Goal: Task Accomplishment & Management: Complete application form

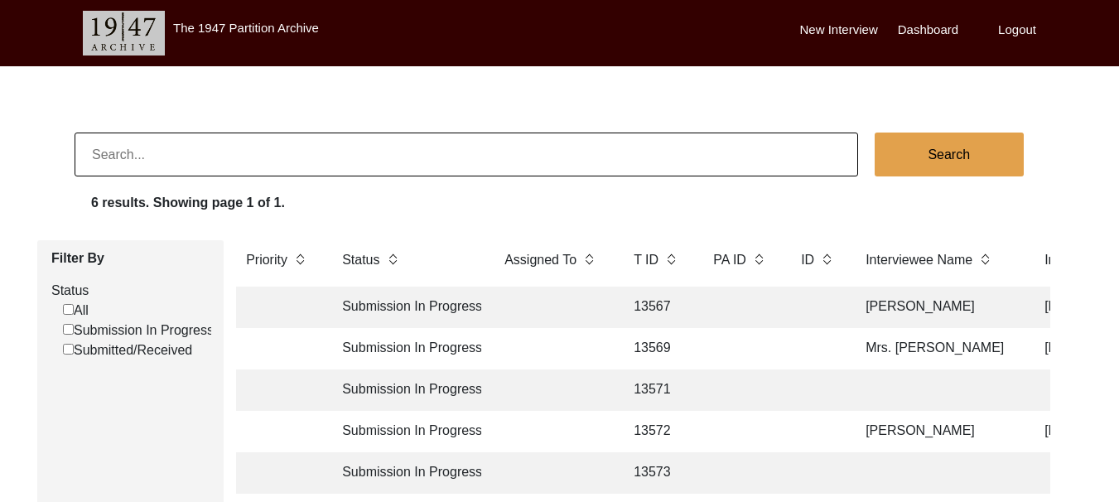
scroll to position [249, 0]
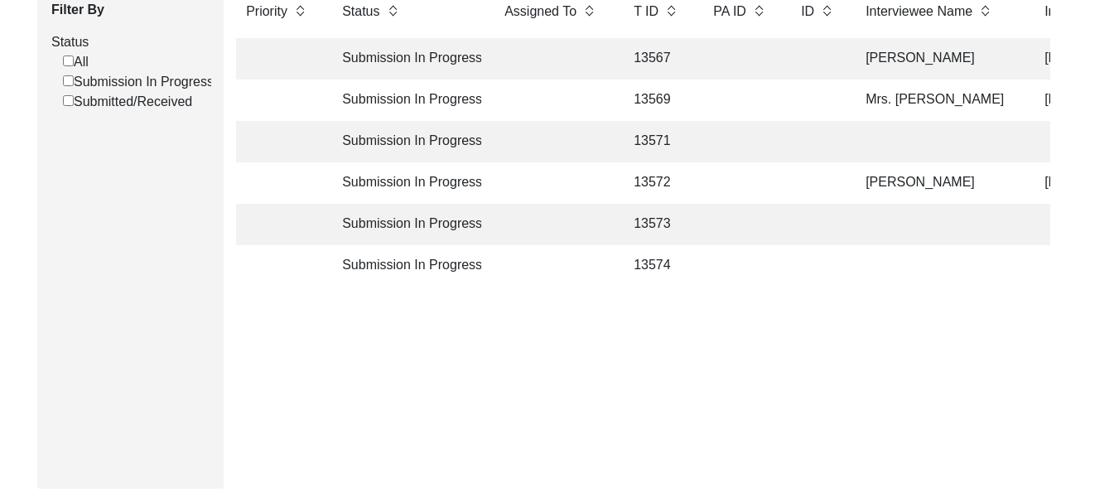
click at [394, 227] on td "Submission In Progress" at bounding box center [406, 224] width 149 height 41
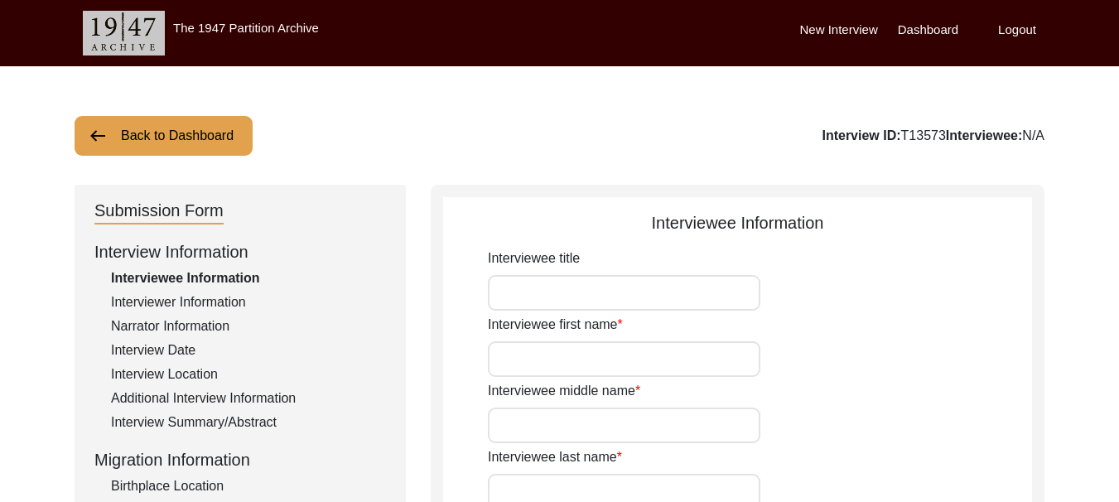
click at [558, 292] on input "Interviewee title" at bounding box center [624, 293] width 273 height 36
type input "Mrs."
click at [547, 354] on input "Interviewee first name" at bounding box center [624, 359] width 273 height 36
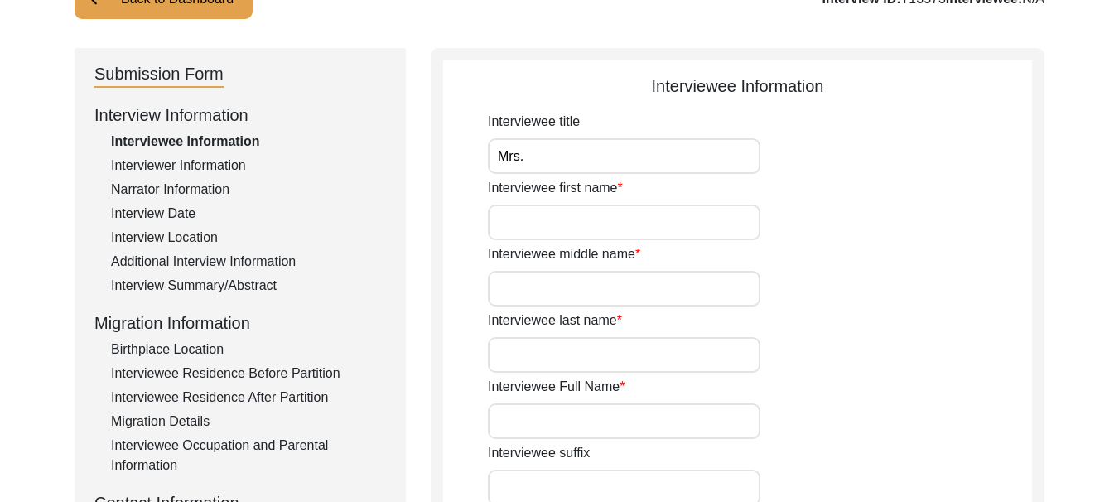
scroll to position [166, 0]
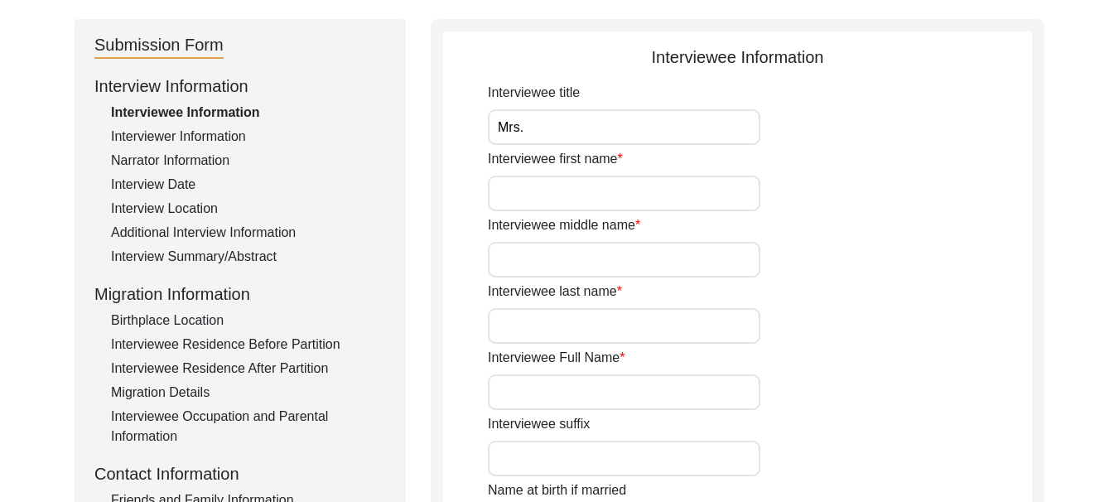
click at [582, 201] on input "Interviewee first name" at bounding box center [624, 194] width 273 height 36
type input "n"
type input "s"
type input "[PERSON_NAME]"
click at [558, 333] on input "Interviewee last name" at bounding box center [624, 326] width 273 height 36
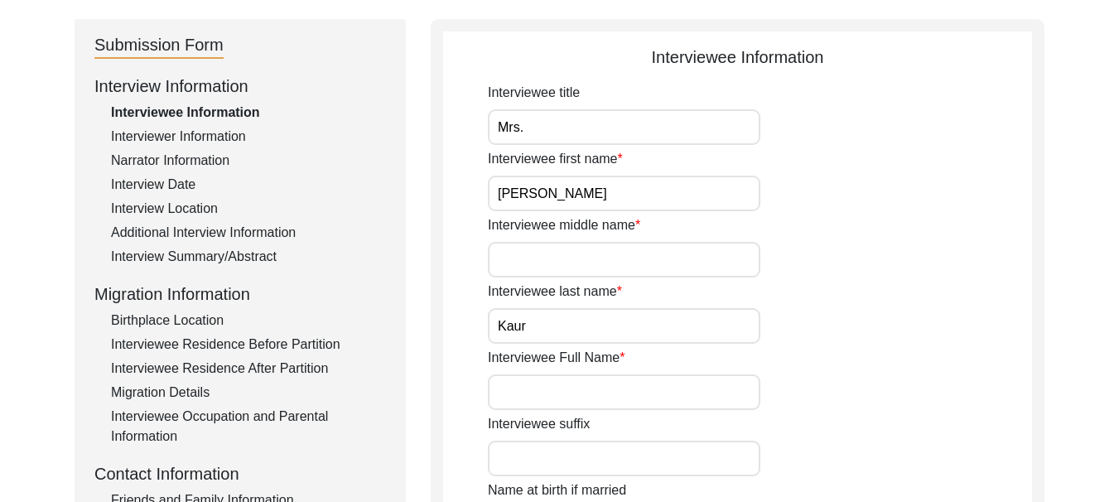
type input "Kaur"
click at [575, 260] on input "Interviewee middle name" at bounding box center [624, 260] width 273 height 36
type input "[PERSON_NAME]"
click at [573, 384] on input "Interviewee Full Name" at bounding box center [624, 393] width 273 height 36
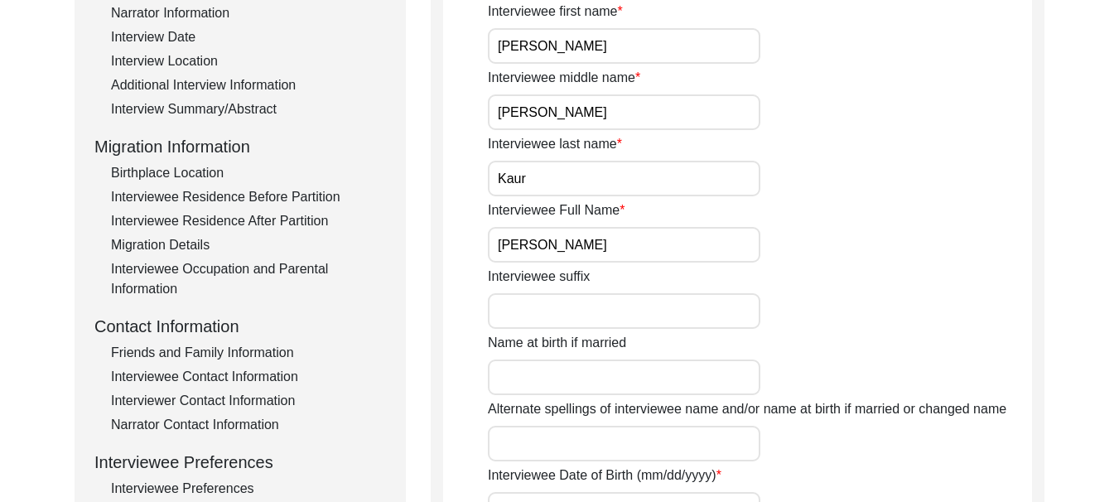
scroll to position [331, 0]
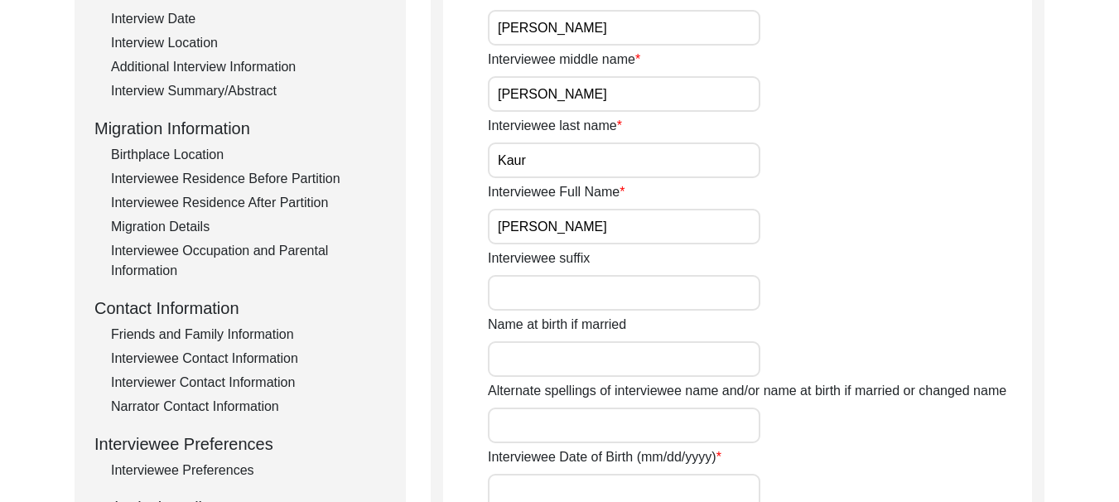
type input "[PERSON_NAME]"
click at [604, 357] on input "Name at birth if married" at bounding box center [624, 359] width 273 height 36
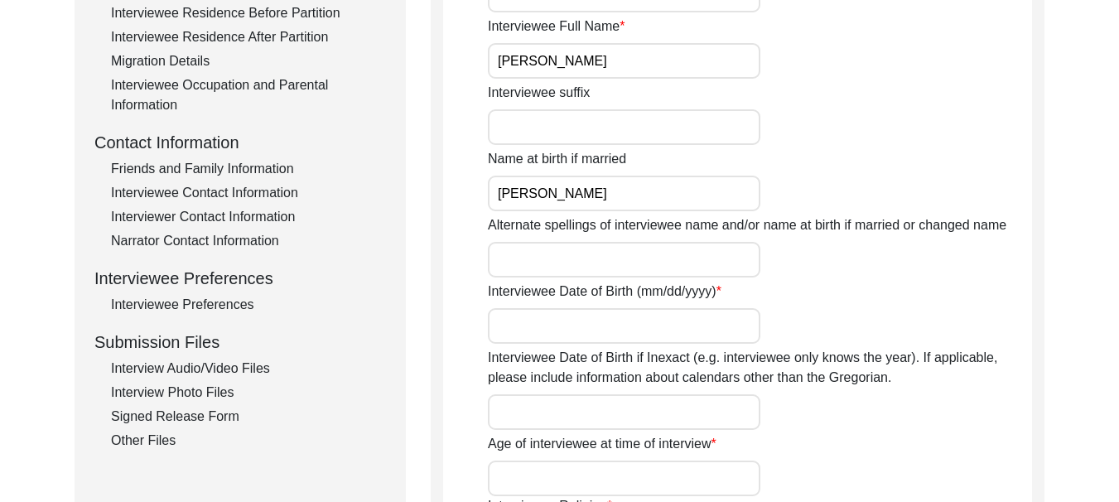
scroll to position [580, 0]
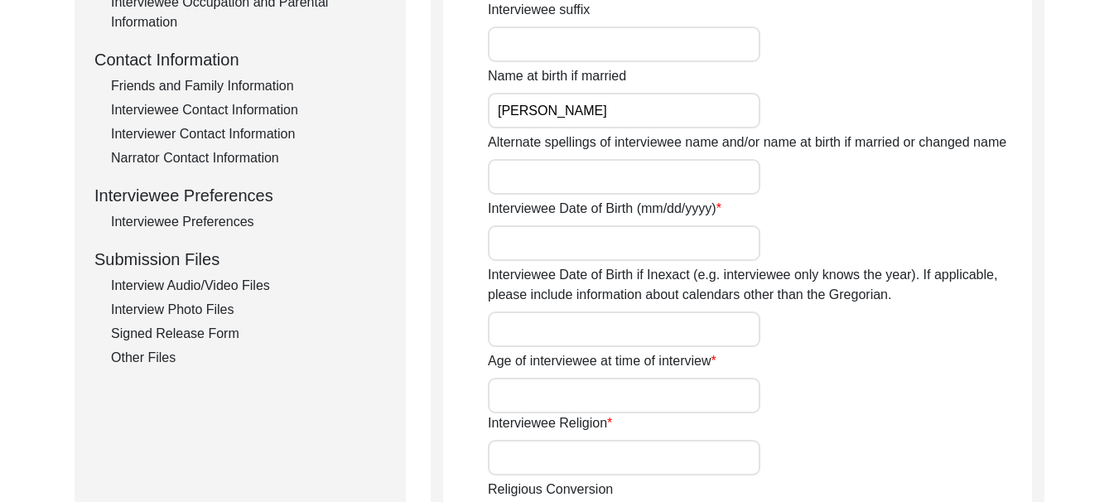
type input "[PERSON_NAME]"
click at [569, 174] on input "Alternate spellings of interviewee name and/or name at birth if married or chan…" at bounding box center [624, 177] width 273 height 36
type input "[PERSON_NAME]"
click at [558, 243] on input "Interviewee Date of Birth (mm/dd/yyyy)" at bounding box center [624, 243] width 273 height 36
click at [510, 247] on input "[DATE]" at bounding box center [624, 243] width 273 height 36
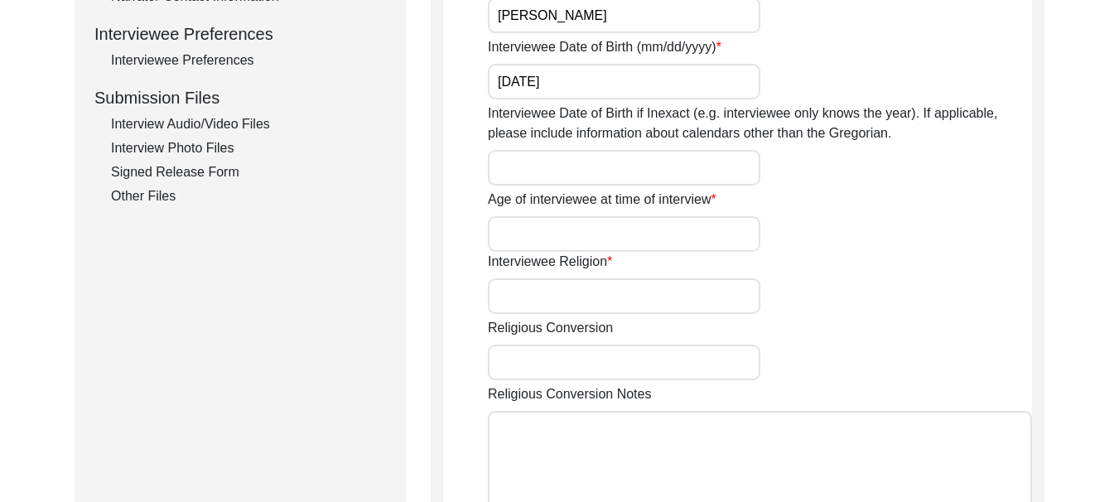
scroll to position [746, 0]
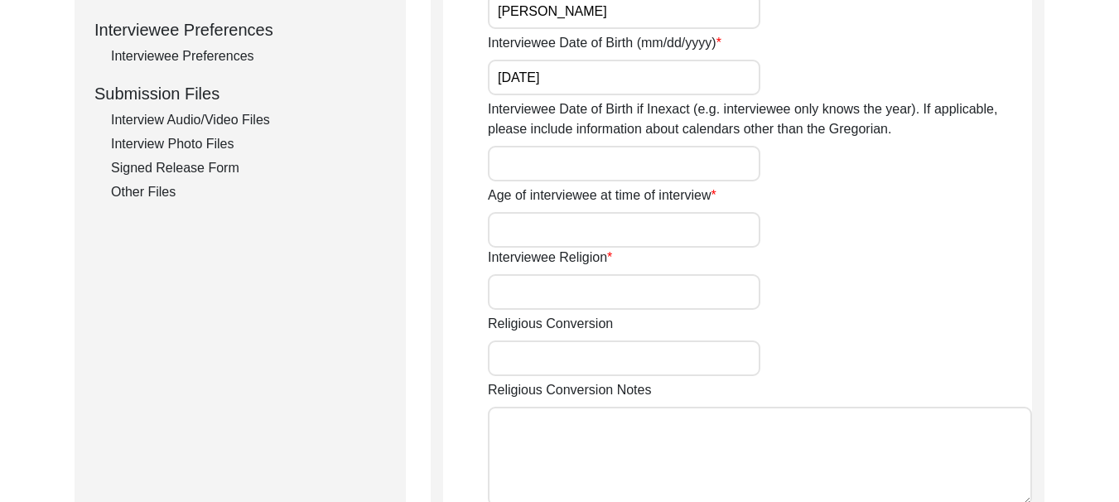
type input "[DATE]"
click at [566, 221] on input "Age of interviewee at time of interview" at bounding box center [624, 230] width 273 height 36
type input "2 years"
click at [576, 288] on input "Interviewee Religion" at bounding box center [624, 292] width 273 height 36
type input "[DEMOGRAPHIC_DATA]"
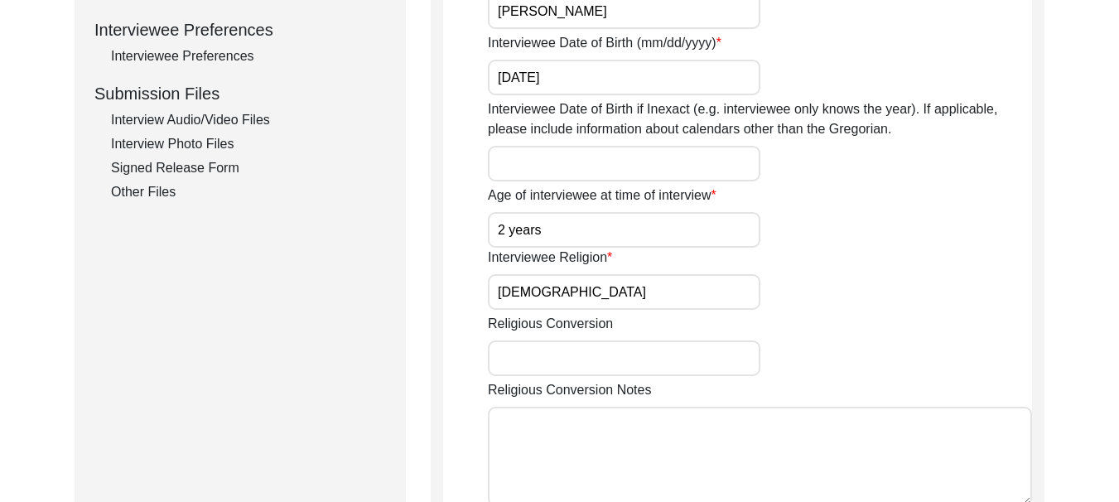
click at [583, 352] on input "Religious Conversion" at bounding box center [624, 359] width 273 height 36
type input "[PERSON_NAME]"
click at [572, 417] on textarea "Religious Conversion Notes" at bounding box center [760, 456] width 544 height 99
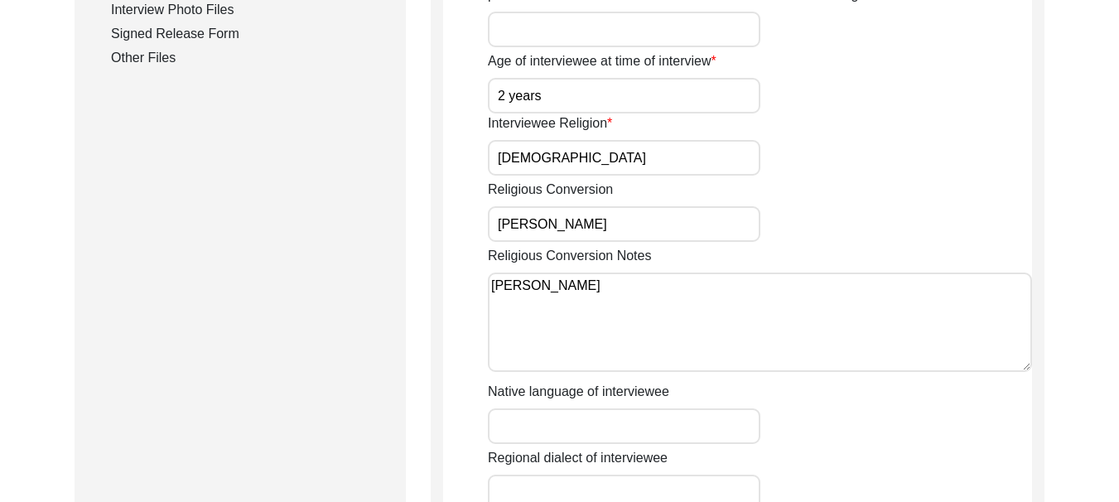
scroll to position [994, 0]
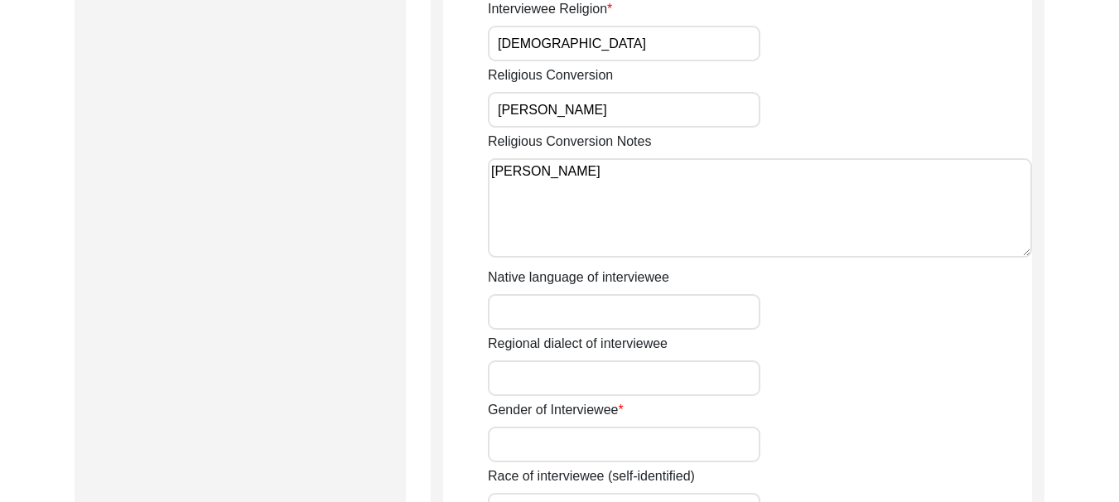
type textarea "[PERSON_NAME]"
click at [580, 309] on input "Native language of interviewee" at bounding box center [624, 312] width 273 height 36
type input "Punjabi"
click at [596, 370] on input "Regional dialect of interviewee" at bounding box center [624, 378] width 273 height 36
type input "[GEOGRAPHIC_DATA]"
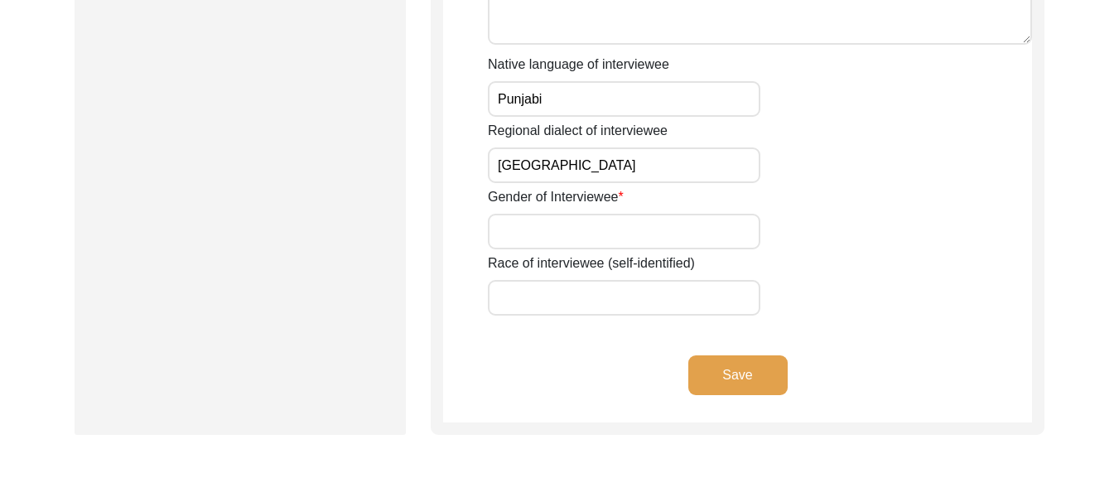
scroll to position [1243, 0]
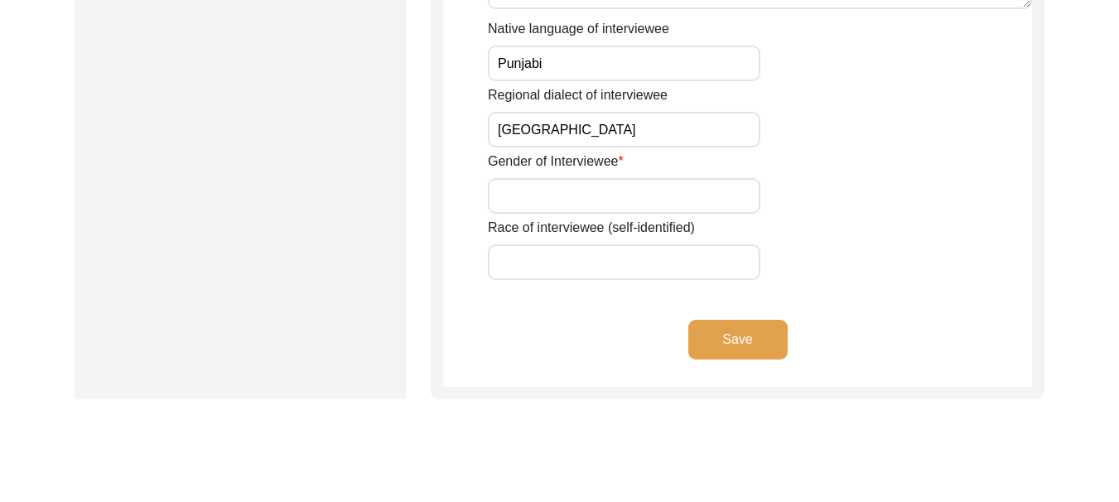
click at [582, 186] on input "Gender of Interviewee" at bounding box center [624, 196] width 273 height 36
type input "[DEMOGRAPHIC_DATA]"
click at [581, 254] on input "Race of interviewee (self-identified)" at bounding box center [624, 262] width 273 height 36
type input "Jatt"
click at [743, 345] on button "Save" at bounding box center [738, 340] width 99 height 40
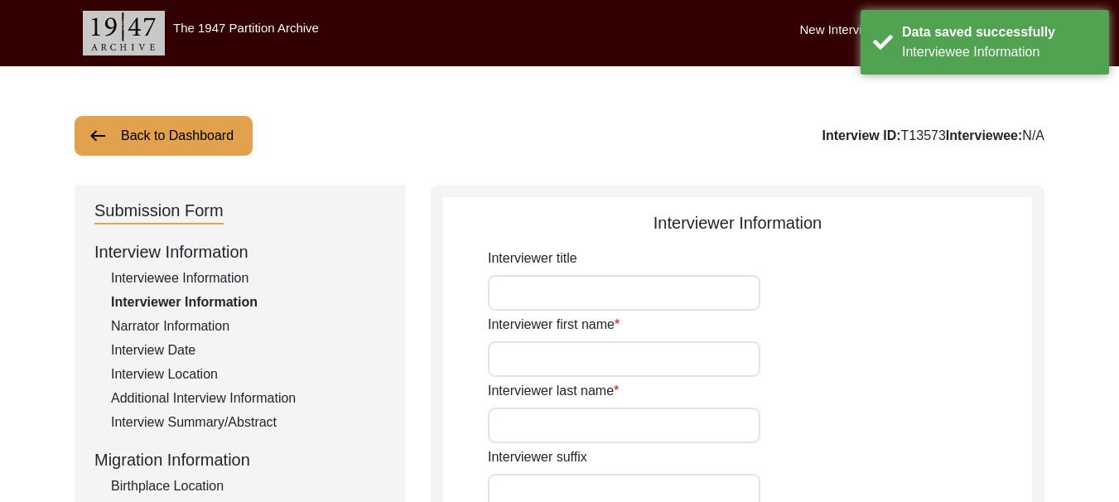
scroll to position [83, 0]
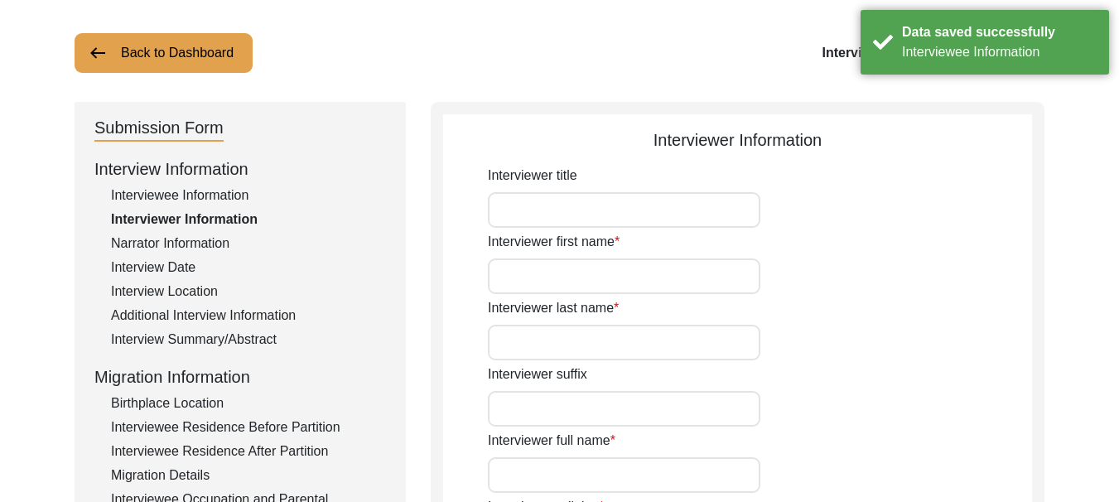
click at [598, 199] on input "Interviewer title" at bounding box center [624, 210] width 273 height 36
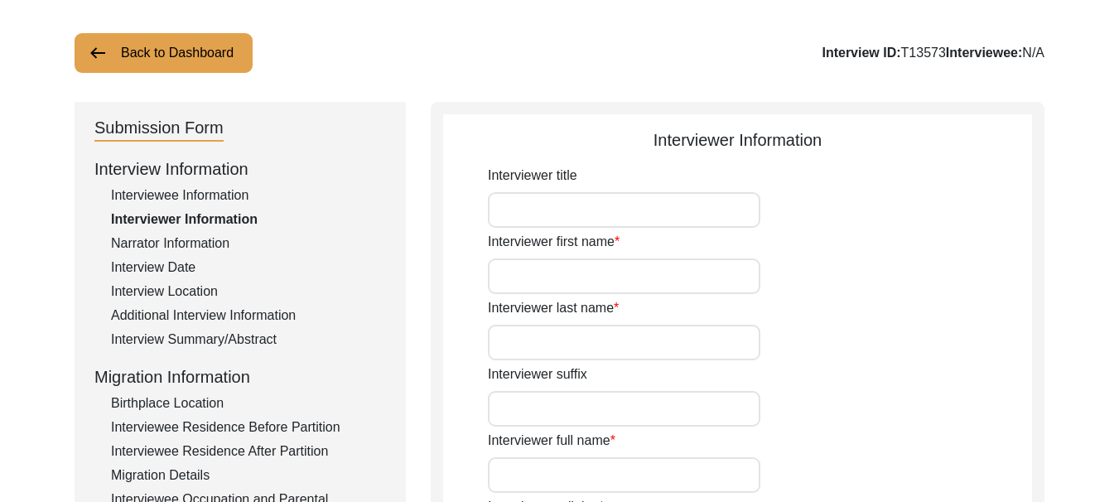
type input "Dr."
click at [582, 273] on input "Interviewer first name" at bounding box center [624, 277] width 273 height 36
type input "[PERSON_NAME]"
click at [593, 340] on input "Interviewer last name" at bounding box center [624, 343] width 273 height 36
type input "k"
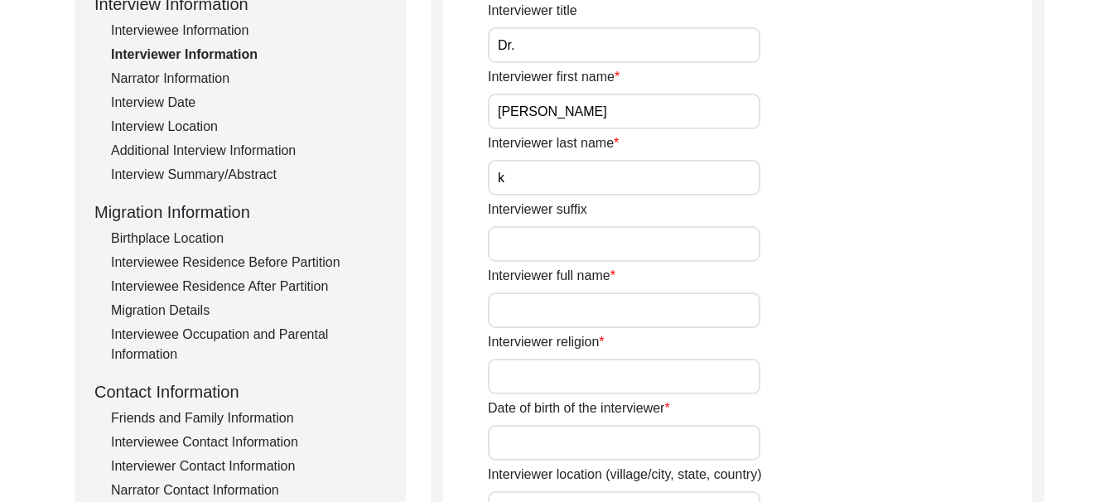
scroll to position [249, 0]
type input "Kaur"
click at [587, 302] on input "Interviewer full name" at bounding box center [624, 310] width 273 height 36
type input "d"
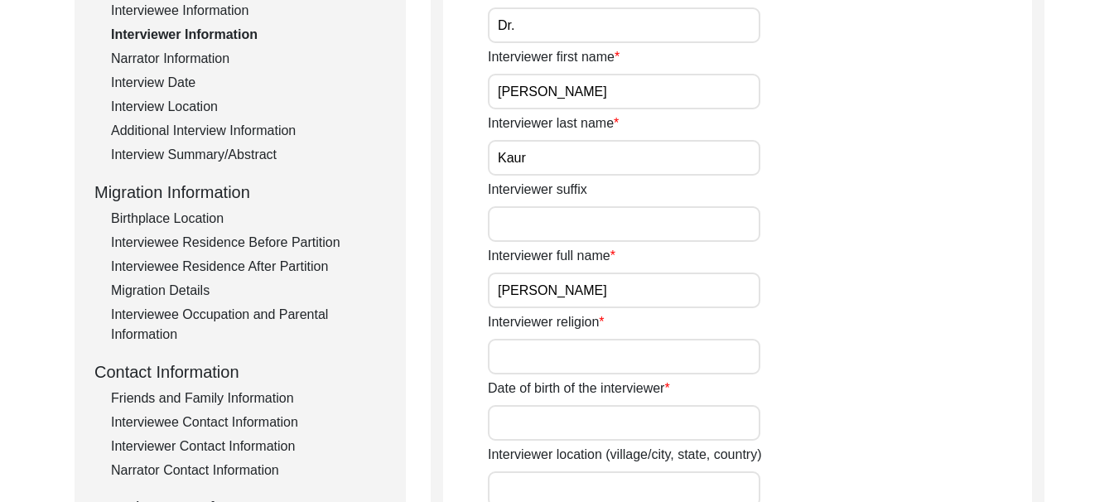
scroll to position [331, 0]
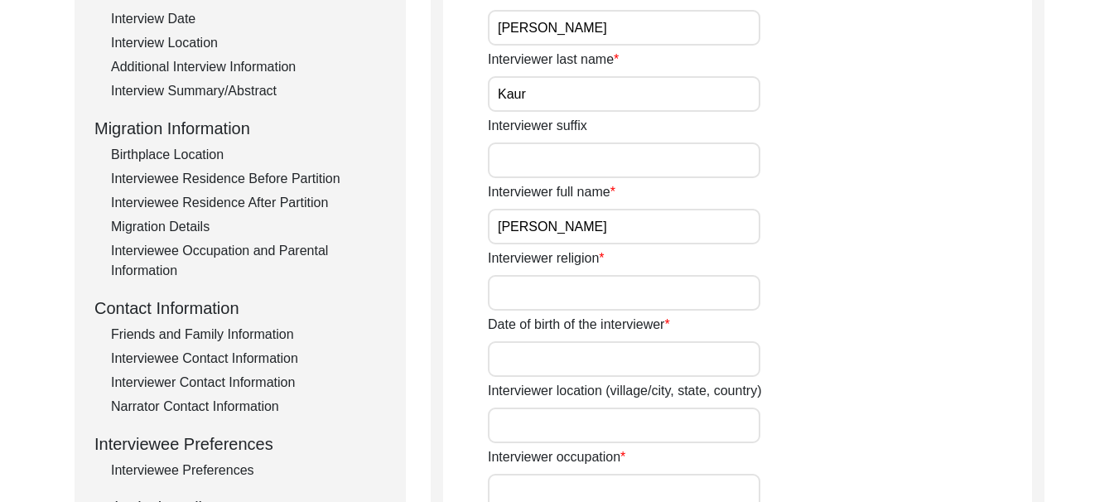
type input "[PERSON_NAME]"
click at [587, 292] on input "Interviewer religion" at bounding box center [624, 293] width 273 height 36
type input "[DEMOGRAPHIC_DATA]"
click at [581, 365] on input "Date of birth of the interviewer" at bounding box center [624, 359] width 273 height 36
type input "[DATE]"
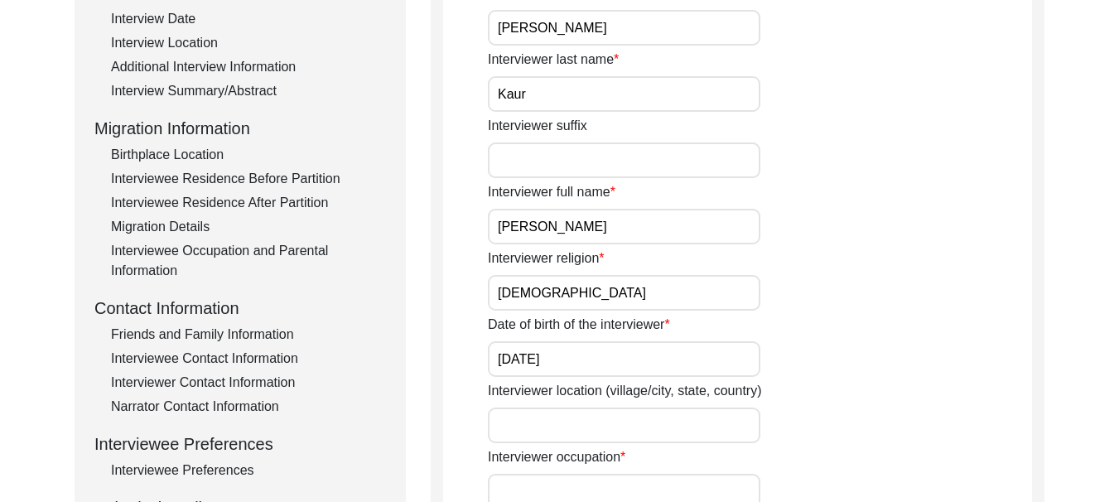
click at [569, 412] on input "Interviewer location (village/city, state, country)" at bounding box center [624, 426] width 273 height 36
type input "Ferozepur"
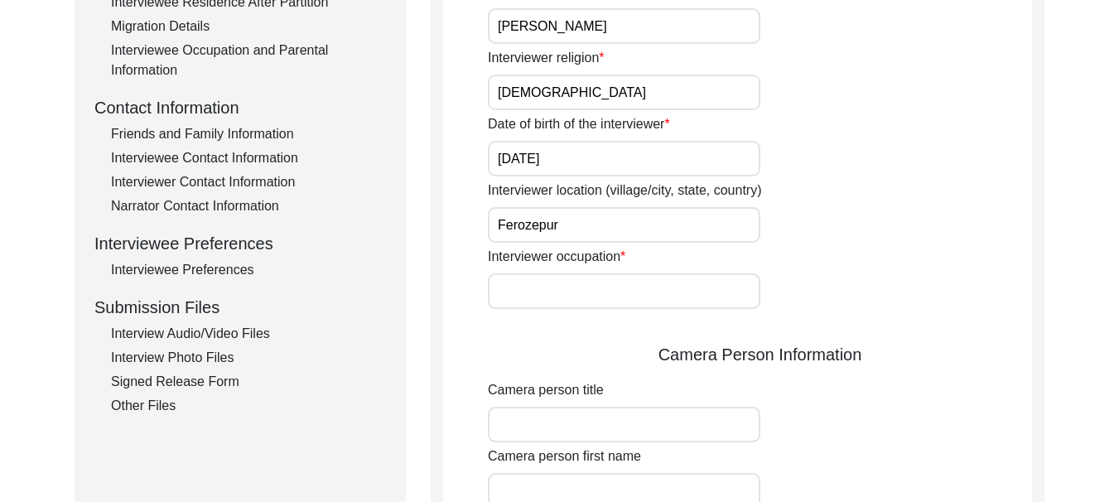
scroll to position [580, 0]
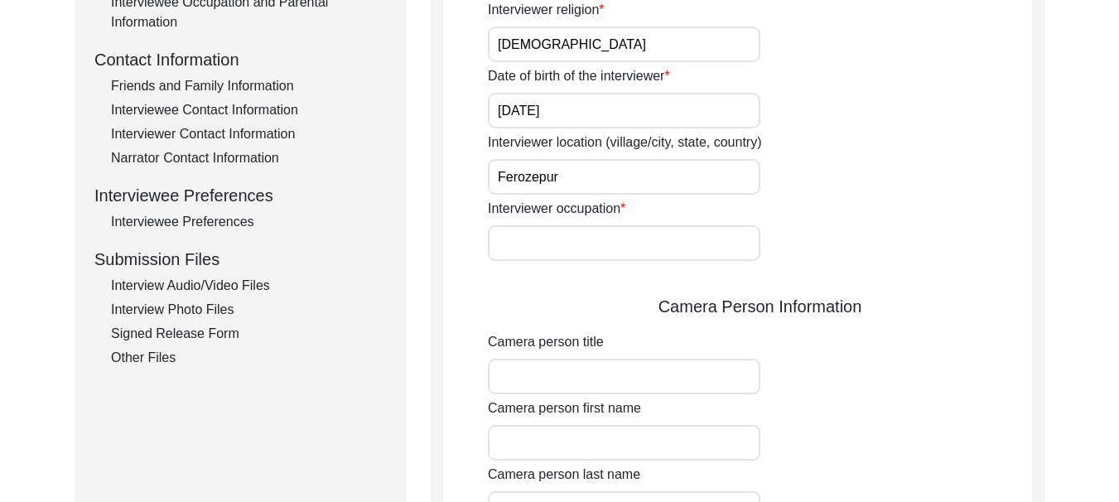
click at [567, 243] on input "Interviewer occupation" at bounding box center [624, 243] width 273 height 36
type input "Professor"
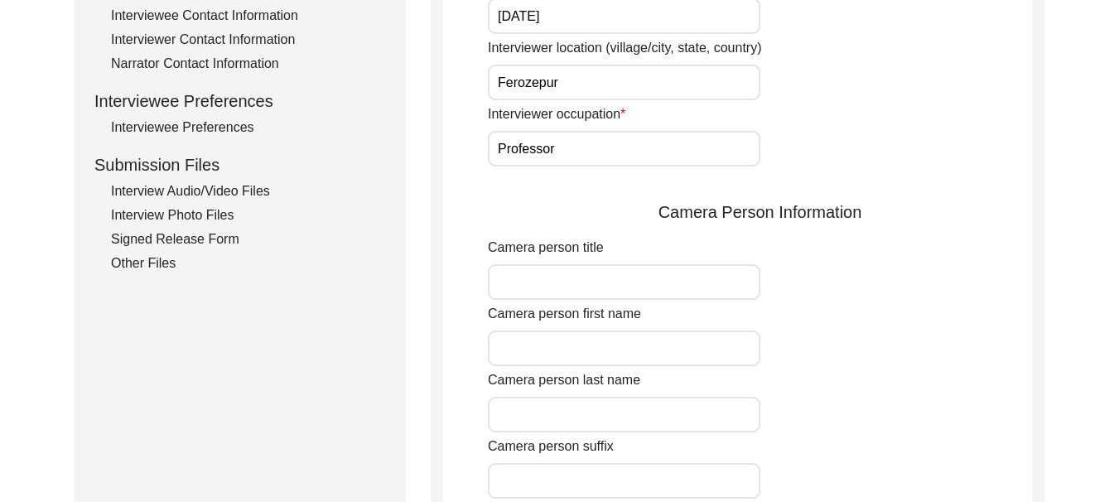
scroll to position [746, 0]
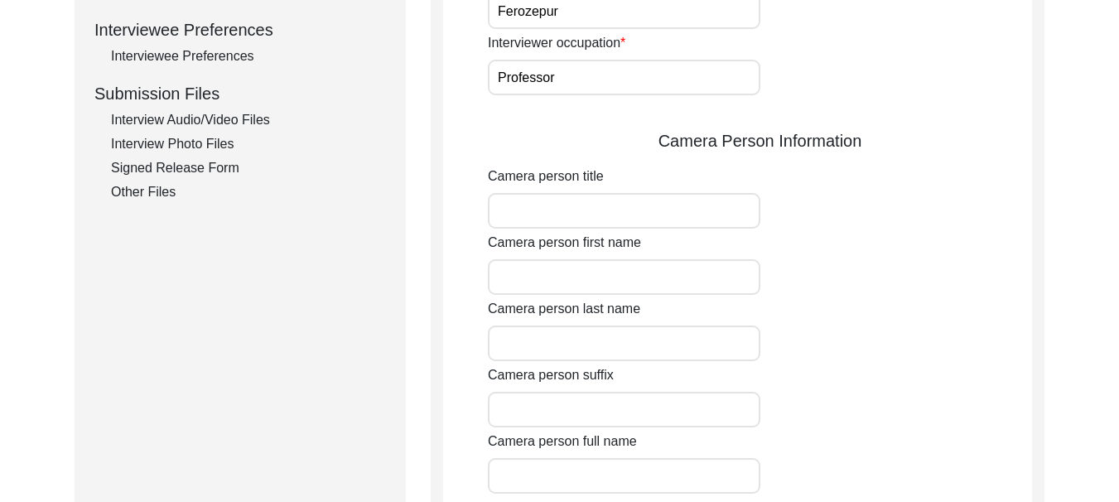
click at [592, 205] on input "Camera person title" at bounding box center [624, 211] width 273 height 36
type input "Dr."
click at [586, 282] on input "Camera person first name" at bounding box center [624, 277] width 273 height 36
type input "[PERSON_NAME]"
click at [591, 351] on input "Camera person last name" at bounding box center [624, 344] width 273 height 36
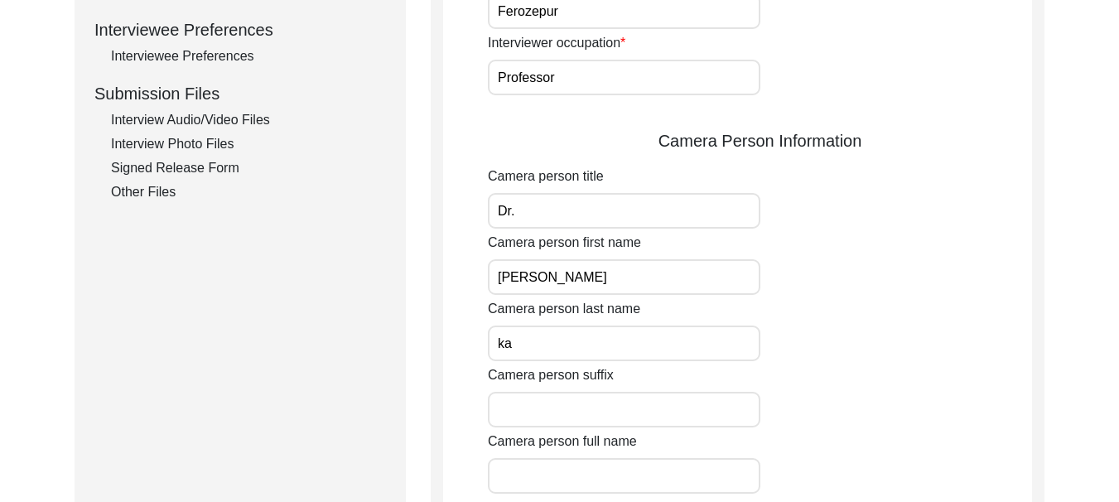
type input "Kaur"
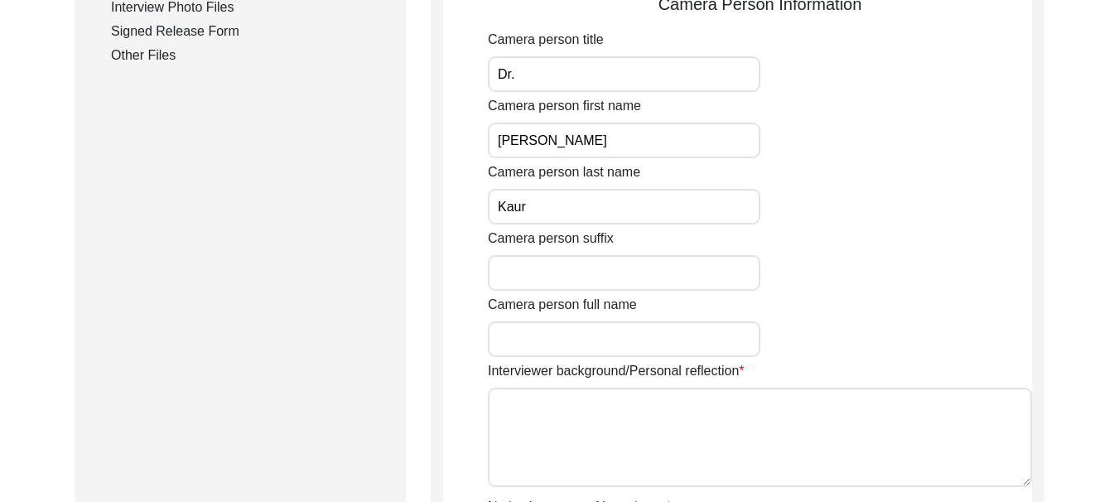
scroll to position [911, 0]
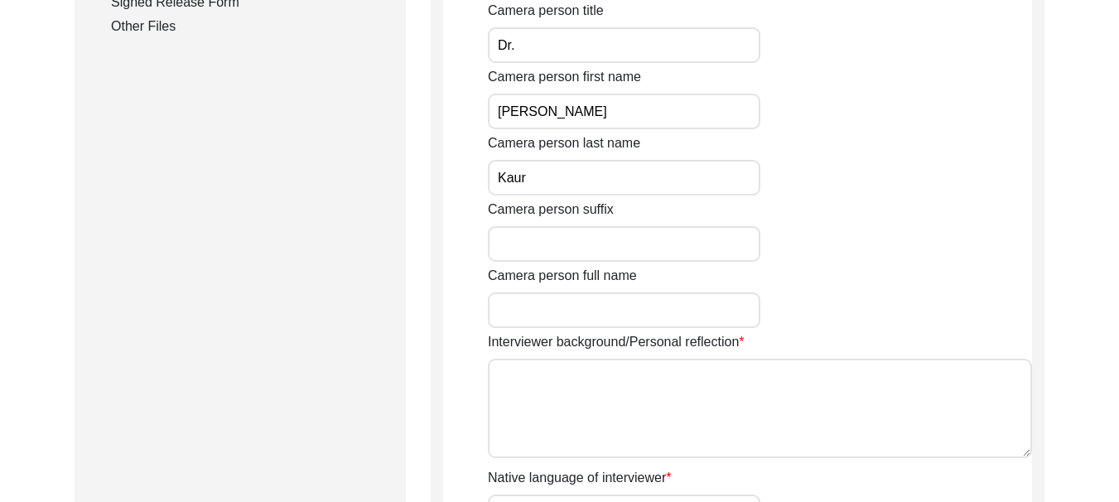
click at [576, 304] on input "Camera person full name" at bounding box center [624, 310] width 273 height 36
type input "[PERSON_NAME]"
click at [606, 401] on textarea "Interviewer background/Personal reflection" at bounding box center [760, 408] width 544 height 99
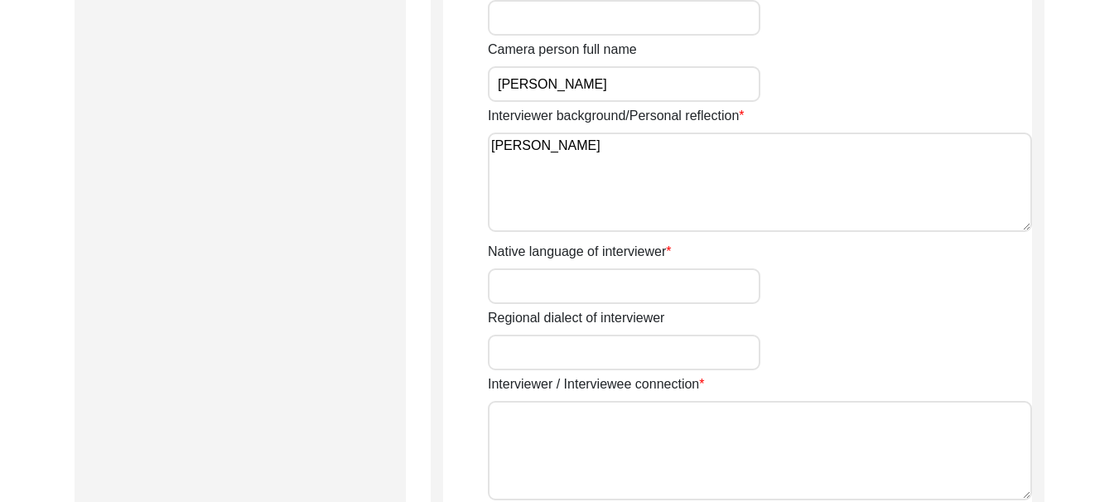
scroll to position [1160, 0]
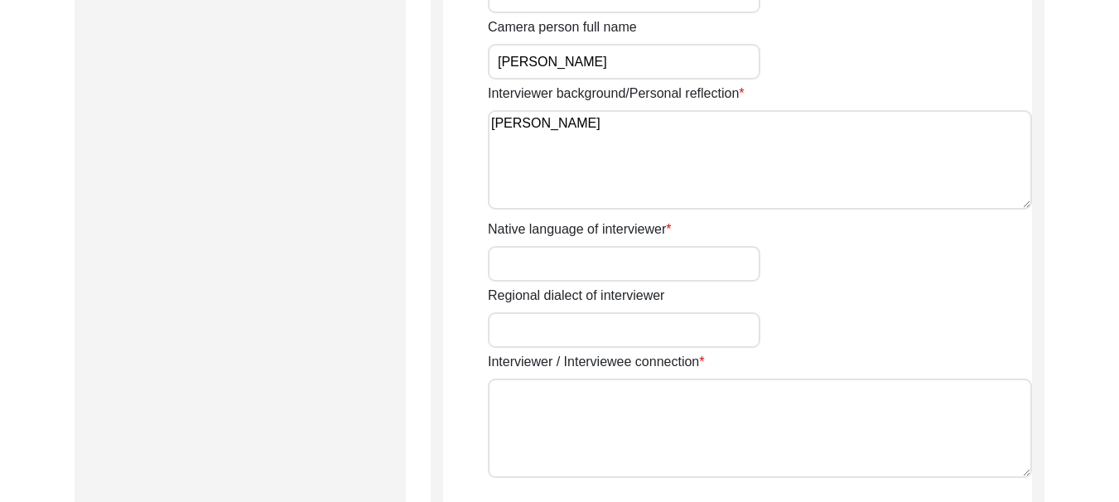
type textarea "[PERSON_NAME]"
click at [597, 256] on input "Native language of interviewer" at bounding box center [624, 264] width 273 height 36
type input "Punjabi"
click at [610, 336] on input "Regional dialect of interviewer" at bounding box center [624, 330] width 273 height 36
type input "[GEOGRAPHIC_DATA]"
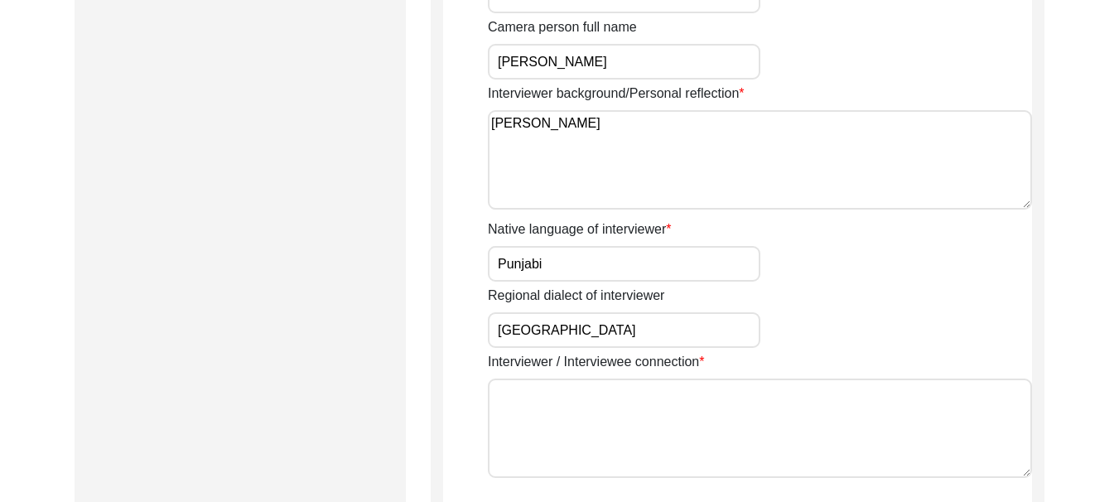
click at [595, 402] on textarea "Interviewer / Interviewee connection" at bounding box center [760, 428] width 544 height 99
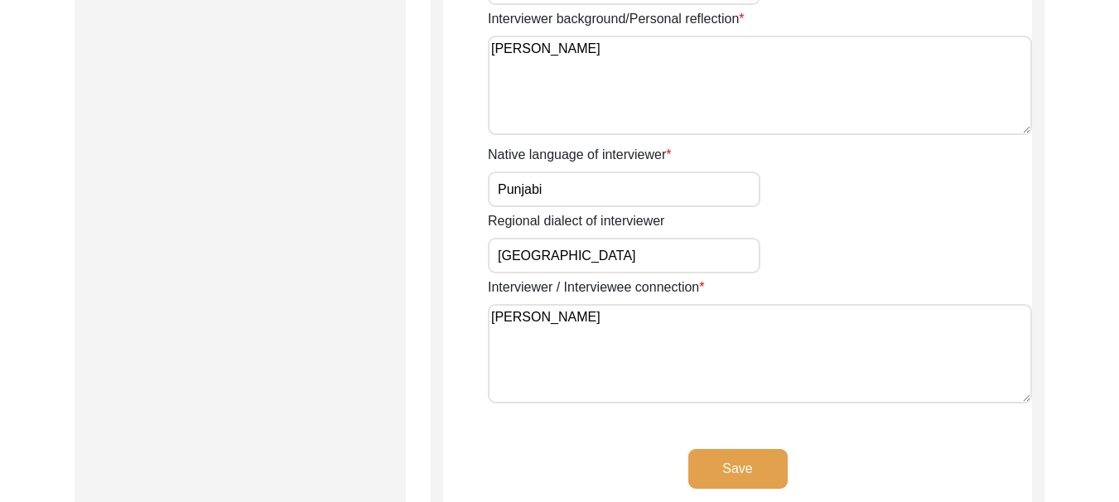
scroll to position [1409, 0]
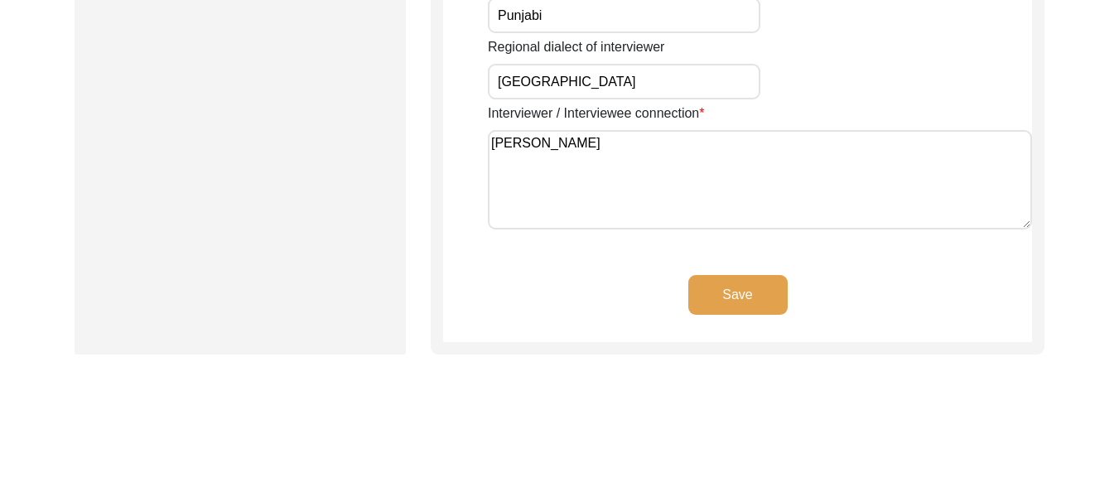
type textarea "[PERSON_NAME]"
click at [736, 302] on button "Save" at bounding box center [738, 295] width 99 height 40
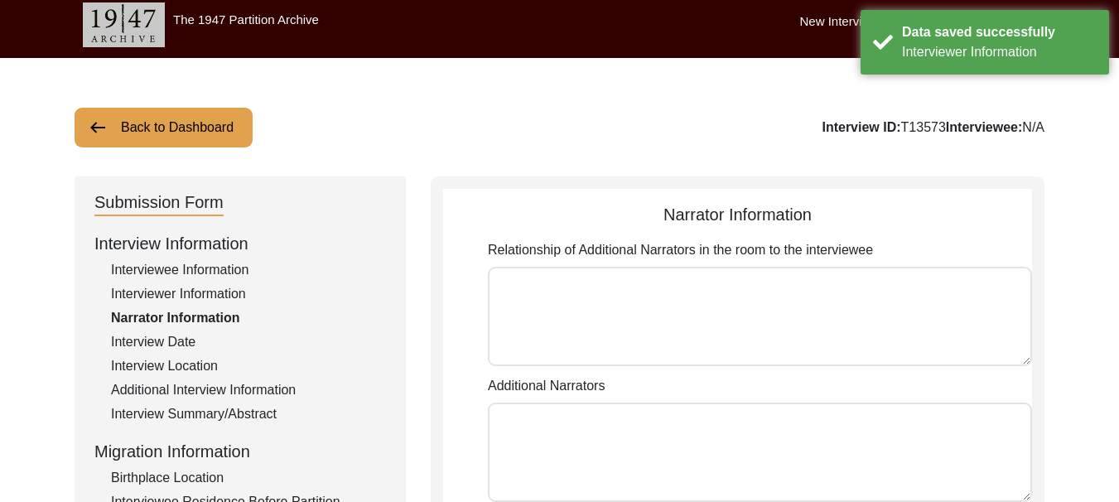
scroll to position [0, 0]
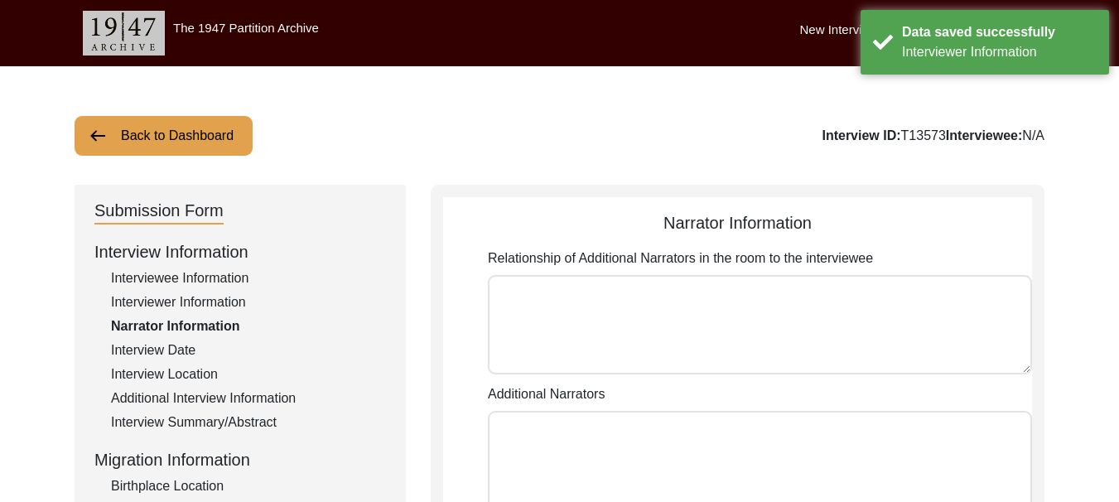
click at [607, 303] on textarea "Relationship of Additional Narrators in the room to the interviewee" at bounding box center [760, 324] width 544 height 99
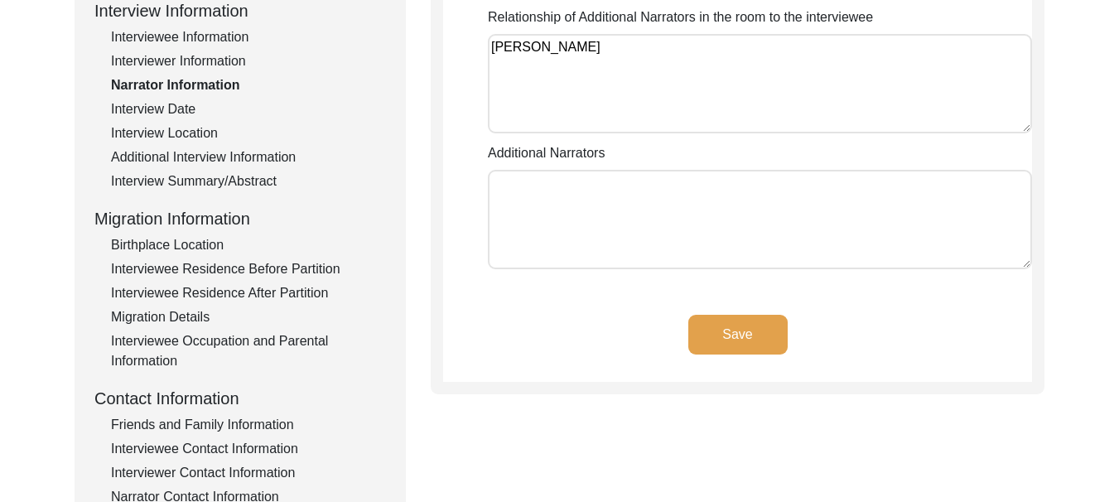
scroll to position [249, 0]
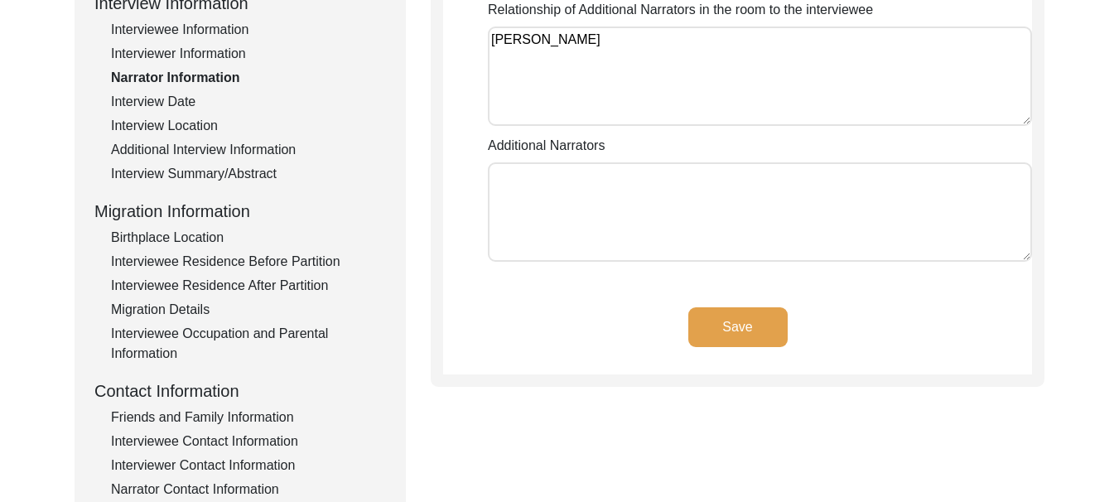
type textarea "[PERSON_NAME]"
click at [562, 195] on textarea "Additional Narrators" at bounding box center [760, 211] width 544 height 99
type textarea "[PERSON_NAME]"
click at [732, 336] on button "Save" at bounding box center [738, 327] width 99 height 40
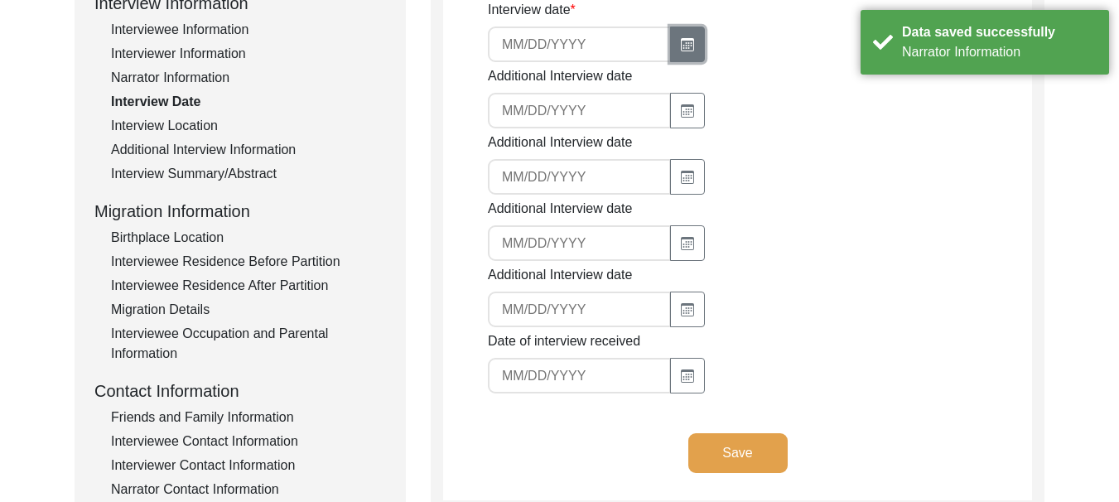
click at [685, 46] on icon "button" at bounding box center [688, 45] width 9 height 7
select select "10"
select select "2025"
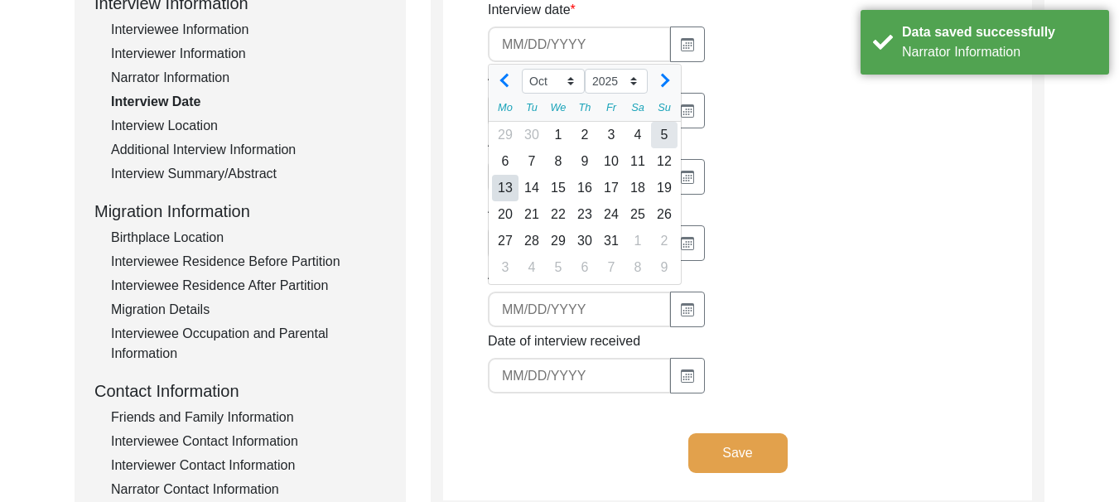
click at [666, 135] on div "5" at bounding box center [664, 135] width 27 height 27
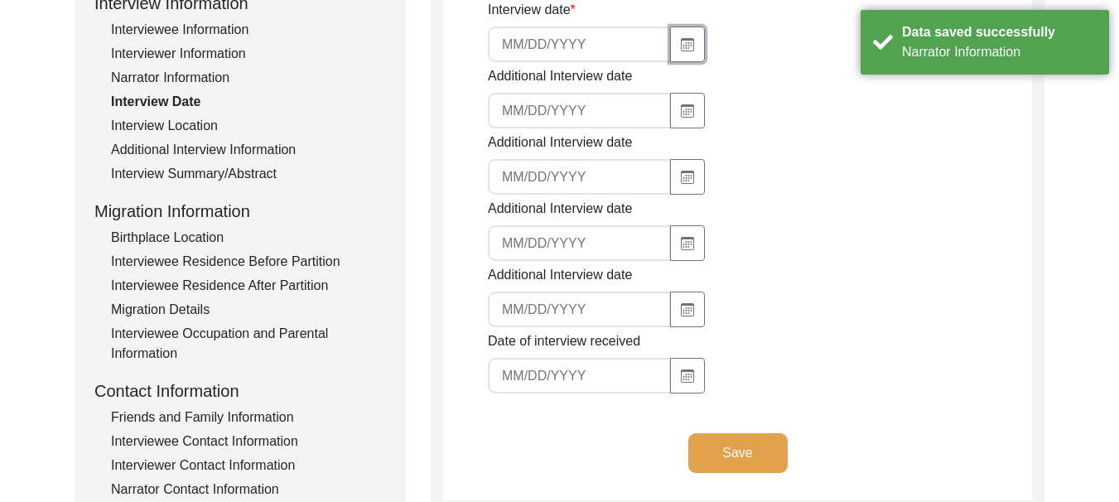
type input "[DATE]"
click at [685, 109] on icon "button" at bounding box center [687, 110] width 13 height 13
select select "10"
select select "2025"
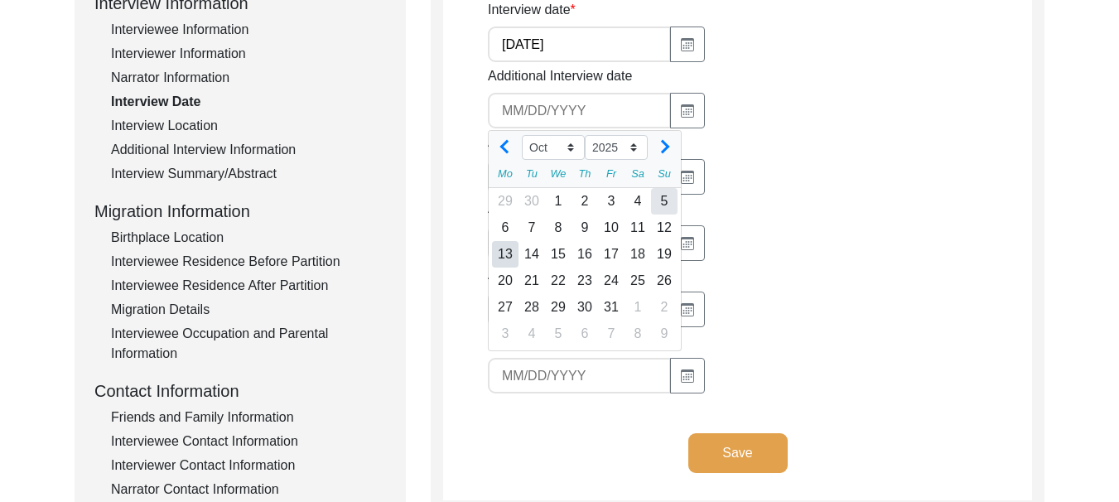
click at [664, 200] on div "5" at bounding box center [664, 201] width 27 height 27
type input "[DATE]"
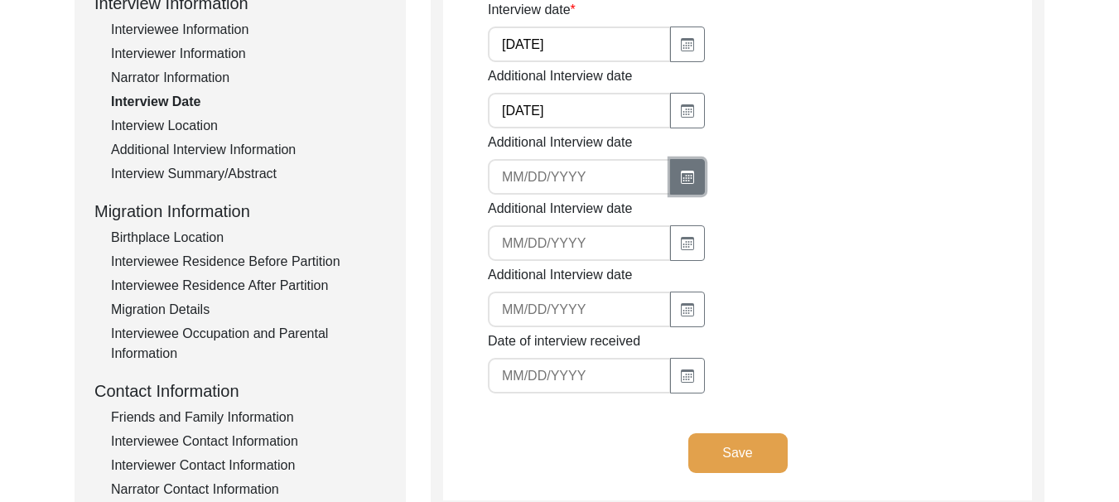
click at [681, 176] on icon "button" at bounding box center [687, 177] width 13 height 13
select select "10"
select select "2025"
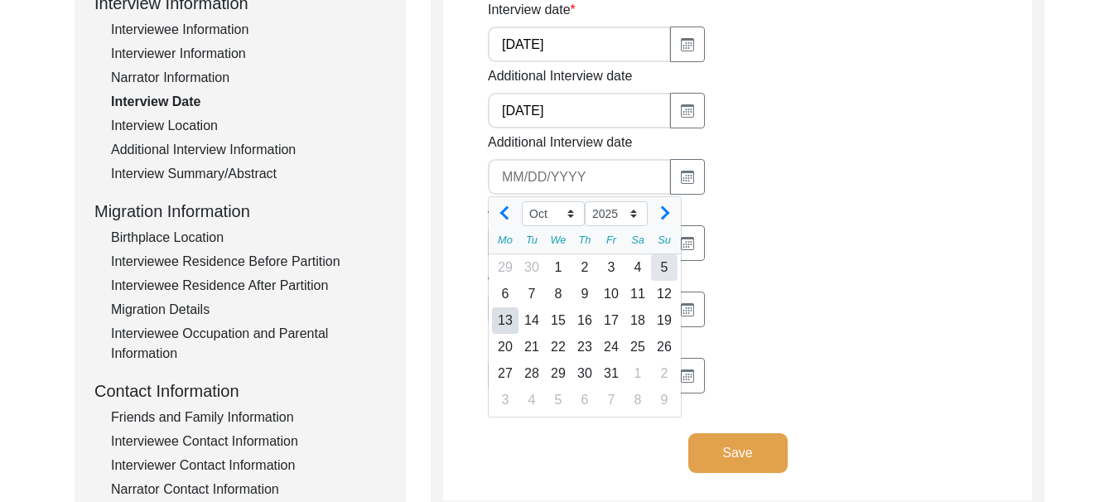
click at [666, 270] on div "5" at bounding box center [664, 267] width 27 height 27
type input "[DATE]"
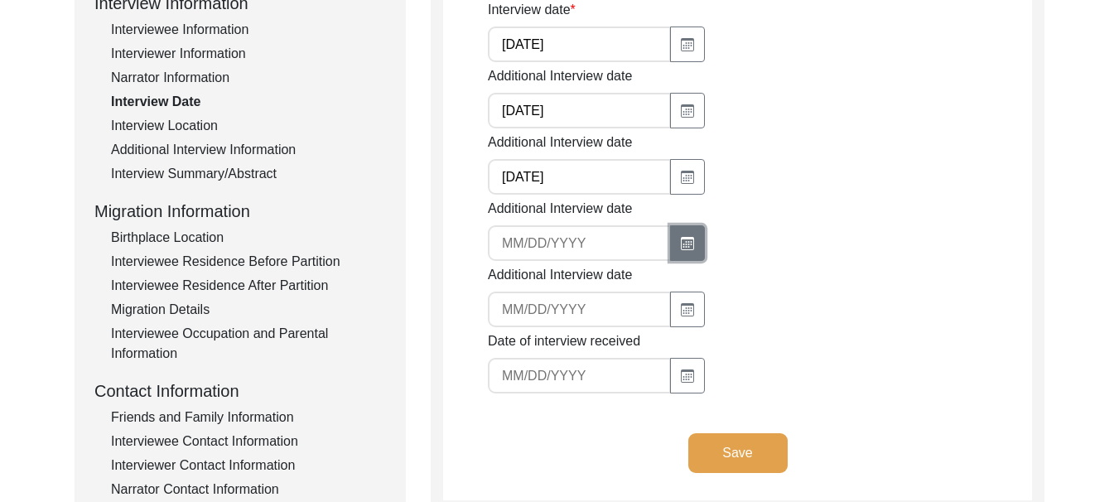
click at [681, 239] on icon "button" at bounding box center [687, 243] width 13 height 13
select select "10"
select select "2025"
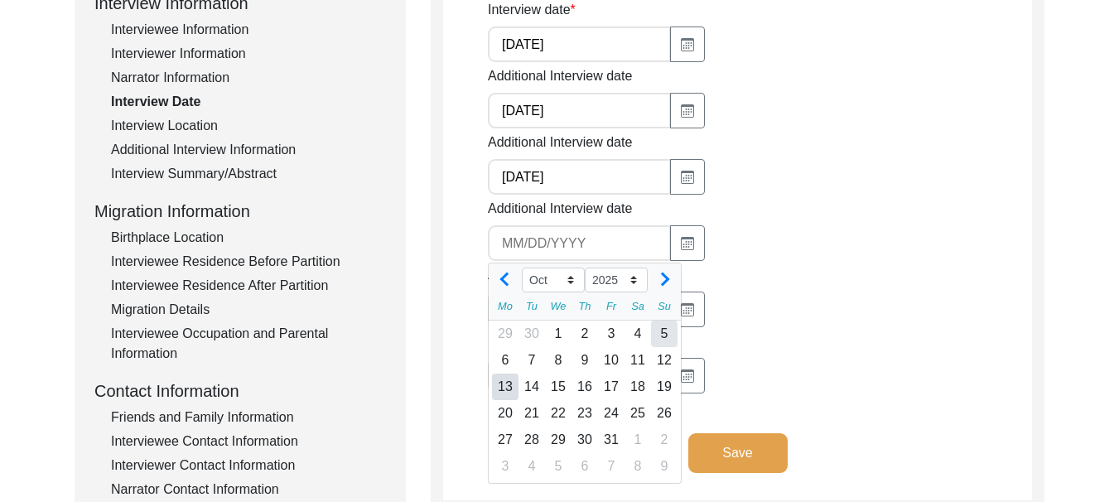
click at [660, 335] on div "5" at bounding box center [664, 334] width 27 height 27
type input "[DATE]"
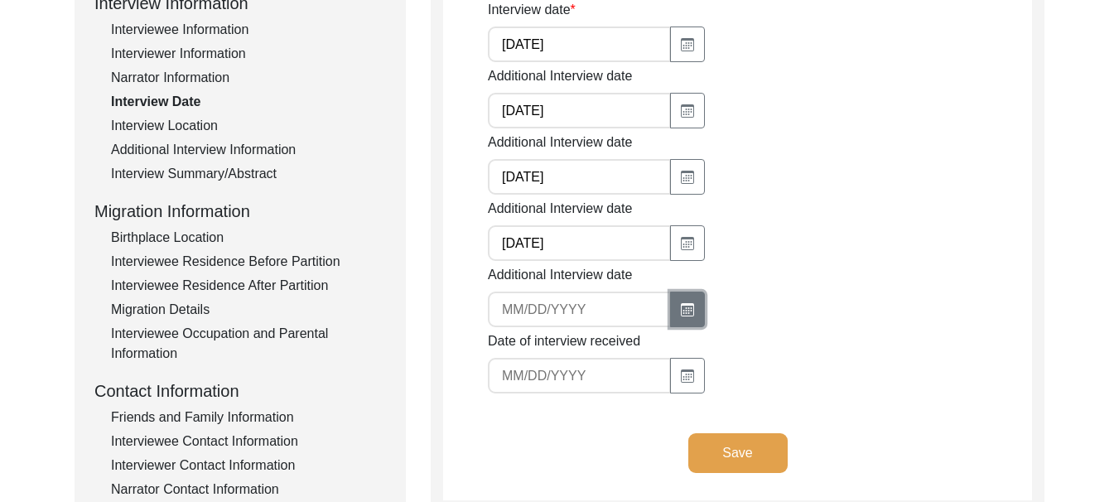
click at [684, 312] on icon "button" at bounding box center [687, 309] width 13 height 13
select select "10"
select select "2025"
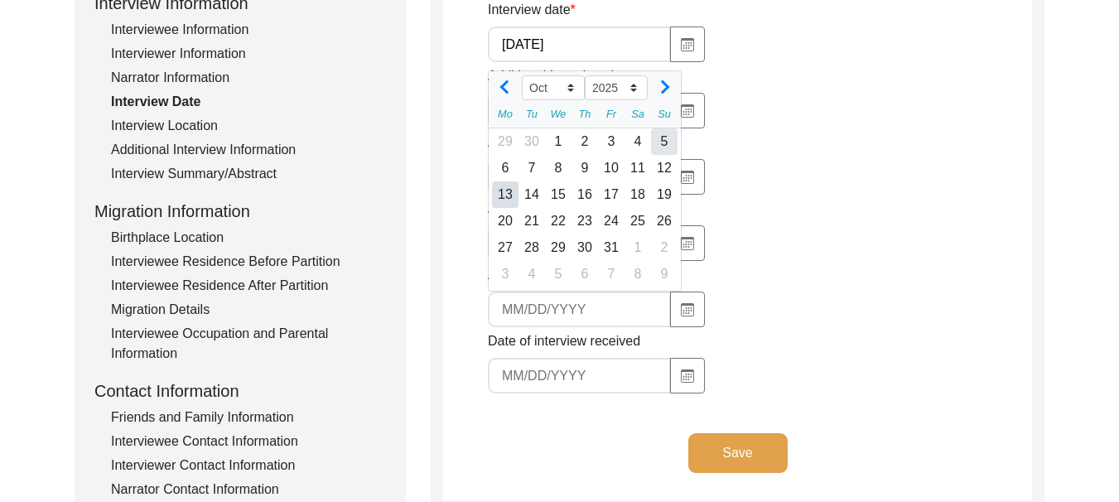
click at [664, 142] on div "5" at bounding box center [664, 141] width 27 height 27
type input "[DATE]"
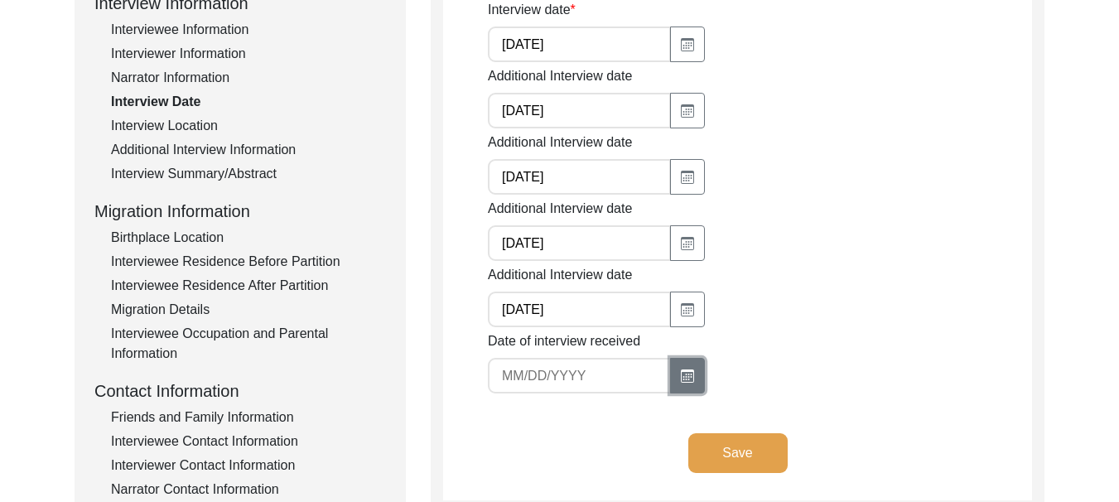
click at [684, 379] on icon "button" at bounding box center [687, 376] width 13 height 13
select select "10"
select select "2025"
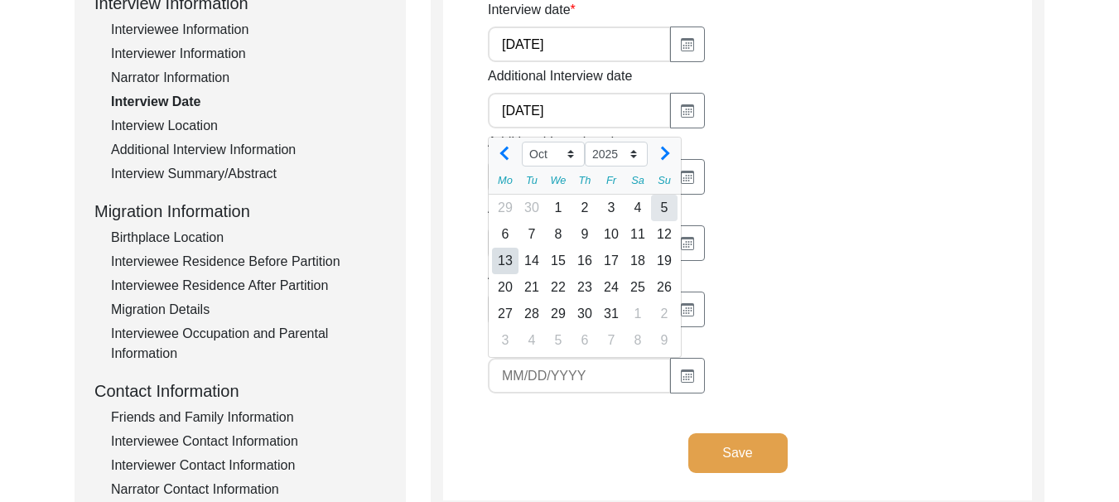
click at [664, 207] on div "5" at bounding box center [664, 208] width 27 height 27
type input "[DATE]"
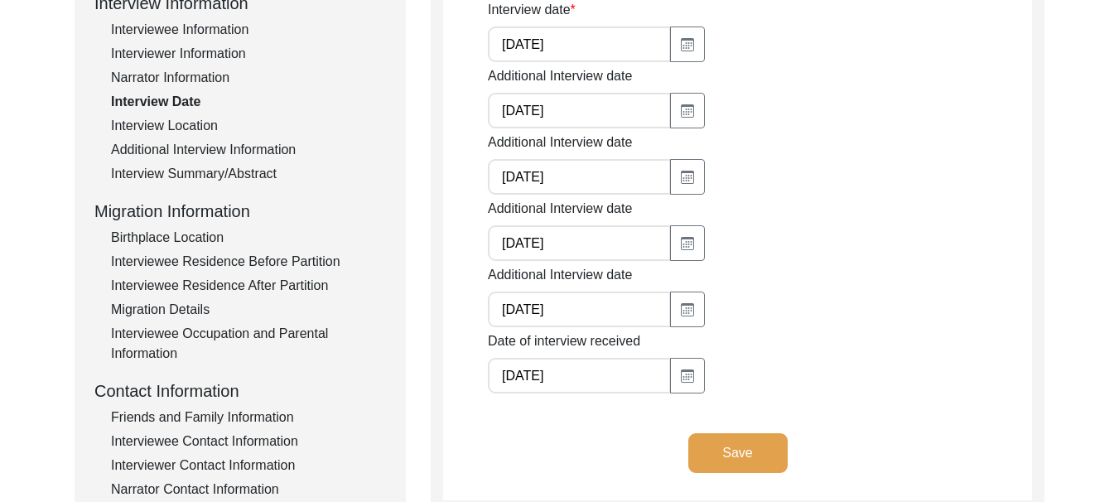
click at [727, 455] on button "Save" at bounding box center [738, 453] width 99 height 40
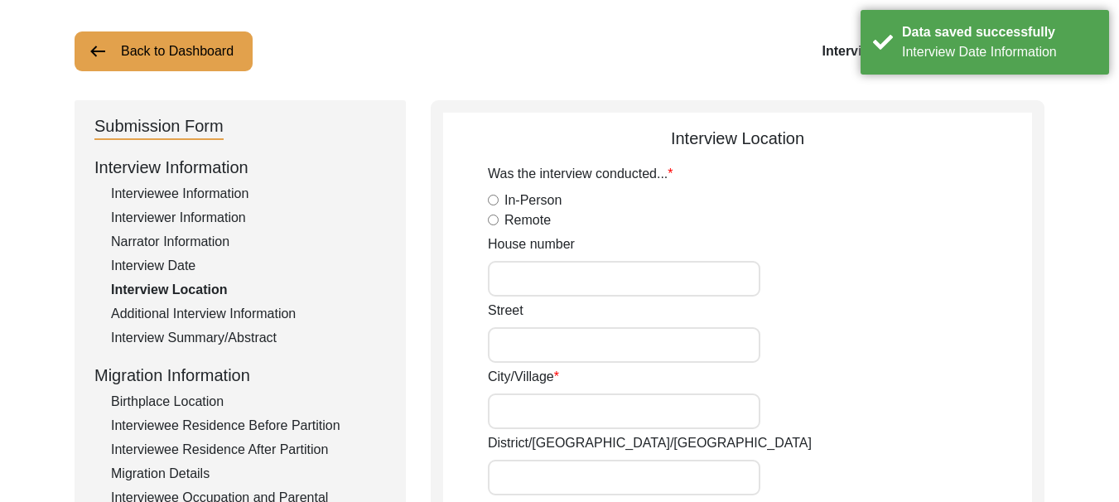
scroll to position [83, 0]
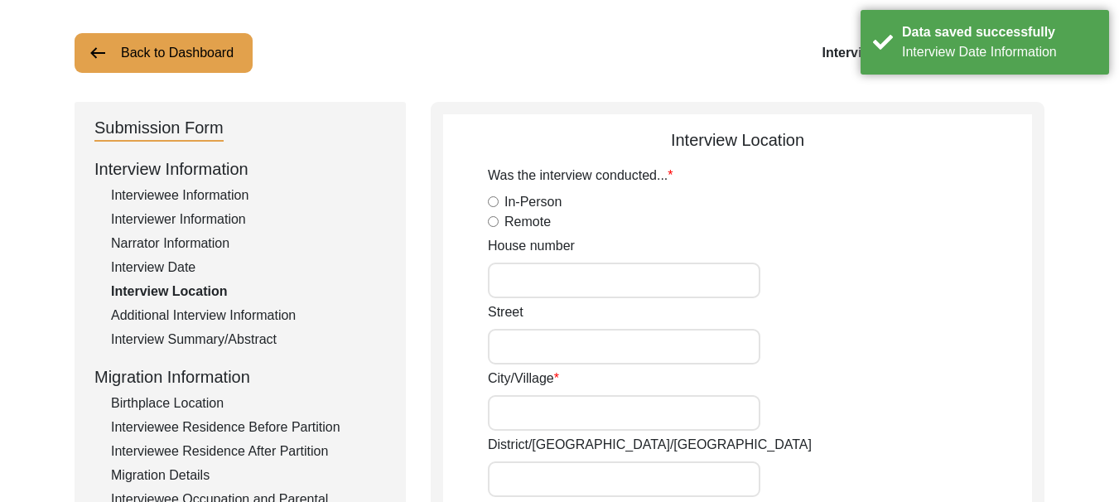
click at [494, 206] on input "In-Person" at bounding box center [493, 201] width 11 height 11
radio input "true"
click at [542, 282] on input "House number" at bounding box center [624, 281] width 273 height 36
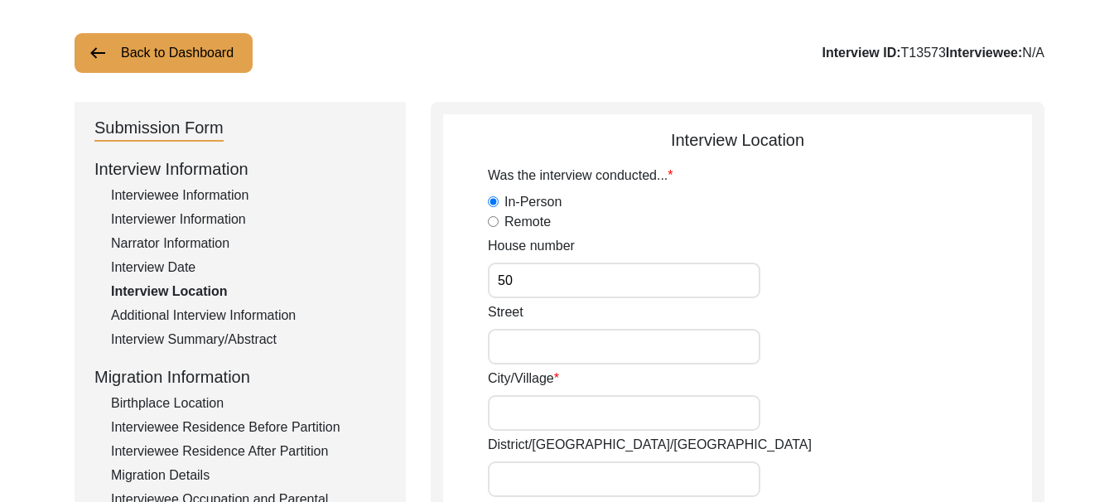
type input "50"
click at [558, 339] on input "Street" at bounding box center [624, 347] width 273 height 36
type input "2nd"
click at [585, 419] on input "City/Village" at bounding box center [624, 413] width 273 height 36
type input "Ferozepur"
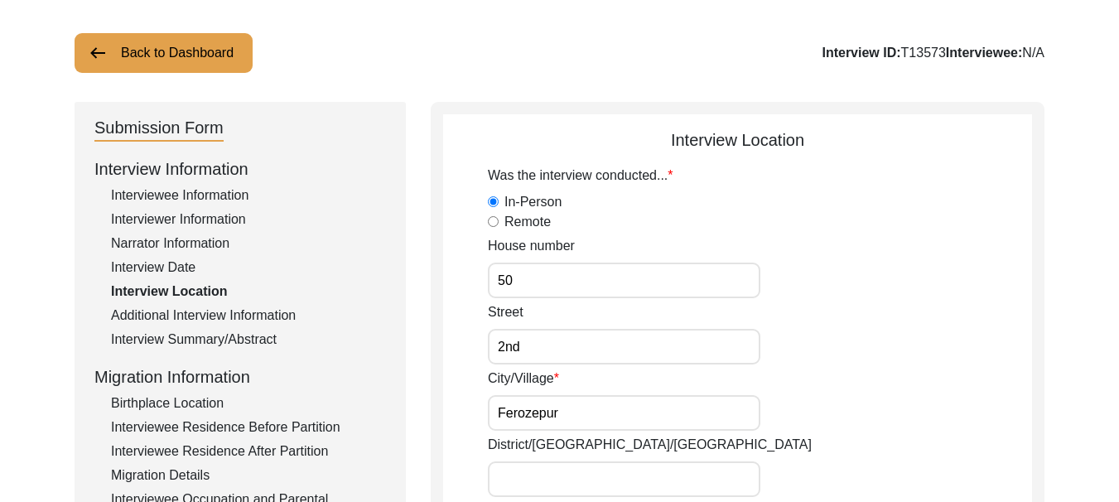
type input "[GEOGRAPHIC_DATA]"
type input "152002"
type input "VPO [PERSON_NAME], Tehsile [GEOGRAPHIC_DATA]"
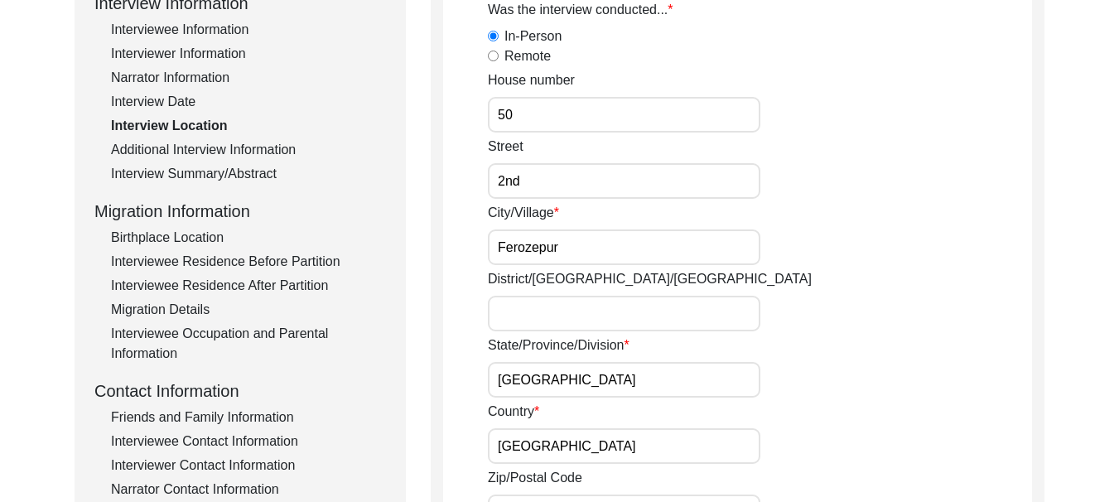
scroll to position [331, 0]
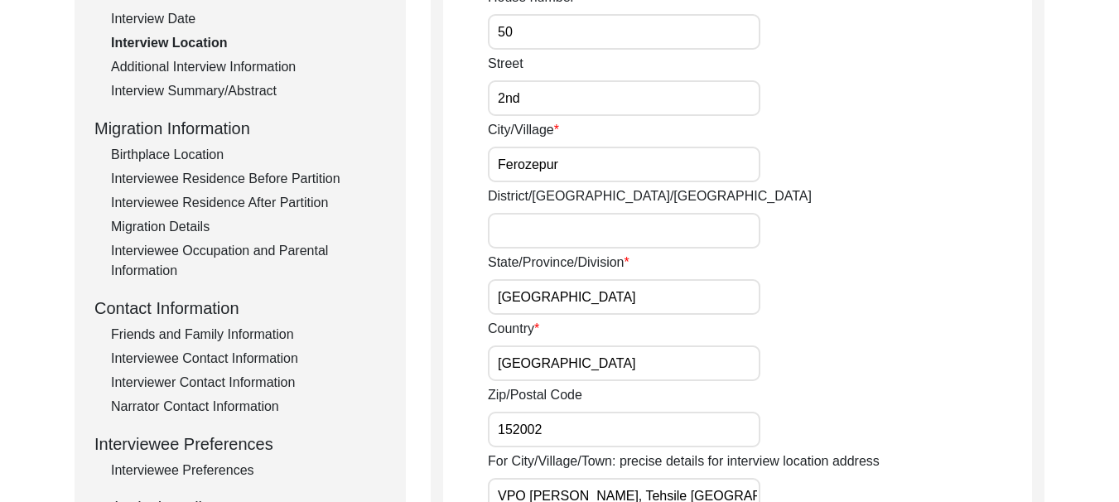
click at [574, 224] on input "District/[GEOGRAPHIC_DATA]/[GEOGRAPHIC_DATA]" at bounding box center [624, 231] width 273 height 36
type input "Ferozepur"
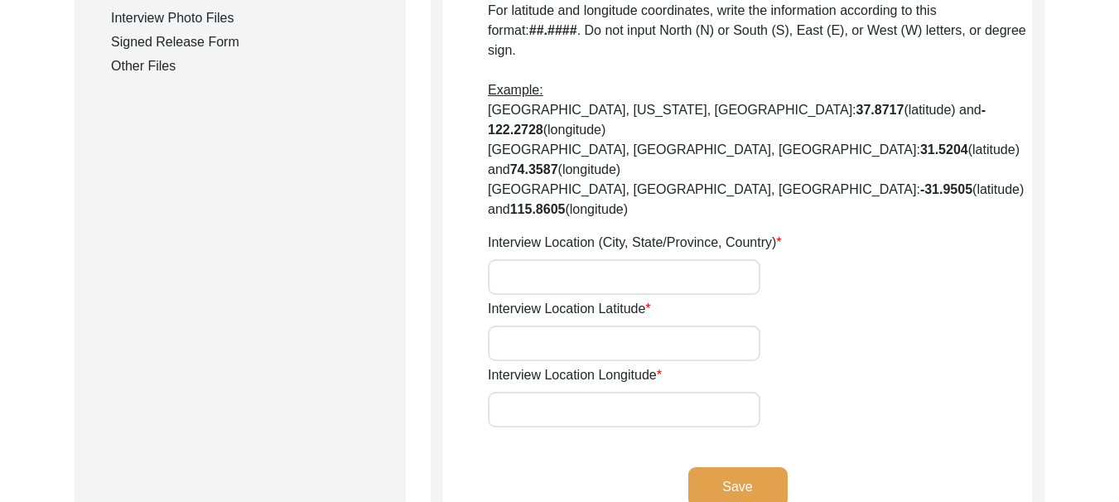
scroll to position [911, 0]
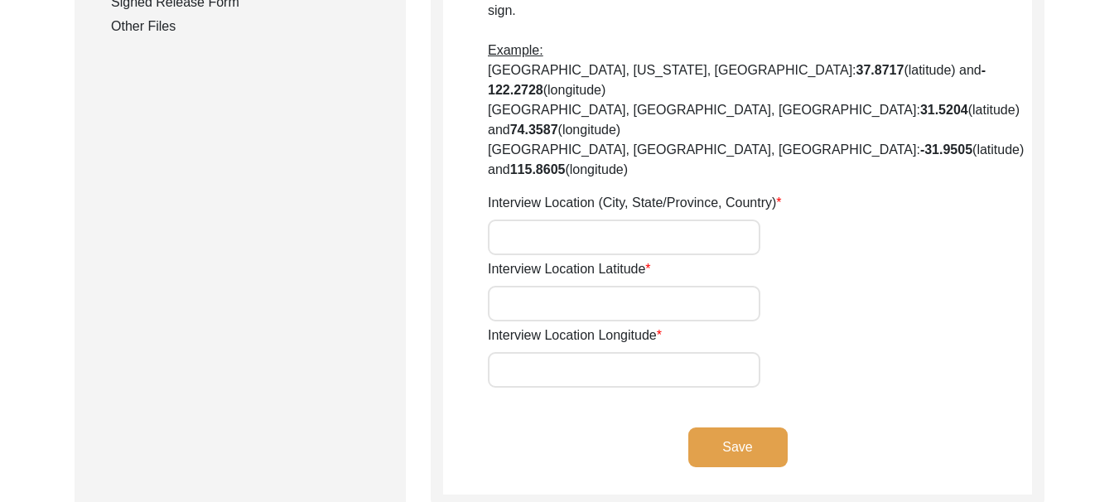
click at [586, 220] on input "Interview Location (City, State/Province, Country)" at bounding box center [624, 238] width 273 height 36
type input "Ferozepur"
click at [570, 286] on input "Interview Location Latitude" at bounding box center [624, 304] width 273 height 36
type input "30.9331° N"
click at [606, 352] on input "Interview Location Longitude" at bounding box center [624, 370] width 273 height 36
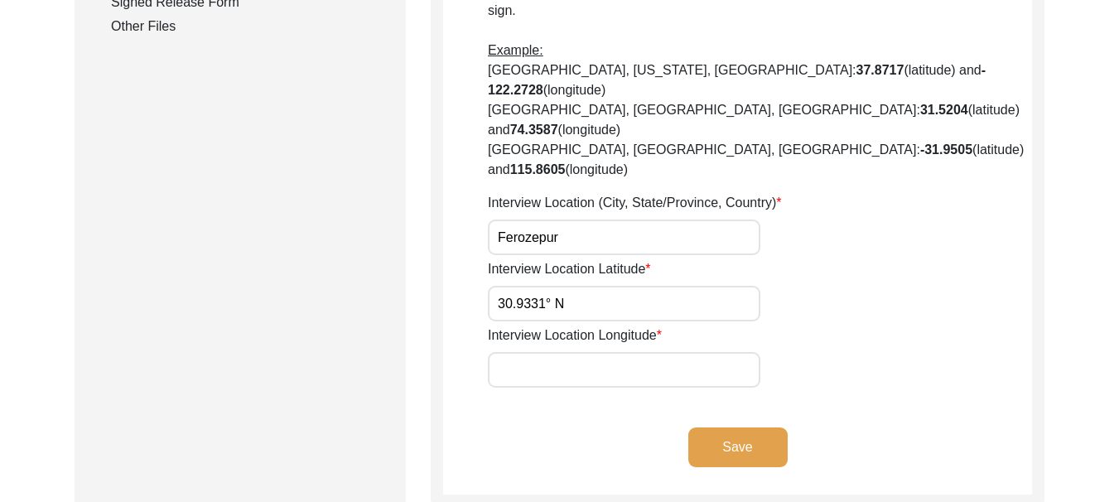
type input "74.6225° E"
click at [722, 428] on button "Save" at bounding box center [738, 448] width 99 height 40
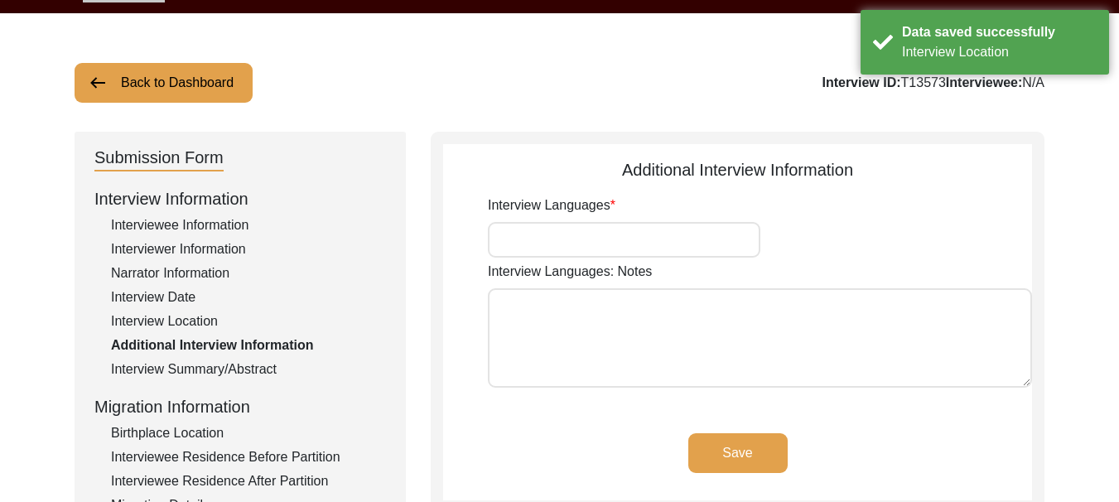
scroll to position [83, 0]
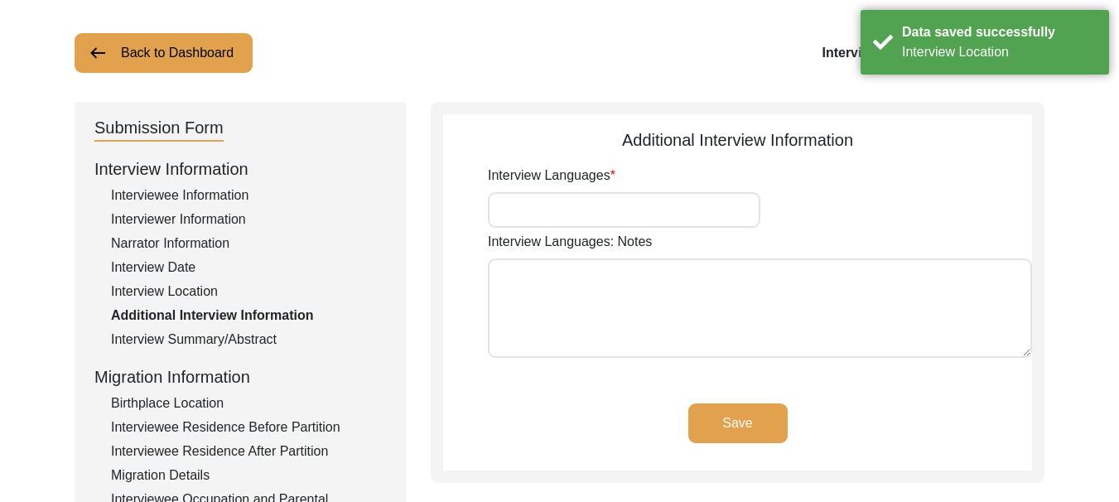
click at [587, 218] on input "Interview Languages" at bounding box center [624, 210] width 273 height 36
type input "Punjabi"
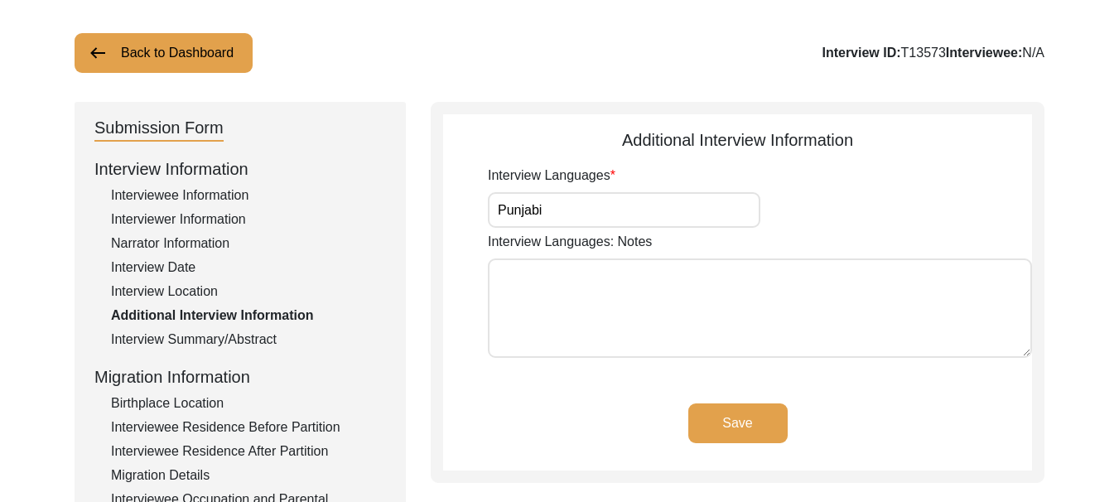
click at [613, 292] on textarea "Interview Languages: Notes" at bounding box center [760, 308] width 544 height 99
type textarea "[PERSON_NAME]"
click at [718, 421] on button "Save" at bounding box center [738, 423] width 99 height 40
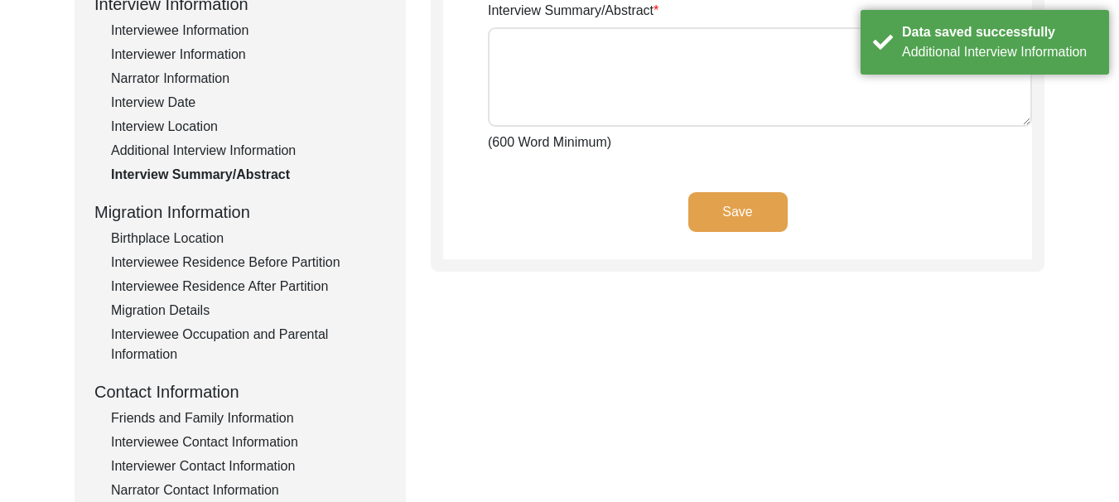
scroll to position [249, 0]
click at [204, 240] on div "Birthplace Location" at bounding box center [248, 238] width 275 height 20
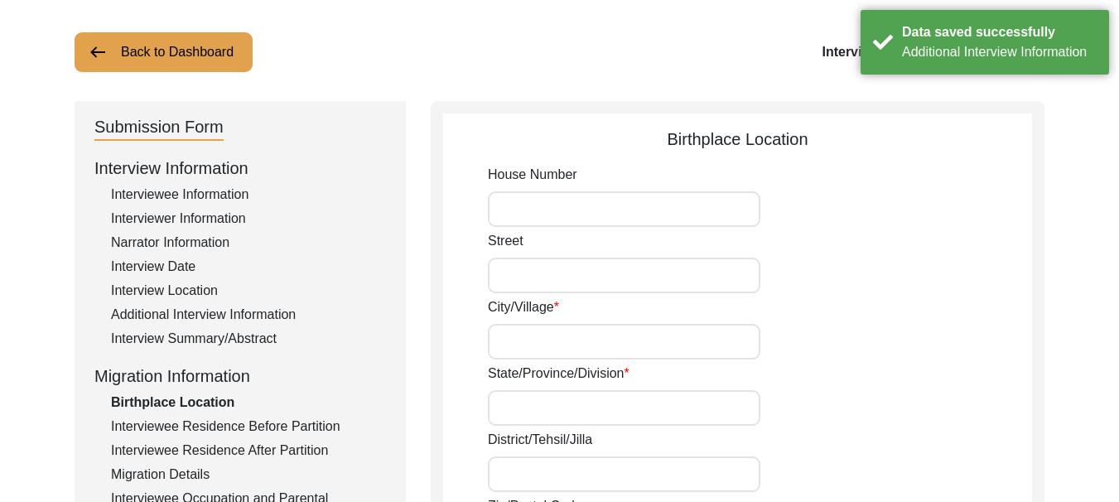
scroll to position [83, 0]
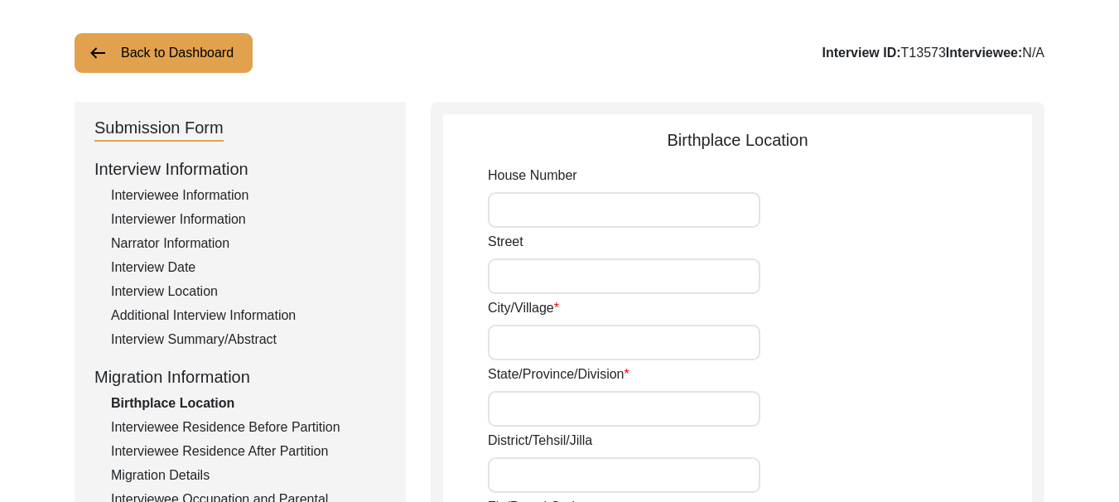
click at [587, 205] on input "House Number" at bounding box center [624, 210] width 273 height 36
type input "55"
click at [569, 283] on input "Street" at bounding box center [624, 277] width 273 height 36
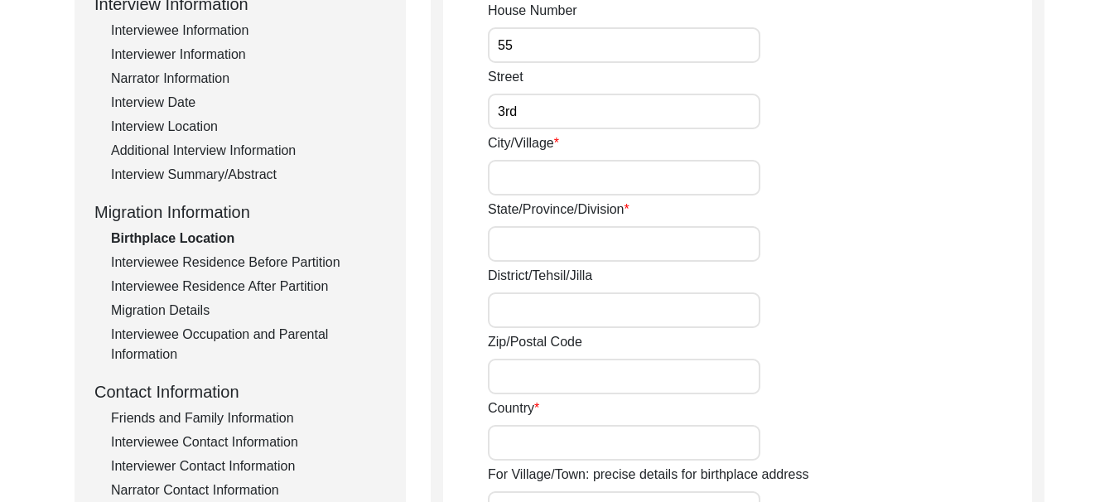
scroll to position [249, 0]
type input "3rd"
click at [547, 173] on input "City/Village" at bounding box center [624, 177] width 273 height 36
type input "Sukhanand"
click at [589, 250] on input "State/Province/Division" at bounding box center [624, 243] width 273 height 36
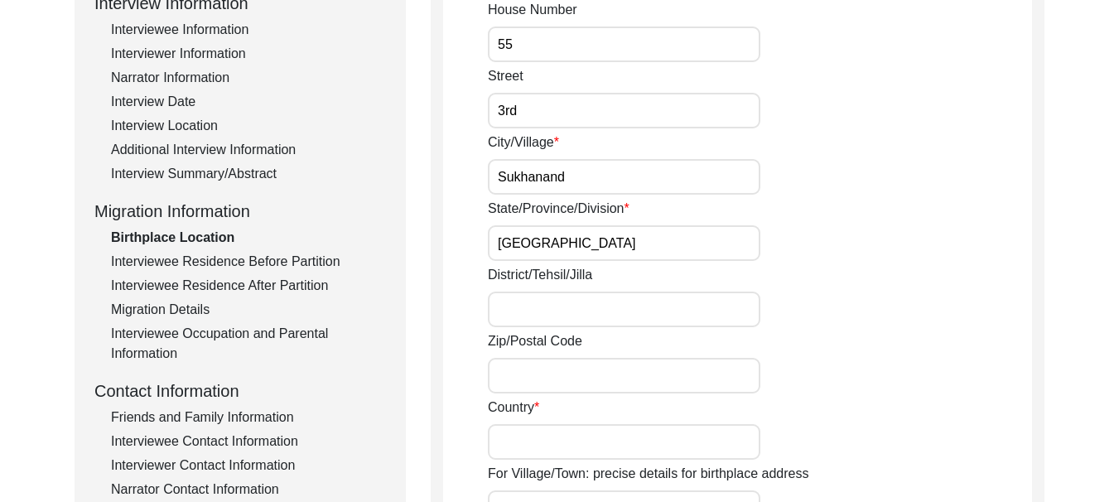
type input "[GEOGRAPHIC_DATA]"
click at [522, 313] on input "District/Tehsil/Jilla" at bounding box center [624, 310] width 273 height 36
type input "Moga"
click at [597, 386] on input "Zip/Postal Code" at bounding box center [624, 376] width 273 height 36
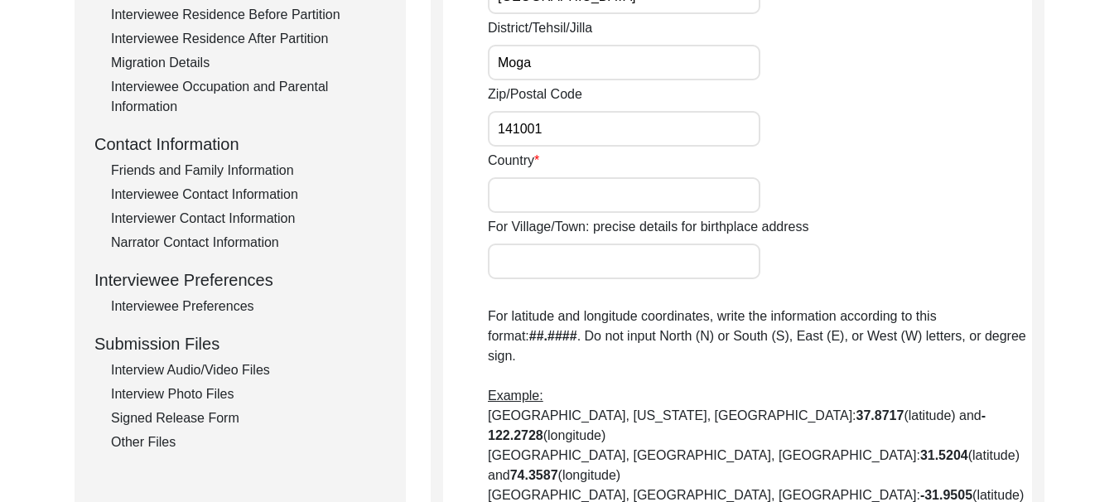
scroll to position [497, 0]
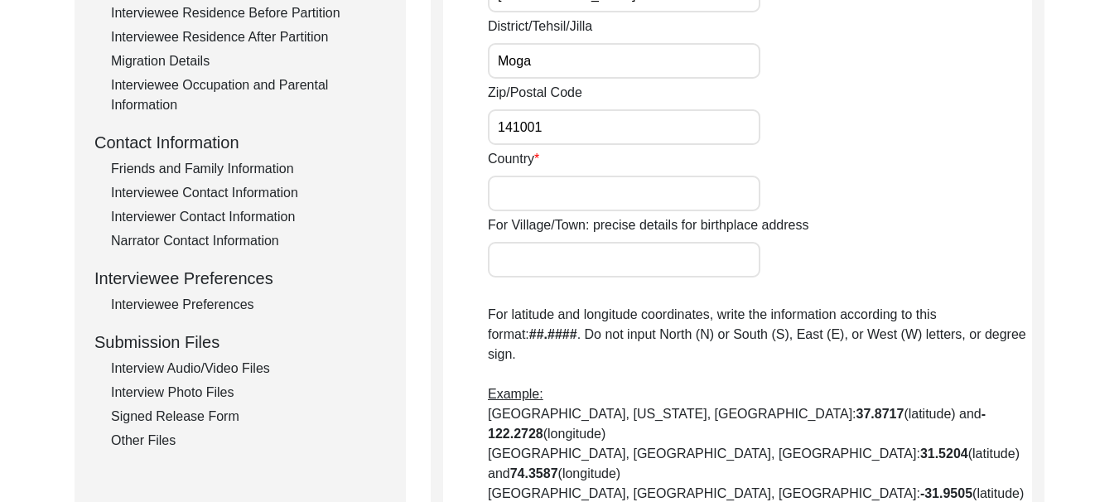
type input "141001"
click at [572, 183] on input "Country" at bounding box center [624, 194] width 273 height 36
type input "[GEOGRAPHIC_DATA]"
drag, startPoint x: 695, startPoint y: 263, endPoint x: 477, endPoint y: 263, distance: 217.9
click at [477, 263] on app-birthplace-location "Birthplace Location House [GEOGRAPHIC_DATA]/[GEOGRAPHIC_DATA]/Province/Division…" at bounding box center [737, 275] width 589 height 1125
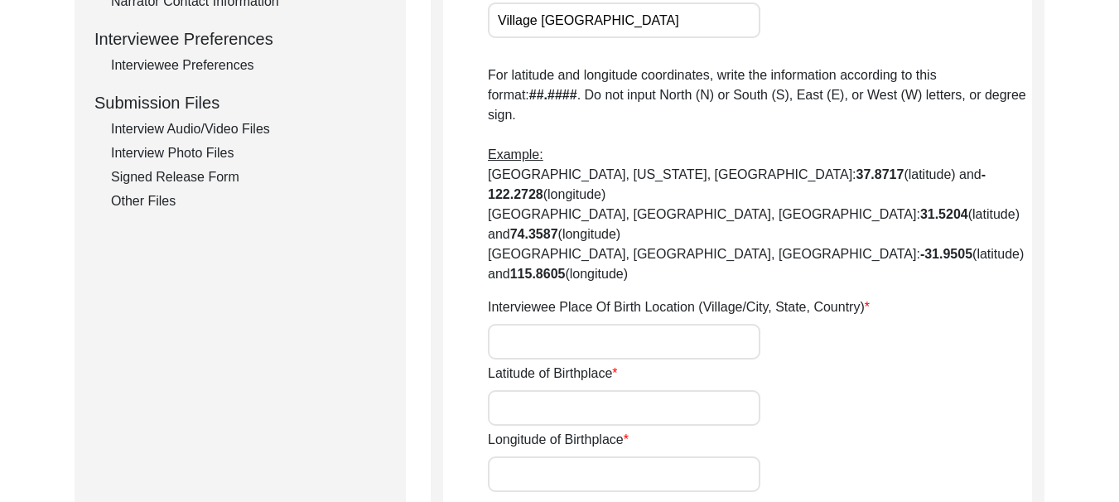
scroll to position [746, 0]
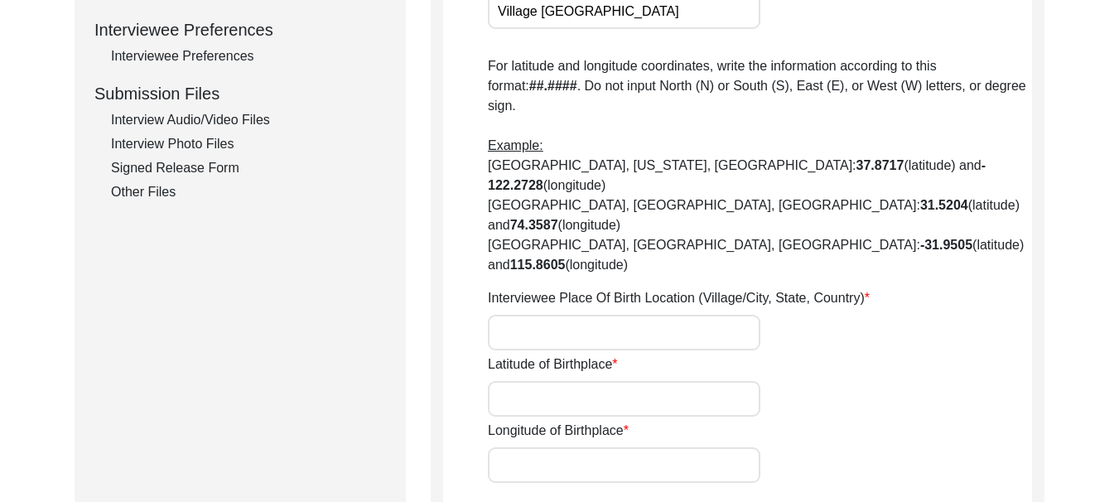
type input "Village [GEOGRAPHIC_DATA]"
click at [602, 315] on input "Interviewee Place Of Birth Location (Village/City, State, Country)" at bounding box center [624, 333] width 273 height 36
type input "Moga"
click at [578, 381] on input "Latitude of Birthplace" at bounding box center [624, 399] width 273 height 36
click at [581, 381] on input "Latitude of Birthplace" at bounding box center [624, 399] width 273 height 36
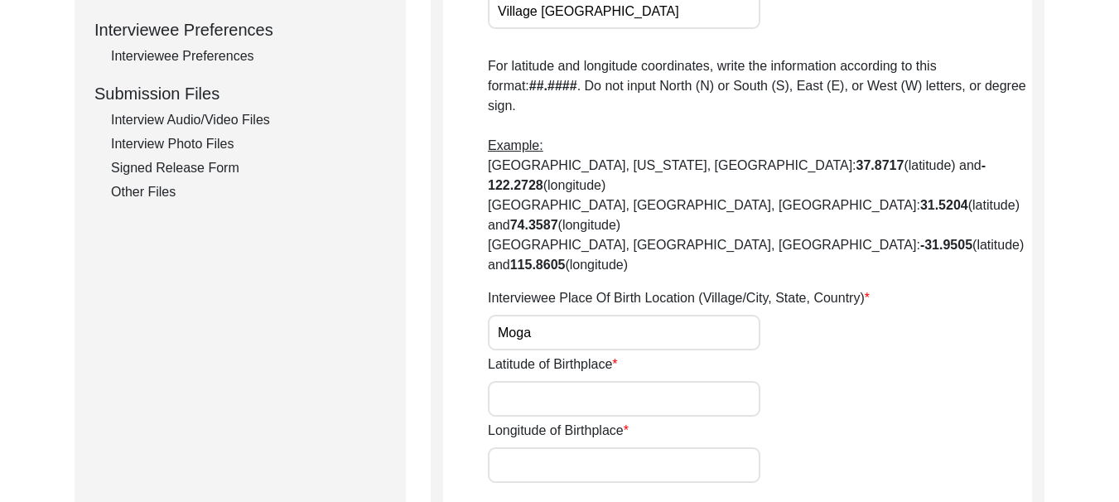
type input "30.8230° N"
click at [554, 447] on input "Longitude of Birthplace" at bounding box center [624, 465] width 273 height 36
type input "75.1734° E"
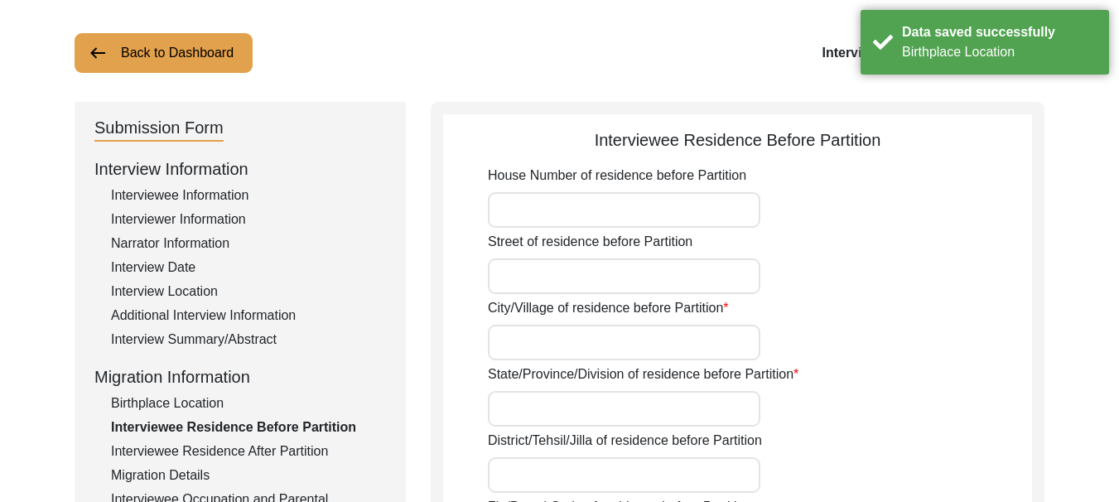
scroll to position [0, 0]
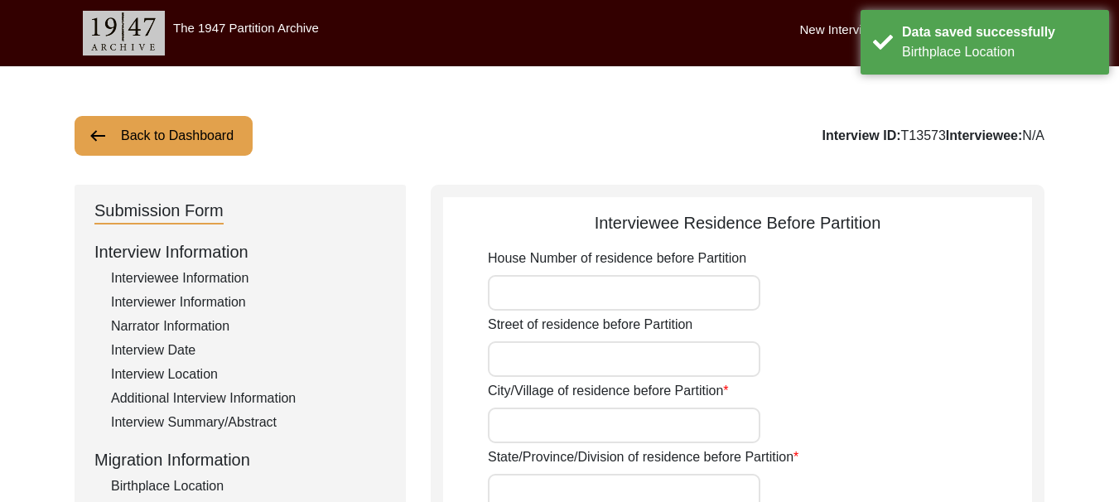
click at [596, 293] on input "House Number of residence before Partition" at bounding box center [624, 293] width 273 height 36
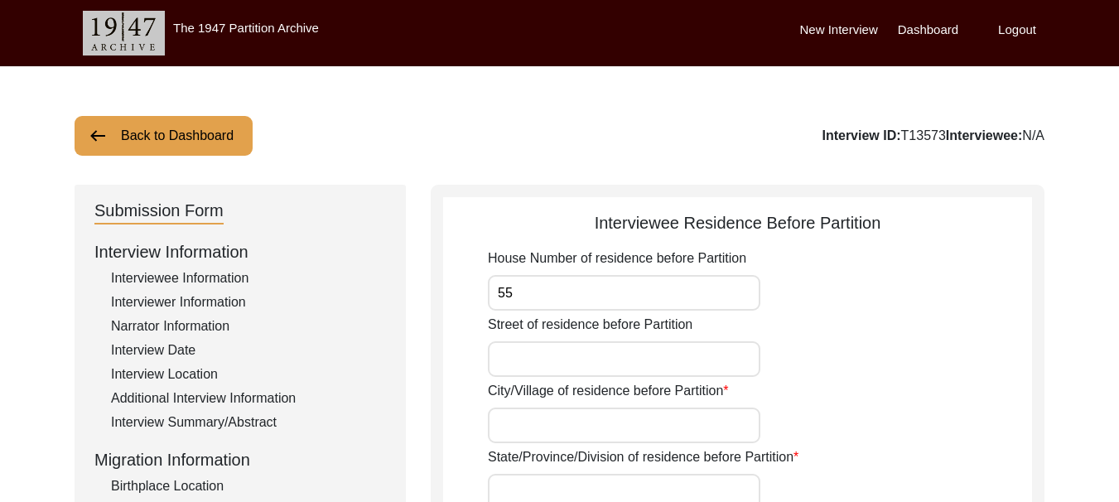
type input "55"
click at [561, 364] on input "Street of residence before Partition" at bounding box center [624, 359] width 273 height 36
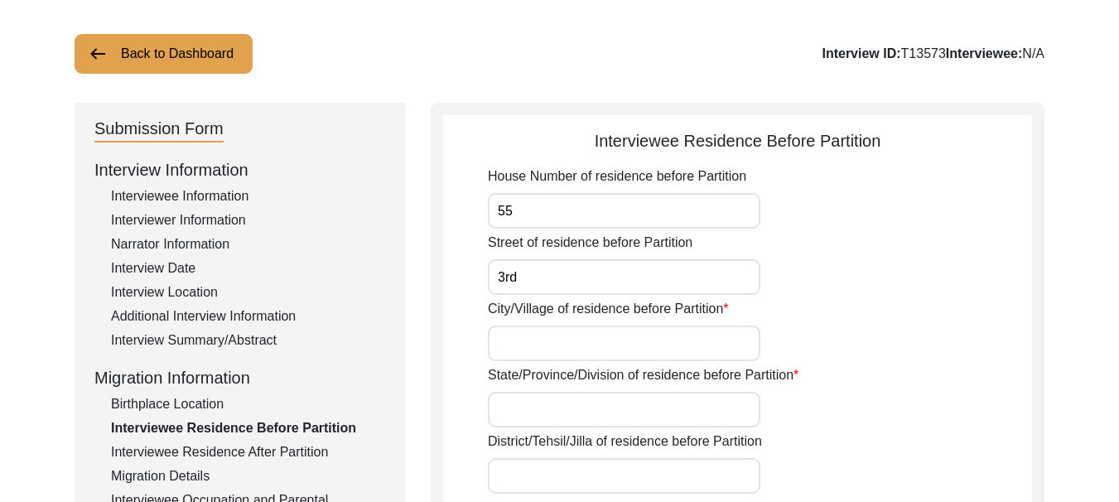
scroll to position [83, 0]
type input "3rd"
click at [585, 342] on input "City/Village of residence before Partition" at bounding box center [624, 343] width 273 height 36
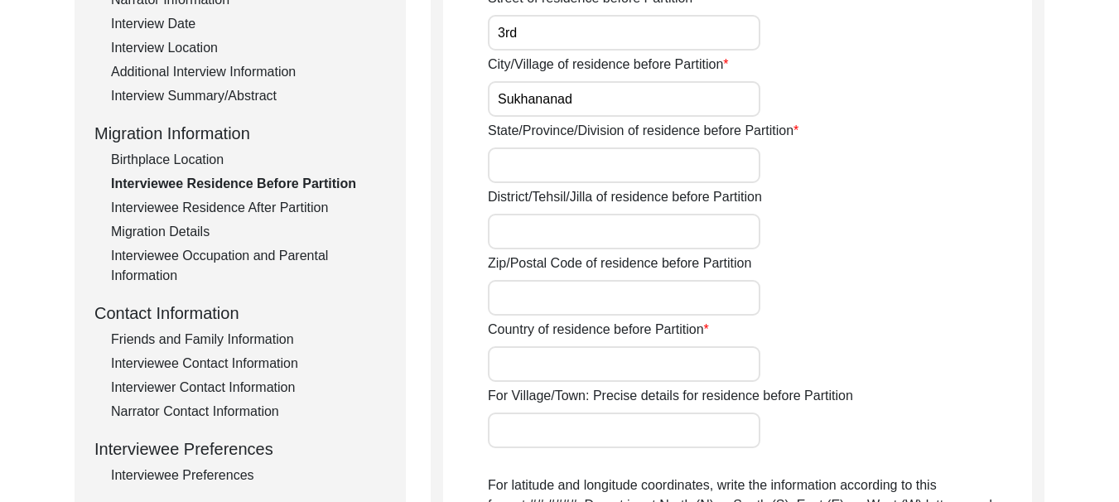
scroll to position [331, 0]
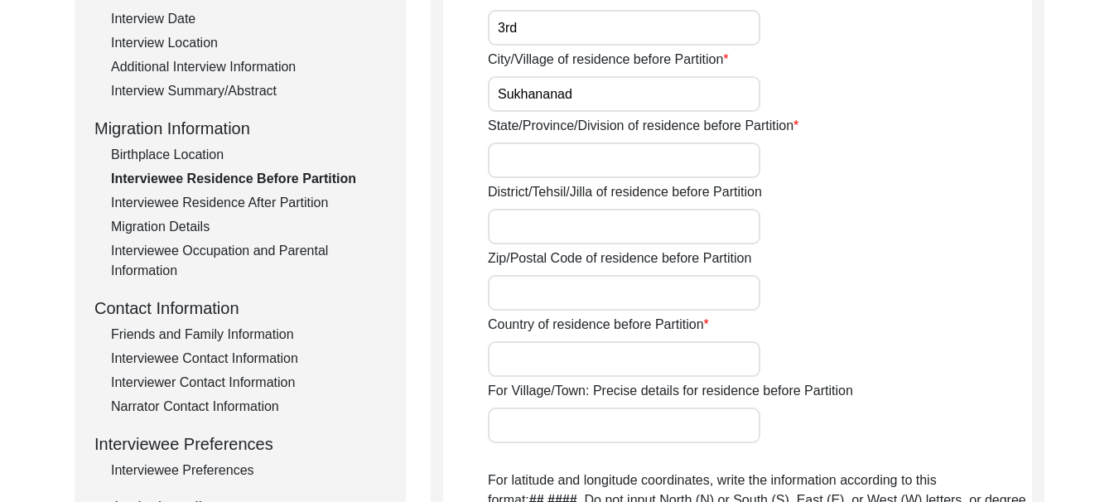
type input "Sukhananad"
click at [558, 154] on input "State/Province/Division of residence before Partition" at bounding box center [624, 161] width 273 height 36
type input "[GEOGRAPHIC_DATA]"
type input "152002"
type input "[GEOGRAPHIC_DATA]"
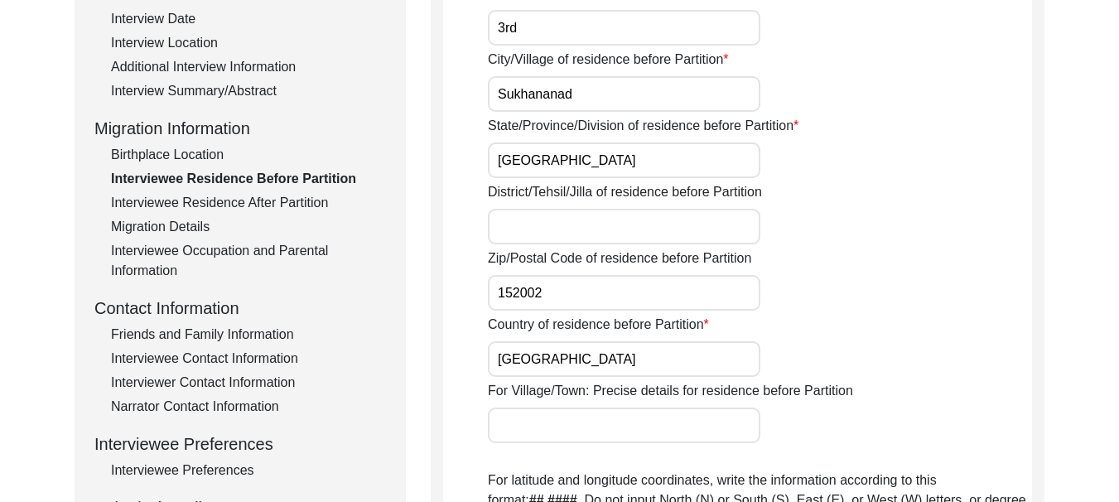
type input "Ferozepur"
type input "[GEOGRAPHIC_DATA]"
click at [561, 228] on input "District/Tehsil/Jilla of residence before Partition" at bounding box center [624, 227] width 273 height 36
type input "Moga"
drag, startPoint x: 566, startPoint y: 287, endPoint x: 495, endPoint y: 287, distance: 71.3
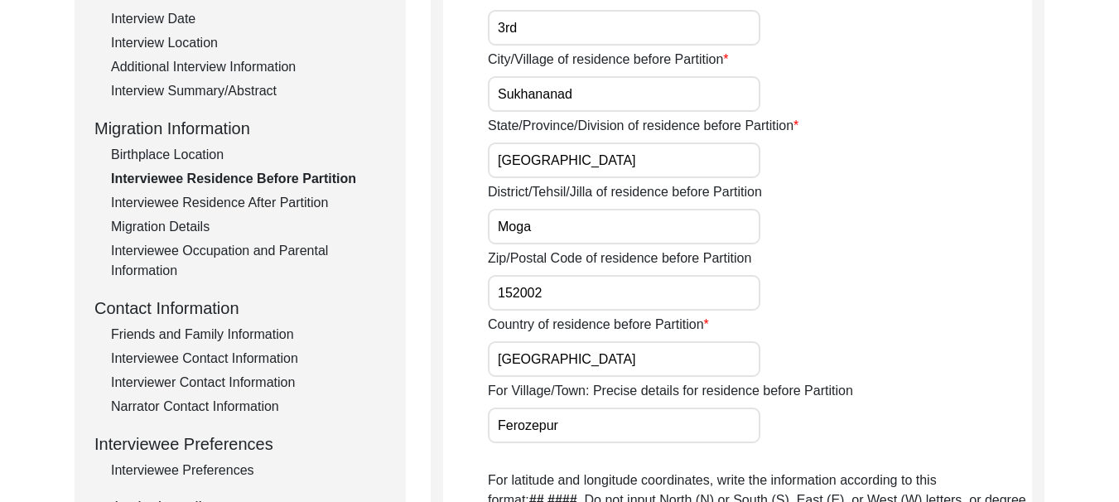
click at [495, 287] on input "152002" at bounding box center [624, 293] width 273 height 36
click at [519, 293] on input "140001" at bounding box center [624, 293] width 273 height 36
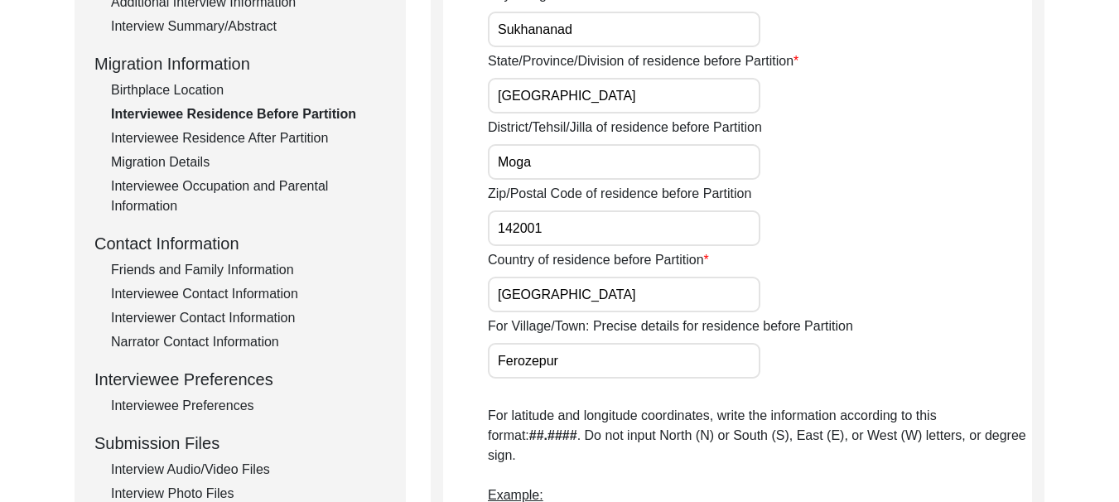
scroll to position [497, 0]
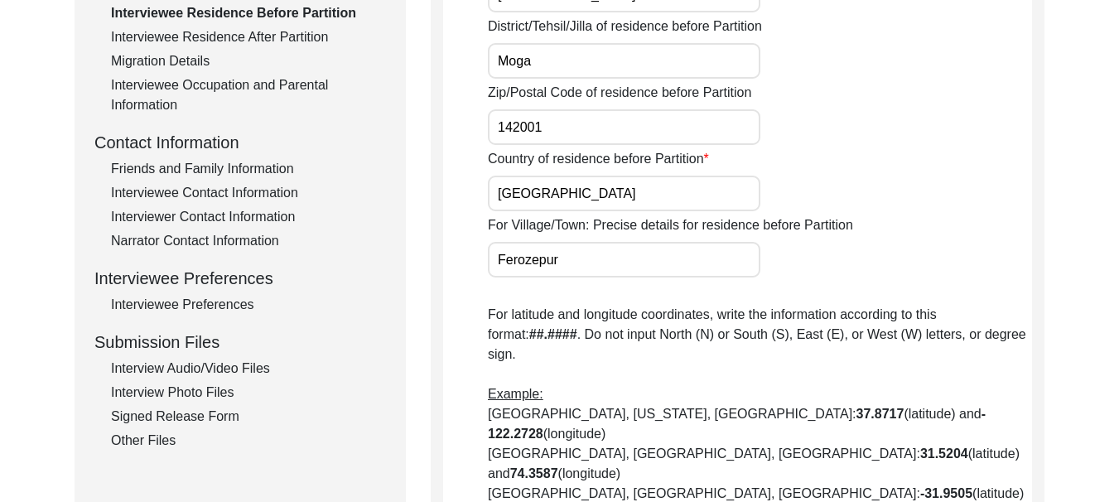
type input "142001"
drag, startPoint x: 570, startPoint y: 267, endPoint x: 481, endPoint y: 252, distance: 89.9
click at [481, 252] on app-residence-before-partition "Interviewee Residence Before Partition House Number of residence before Partiti…" at bounding box center [737, 275] width 589 height 1125
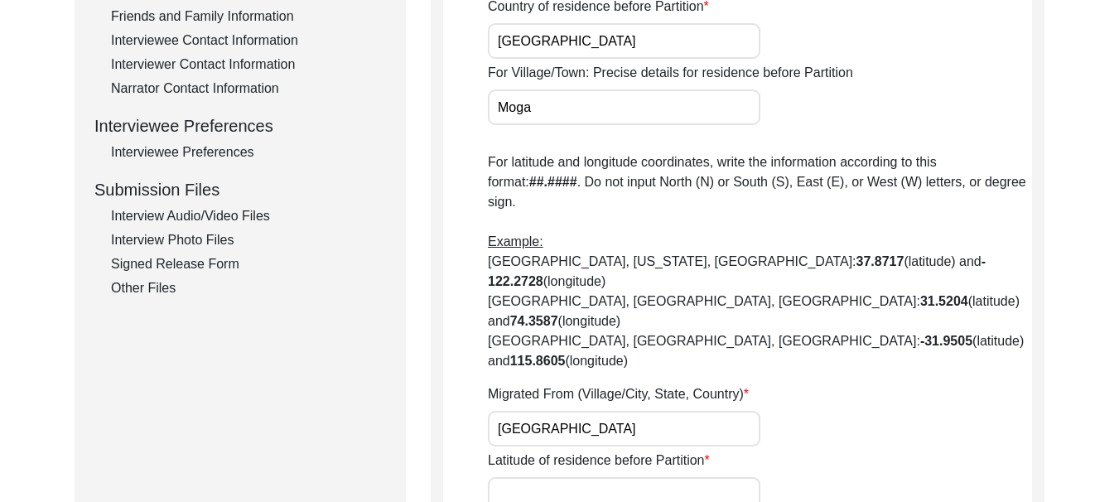
scroll to position [746, 0]
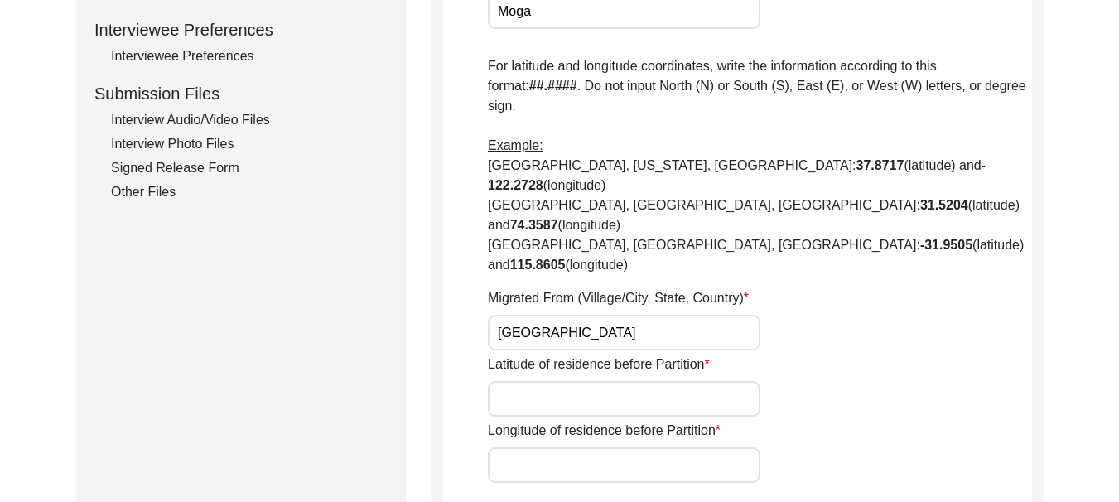
type input "Moga"
click at [585, 381] on input "Latitude of residence before Partition" at bounding box center [624, 399] width 273 height 36
type input "30.8230°N"
click at [596, 447] on input "Longitude of residence before Partition" at bounding box center [624, 465] width 273 height 36
type input "75.1734° E"
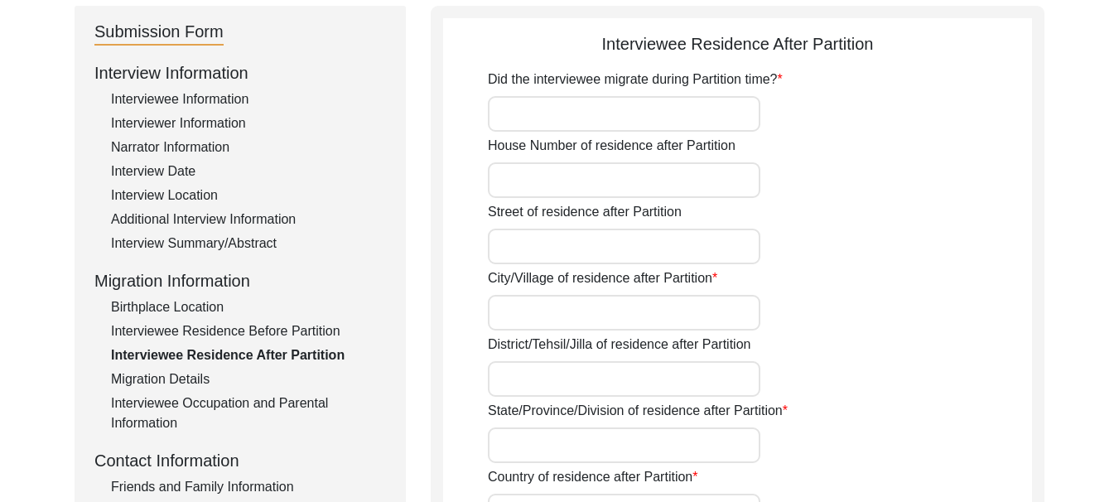
scroll to position [83, 0]
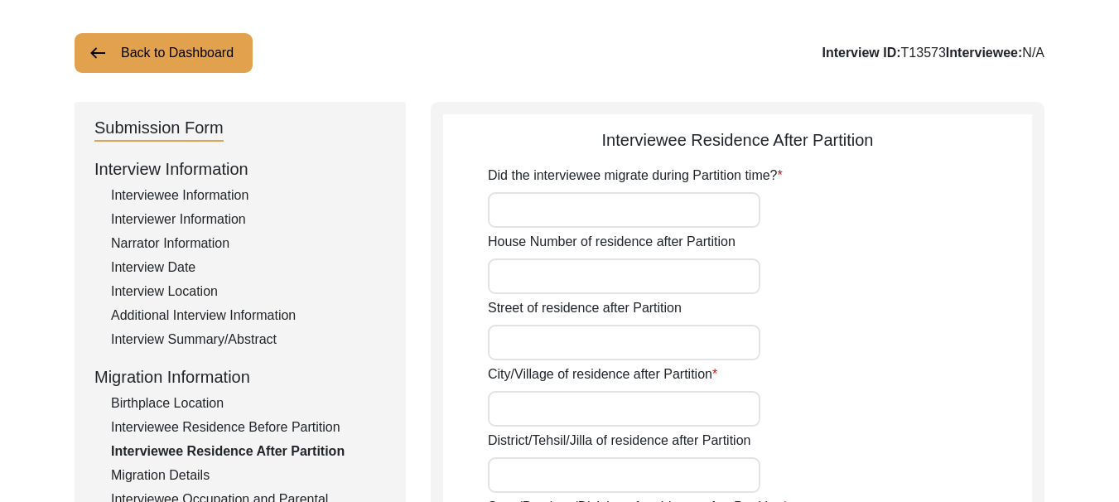
click at [565, 217] on input "Did the interviewee migrate during Partition time?" at bounding box center [624, 210] width 273 height 36
type input "[PERSON_NAME]"
click at [553, 273] on input "House Number of residence after Partition" at bounding box center [624, 277] width 273 height 36
type input "55"
click at [585, 351] on input "Street of residence after Partition" at bounding box center [624, 343] width 273 height 36
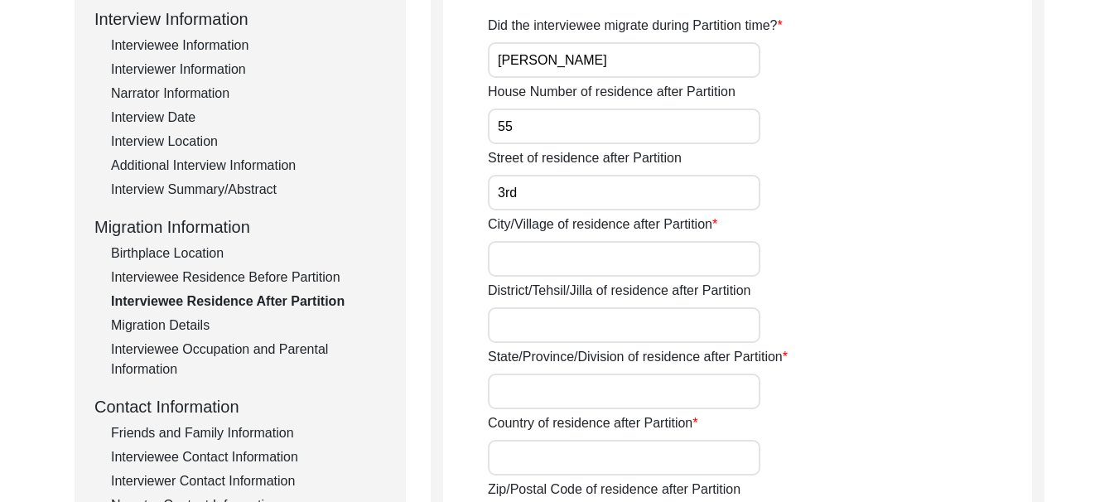
scroll to position [249, 0]
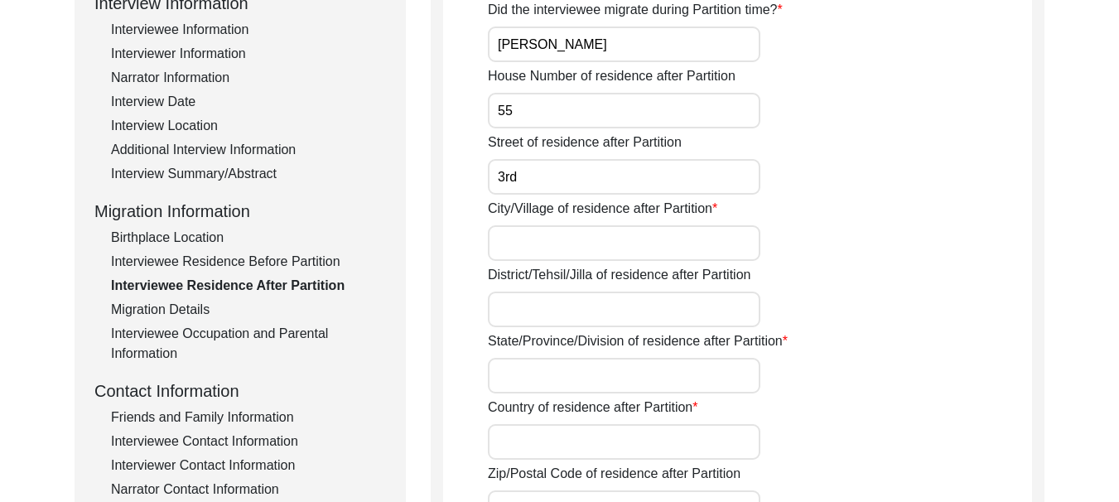
type input "3rd"
click at [596, 245] on input "City/Village of residence after Partition" at bounding box center [624, 243] width 273 height 36
type input "Sukhanand"
click at [563, 305] on input "District/Tehsil/Jilla of residence after Partition" at bounding box center [624, 310] width 273 height 36
type input "Moga"
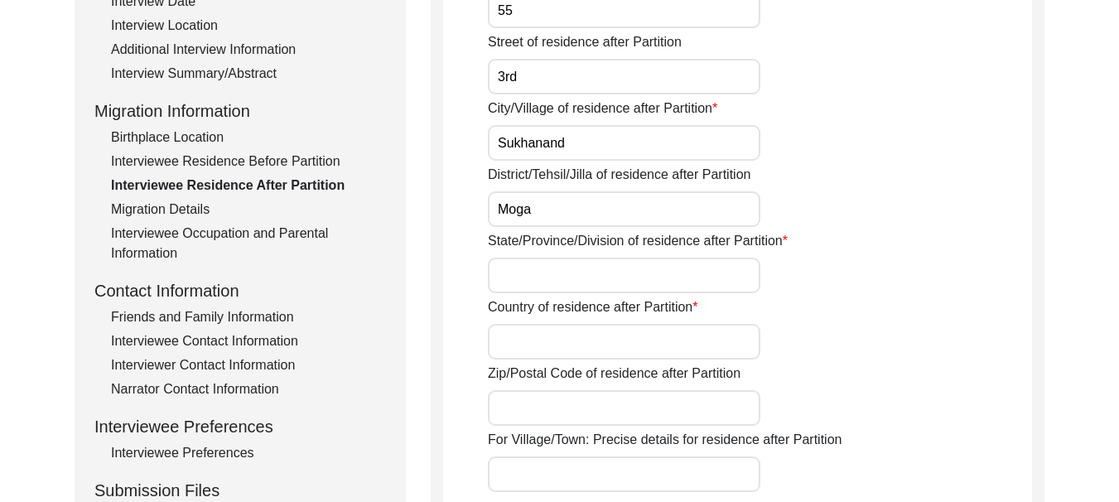
scroll to position [414, 0]
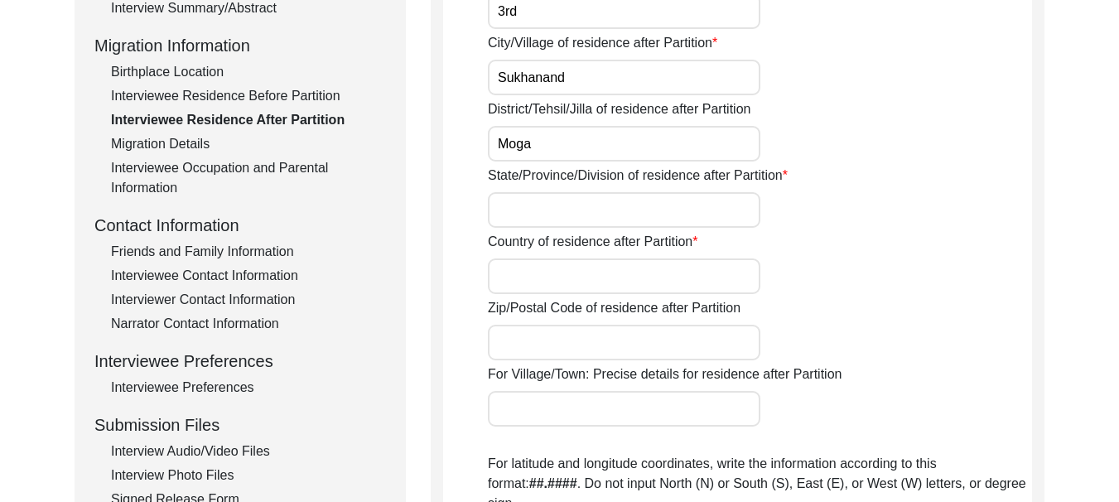
click at [552, 204] on input "State/Province/Division of residence after Partition" at bounding box center [624, 210] width 273 height 36
type input "[GEOGRAPHIC_DATA]"
type input "152002"
type input "Ferozepur"
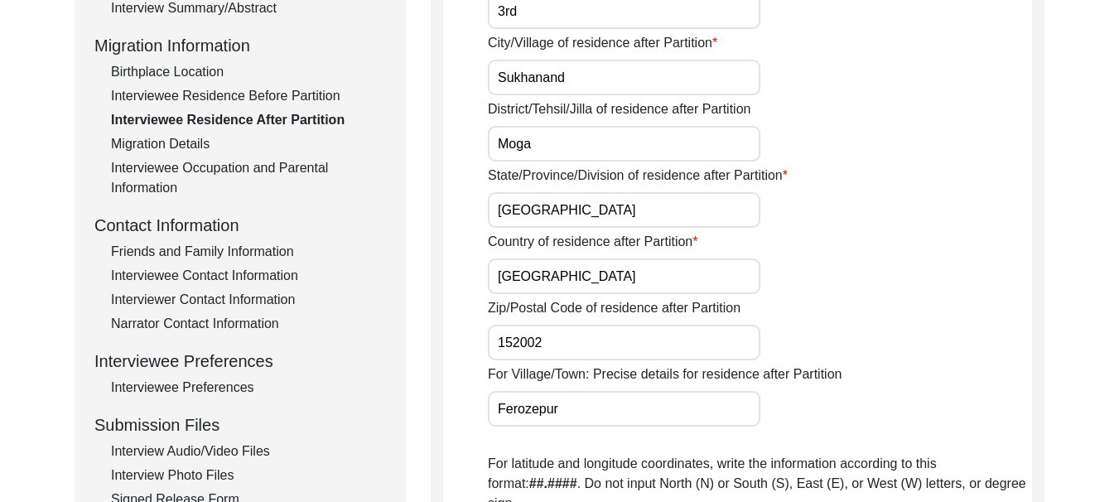
type input "Ferozepur"
click at [566, 207] on input "[GEOGRAPHIC_DATA]" at bounding box center [624, 210] width 273 height 36
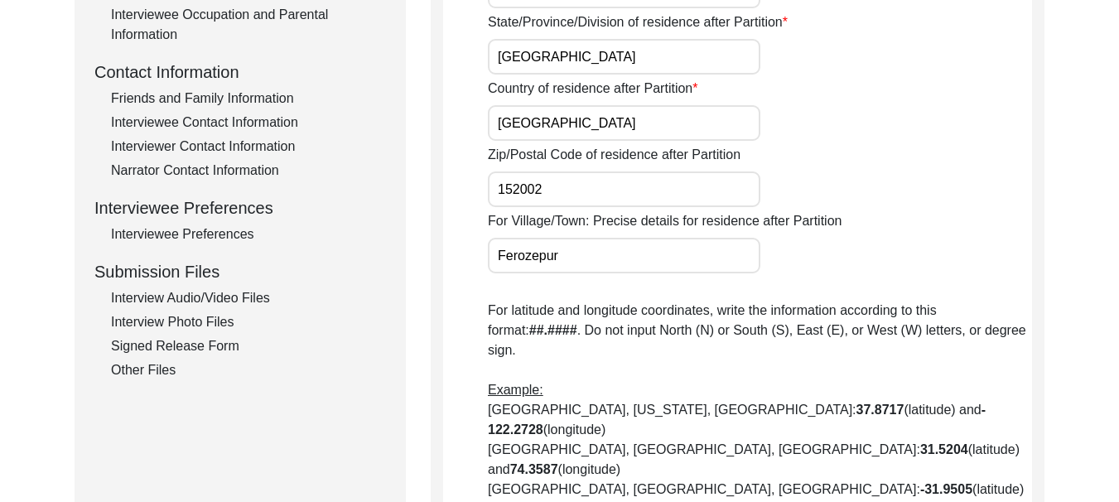
scroll to position [580, 0]
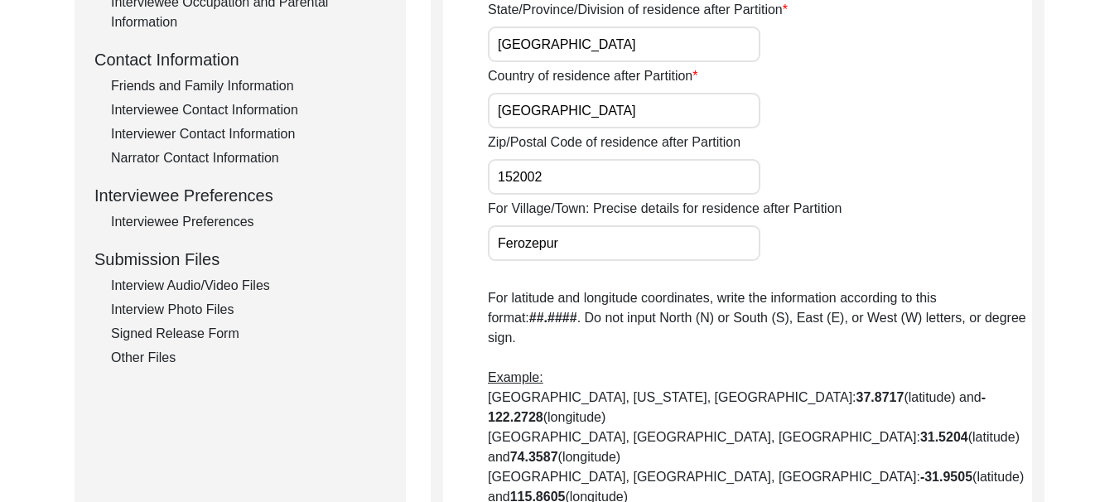
drag, startPoint x: 549, startPoint y: 171, endPoint x: 494, endPoint y: 178, distance: 56.0
click at [494, 178] on input "152002" at bounding box center [624, 177] width 273 height 36
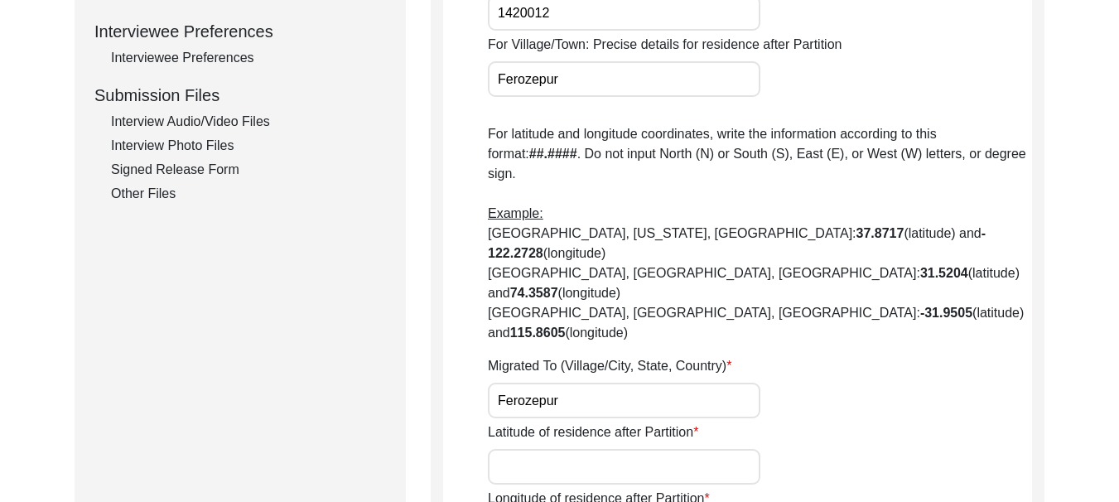
scroll to position [746, 0]
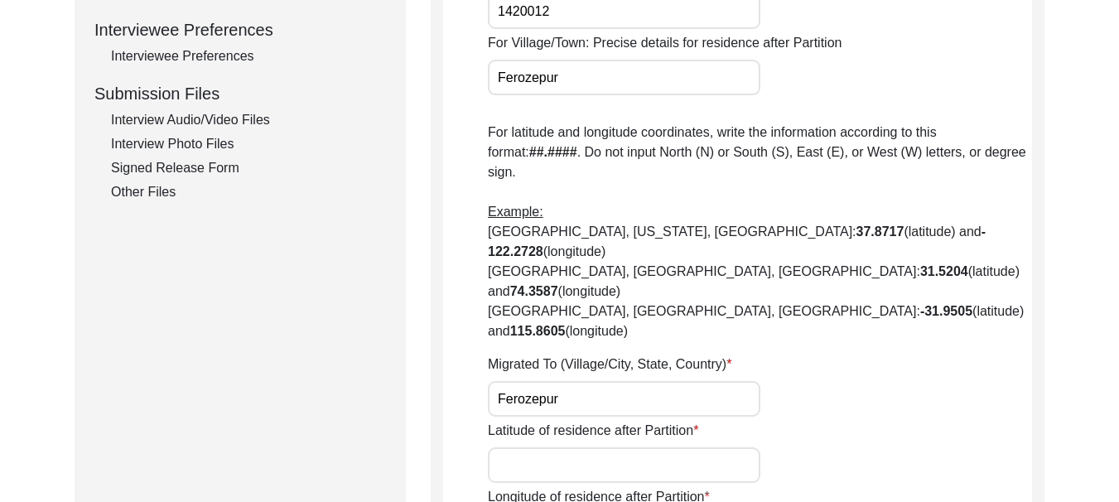
type input "1420012"
drag, startPoint x: 564, startPoint y: 72, endPoint x: 500, endPoint y: 73, distance: 64.6
click at [500, 73] on input "Ferozepur" at bounding box center [624, 78] width 273 height 36
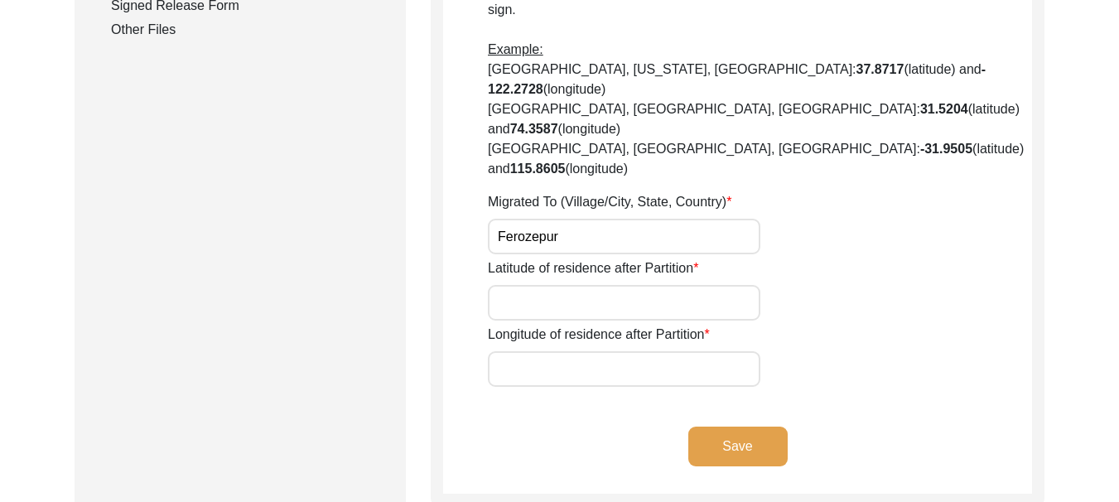
scroll to position [911, 0]
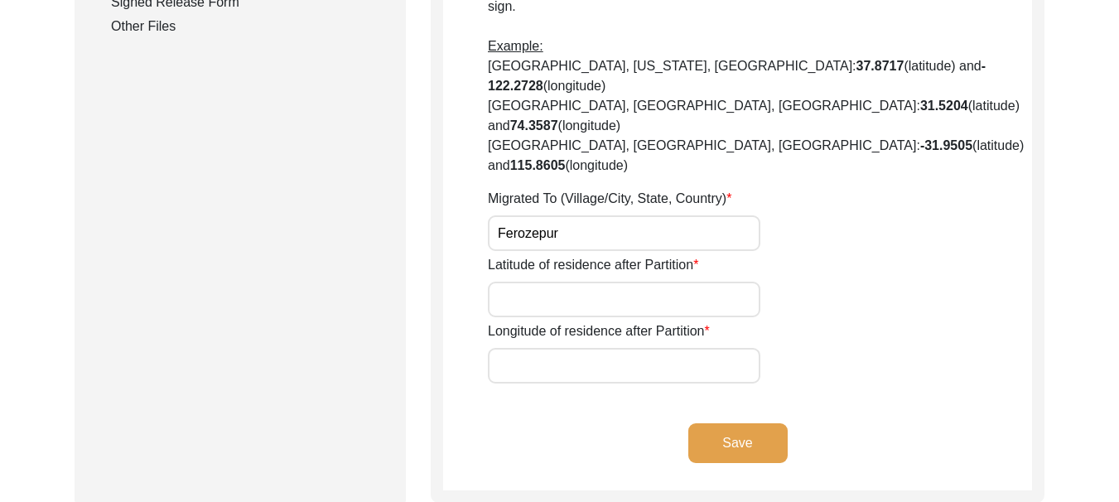
type input "Moga"
click at [596, 282] on input "Latitude of residence after Partition" at bounding box center [624, 300] width 273 height 36
type input "30.8230° N"
click at [621, 348] on input "Longitude of residence after Partition" at bounding box center [624, 366] width 273 height 36
type input "75.1734° E"
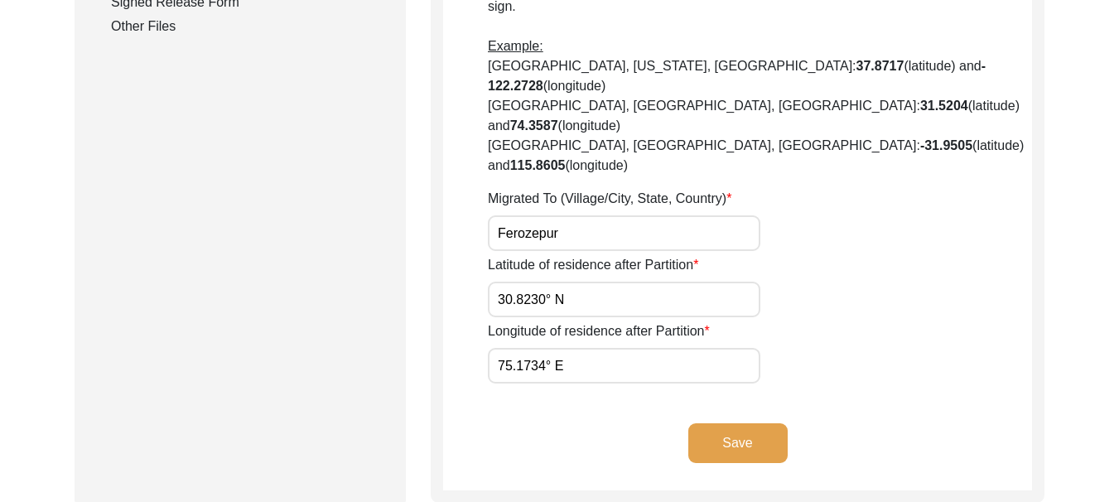
click at [739, 423] on button "Save" at bounding box center [738, 443] width 99 height 40
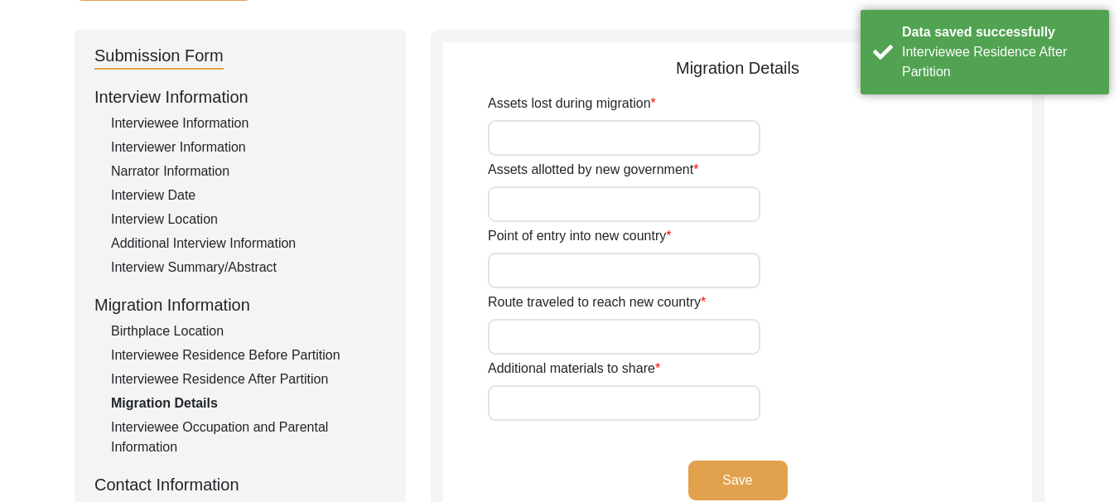
scroll to position [116, 0]
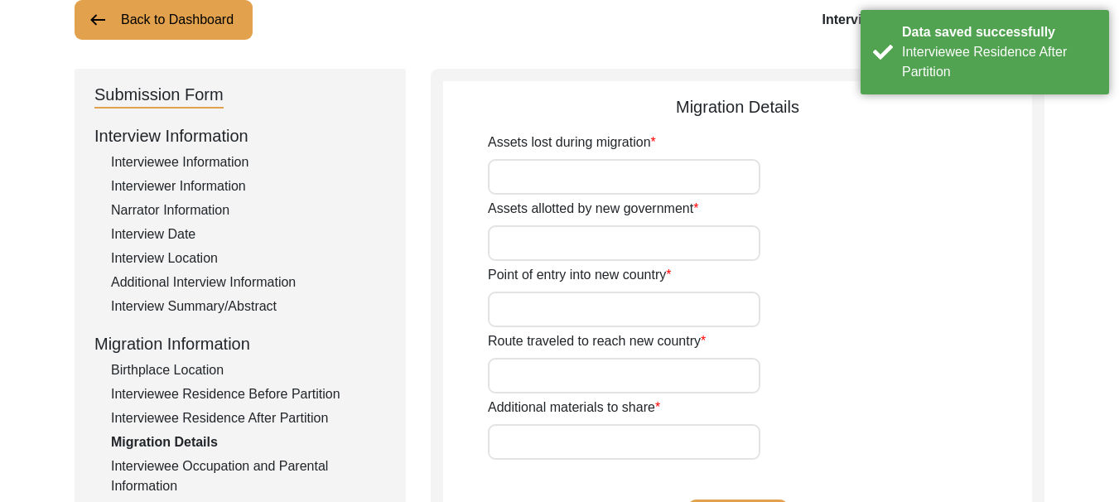
click at [576, 173] on input "Assets lost during migration" at bounding box center [624, 177] width 273 height 36
type input "[PERSON_NAME]"
click at [582, 242] on input "Assets allotted by new government" at bounding box center [624, 243] width 273 height 36
type input "[PERSON_NAME]"
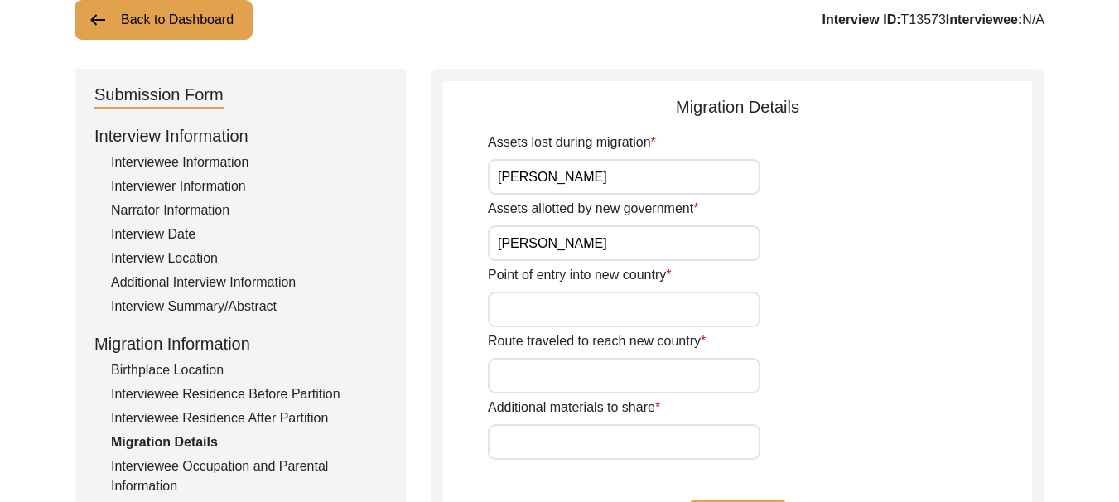
click at [584, 307] on input "Point of entry into new country" at bounding box center [624, 310] width 273 height 36
type input "[PERSON_NAME]"
click at [589, 365] on input "Route traveled to reach new country" at bounding box center [624, 376] width 273 height 36
type input "[PERSON_NAME]"
click at [563, 452] on input "Additional materials to share" at bounding box center [624, 442] width 273 height 36
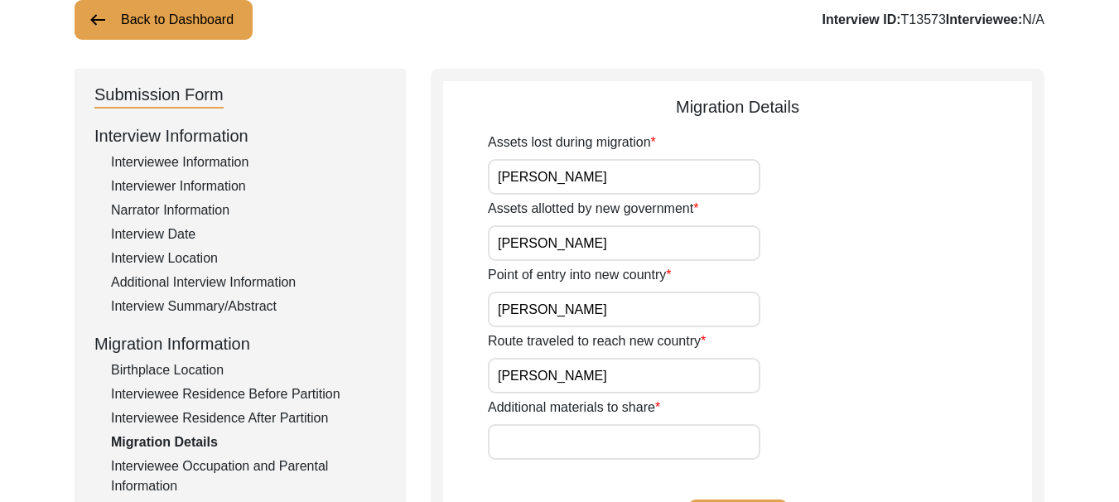
type input "[PERSON_NAME]"
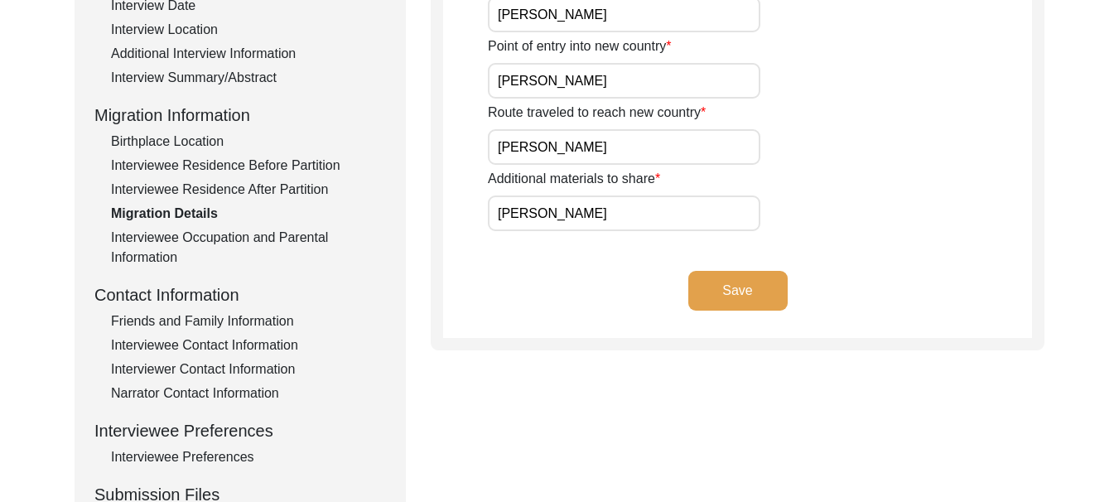
scroll to position [365, 0]
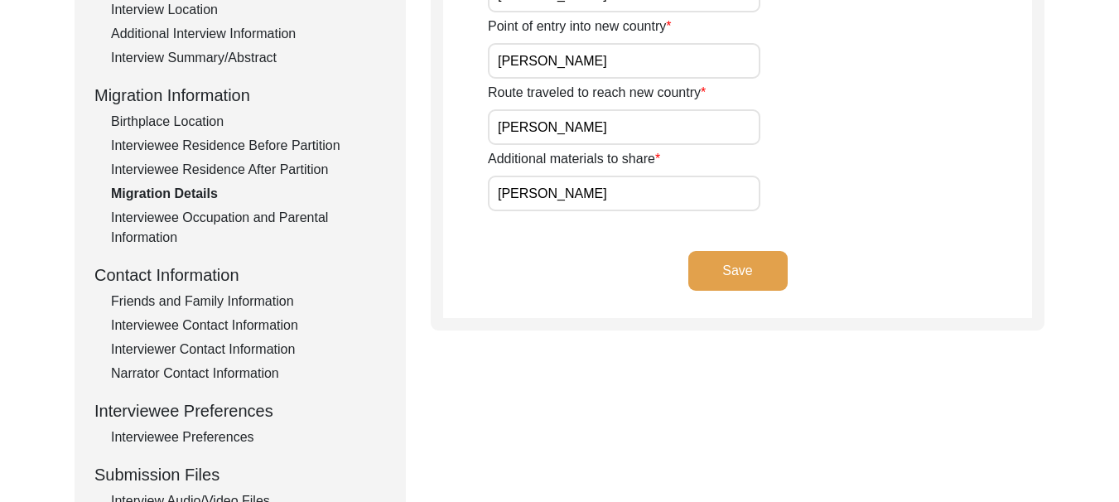
click at [742, 268] on button "Save" at bounding box center [738, 271] width 99 height 40
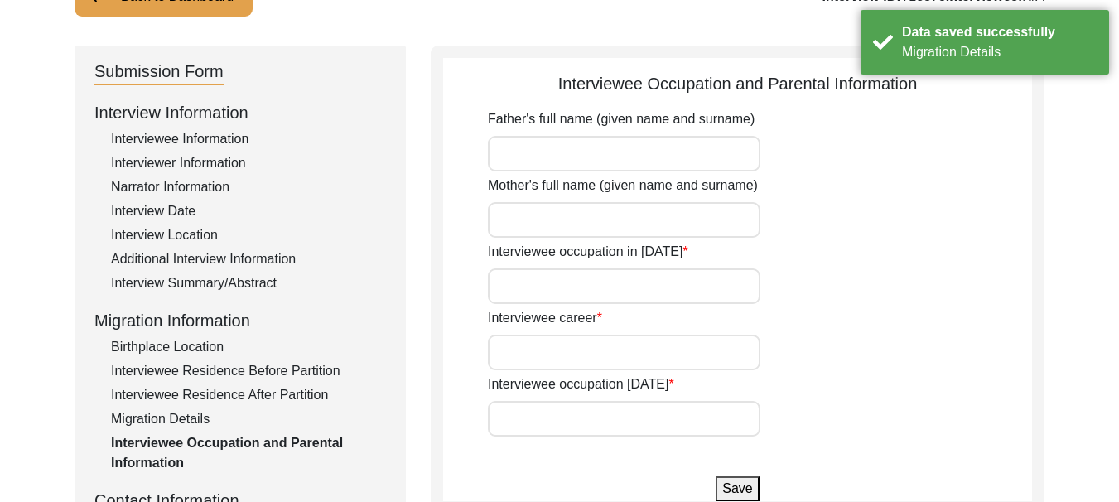
scroll to position [116, 0]
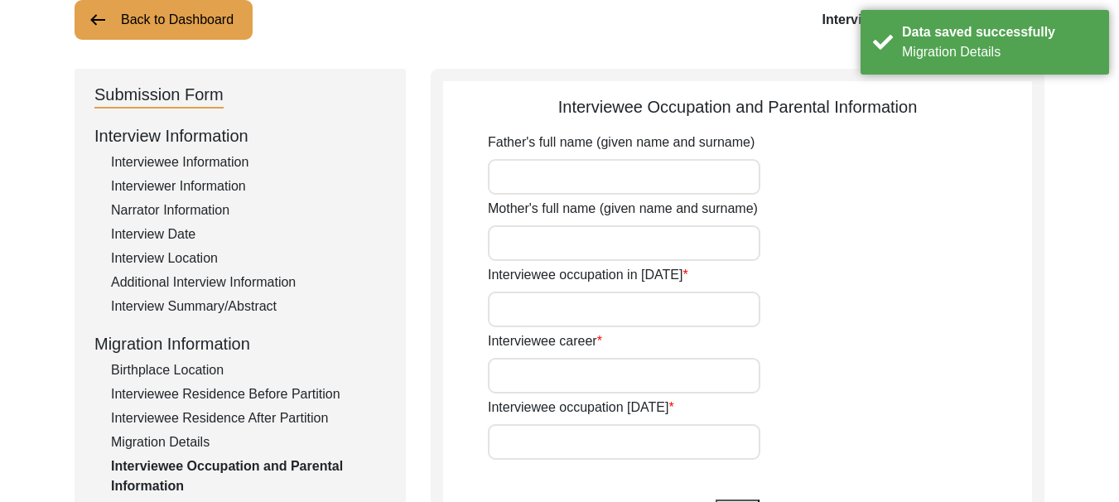
click at [637, 175] on input "Father's full name (given name and surname)" at bounding box center [624, 177] width 273 height 36
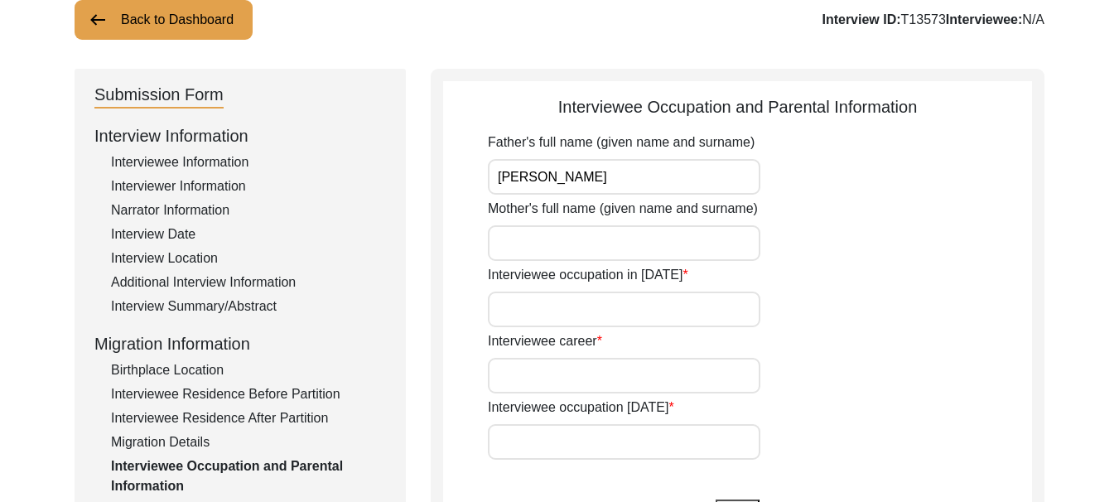
type input "[PERSON_NAME]"
click at [590, 232] on input "Mother's full name (given name and surname)" at bounding box center [624, 243] width 273 height 36
type input "[PERSON_NAME]"
click at [571, 314] on input "Interviewee occupation in [DATE]" at bounding box center [624, 310] width 273 height 36
type input "She was Child"
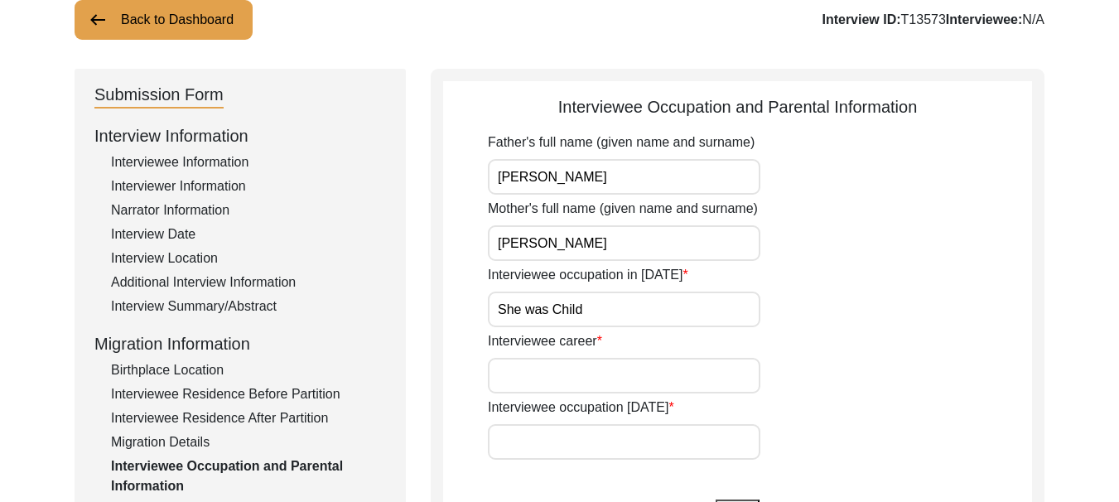
click at [624, 383] on input "Interviewee career" at bounding box center [624, 376] width 273 height 36
type input "House wife"
click at [611, 443] on input "Interviewee occupation [DATE]" at bounding box center [624, 442] width 273 height 36
type input "House wife"
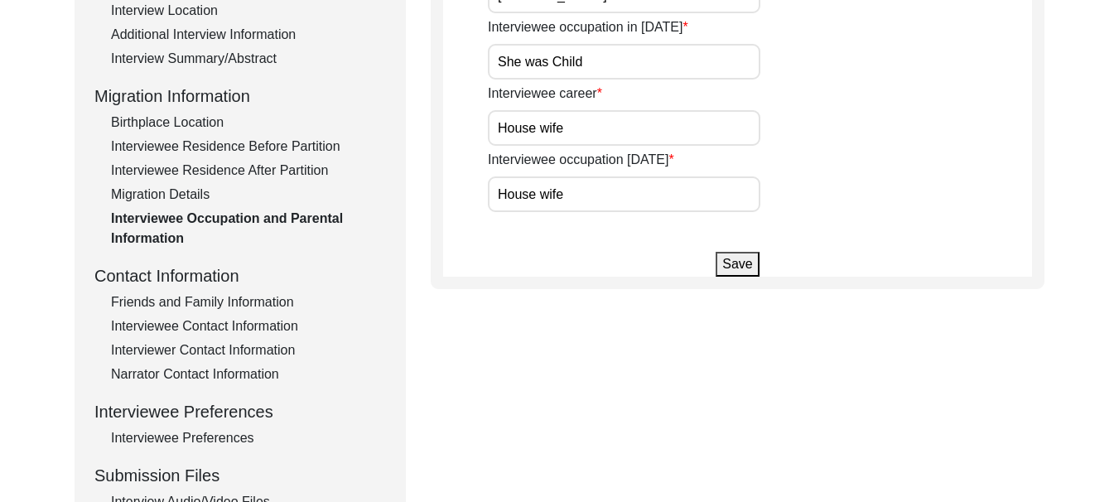
scroll to position [365, 0]
click at [745, 256] on button "Save" at bounding box center [737, 263] width 43 height 25
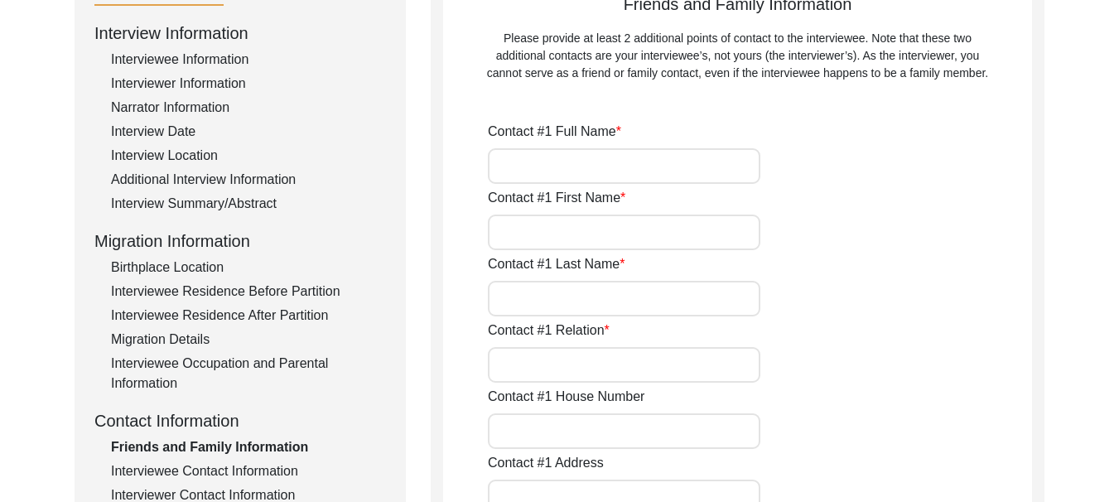
scroll to position [199, 0]
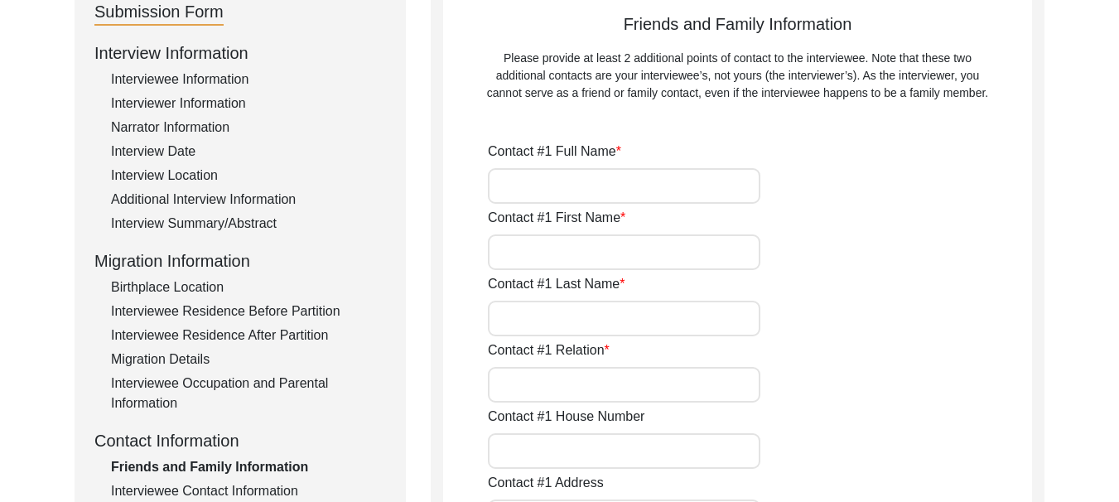
click at [553, 197] on input "Contact #1 Full Name" at bounding box center [624, 186] width 273 height 36
type input "[PERSON_NAME]"
click at [555, 253] on input "Contact #1 First Name" at bounding box center [624, 252] width 273 height 36
type input "Hameer"
click at [573, 321] on input "Contact #1 Last Name" at bounding box center [624, 319] width 273 height 36
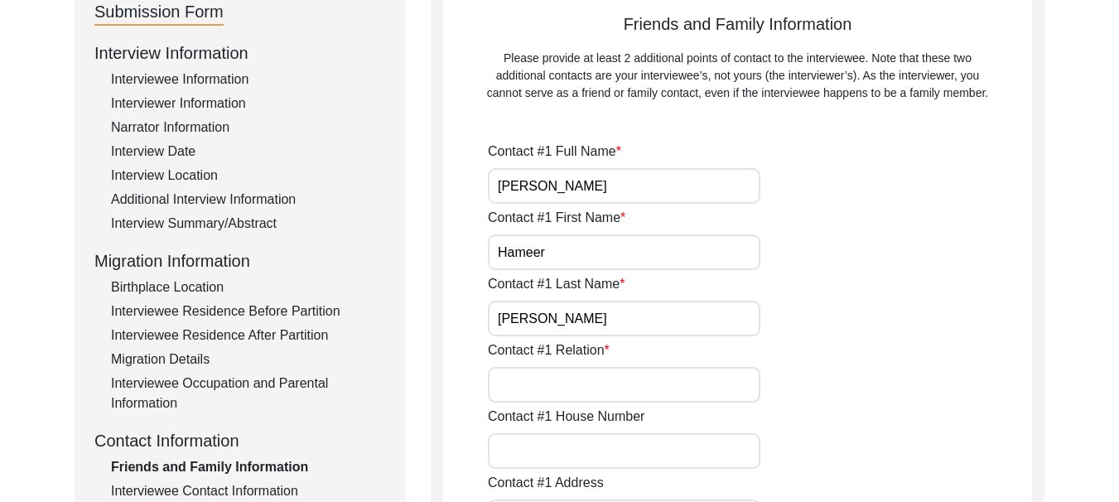
type input "[PERSON_NAME]"
click at [570, 371] on input "Contact #1 Relation" at bounding box center [624, 385] width 273 height 36
type input "Son"
click at [583, 455] on input "Contact #1 House Number" at bounding box center [624, 451] width 273 height 36
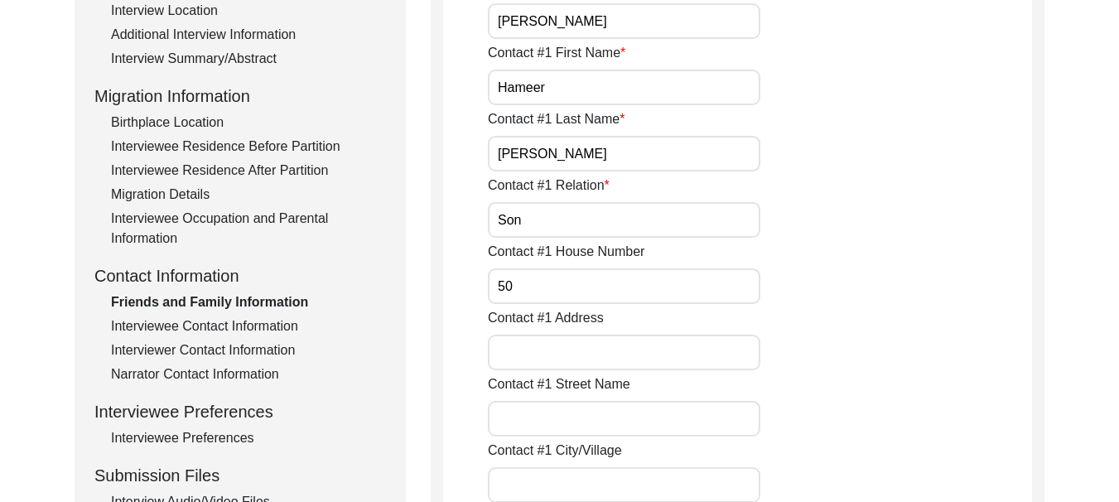
scroll to position [365, 0]
type input "50"
click at [555, 356] on input "Contact #1 Address" at bounding box center [624, 352] width 273 height 36
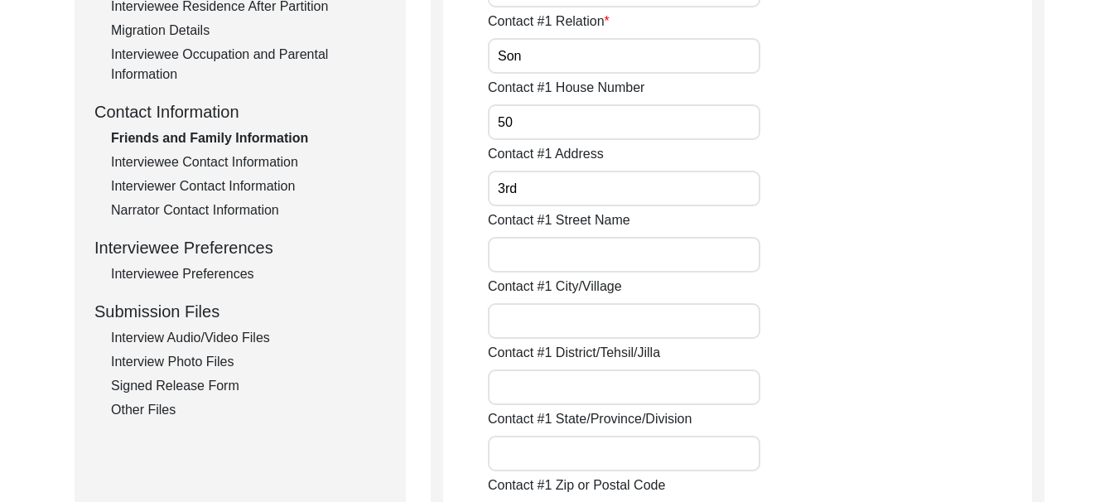
scroll to position [530, 0]
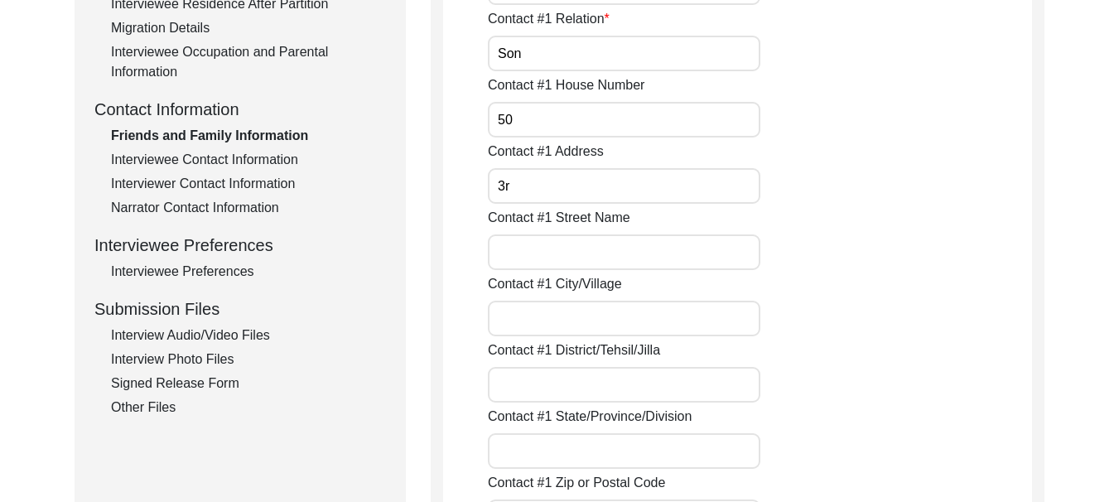
type input "3"
type input "Village [PERSON_NAME]"
click at [573, 257] on input "Contact #1 Street Name" at bounding box center [624, 252] width 273 height 36
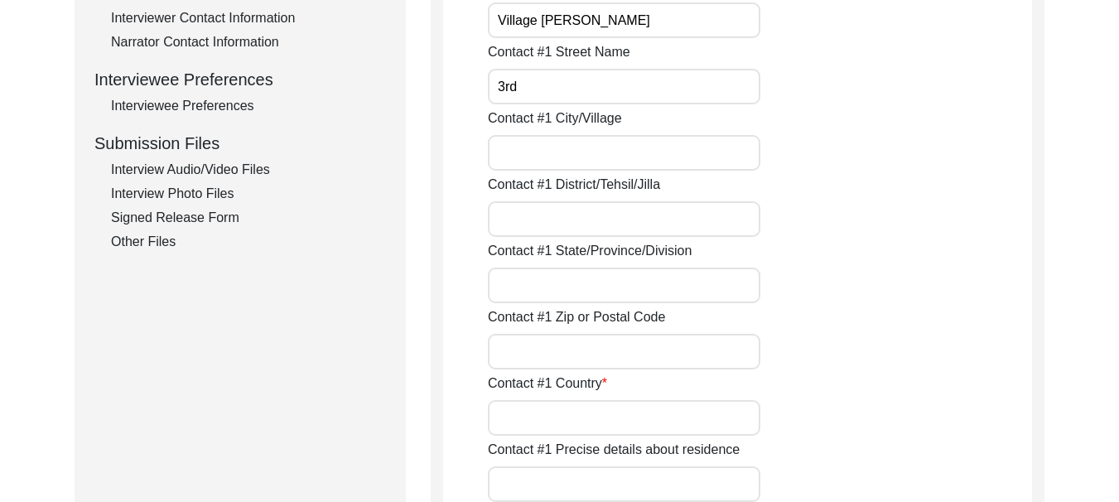
scroll to position [613, 0]
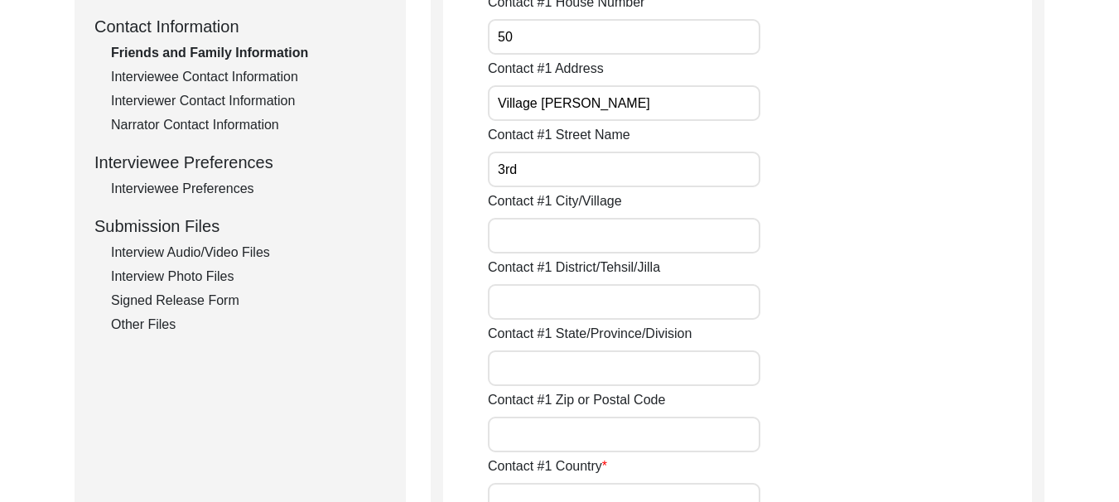
type input "3rd"
click at [646, 105] on input "Village [PERSON_NAME]" at bounding box center [624, 103] width 273 height 36
drag, startPoint x: 710, startPoint y: 105, endPoint x: 494, endPoint y: 105, distance: 216.2
click at [494, 105] on input "Village [PERSON_NAME], [GEOGRAPHIC_DATA]" at bounding box center [624, 103] width 273 height 36
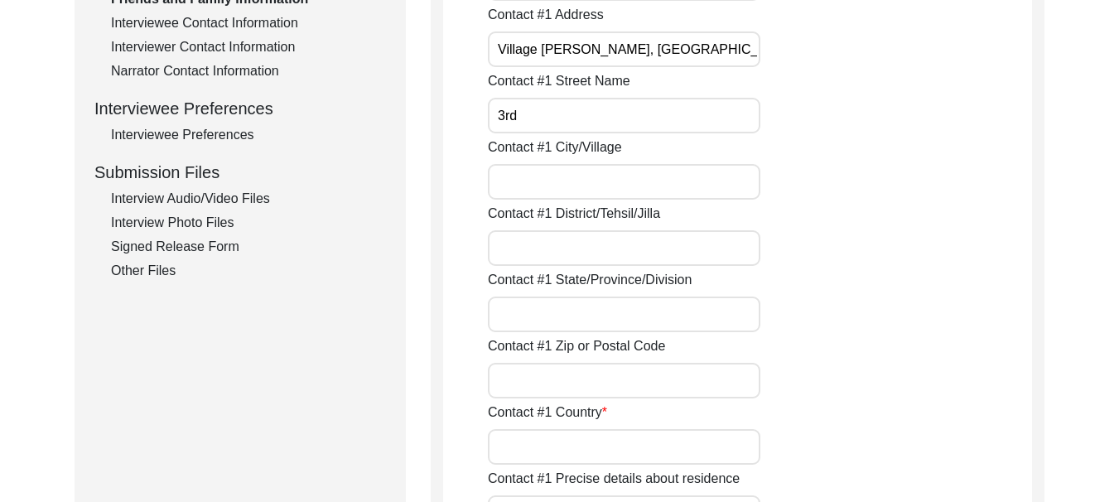
scroll to position [696, 0]
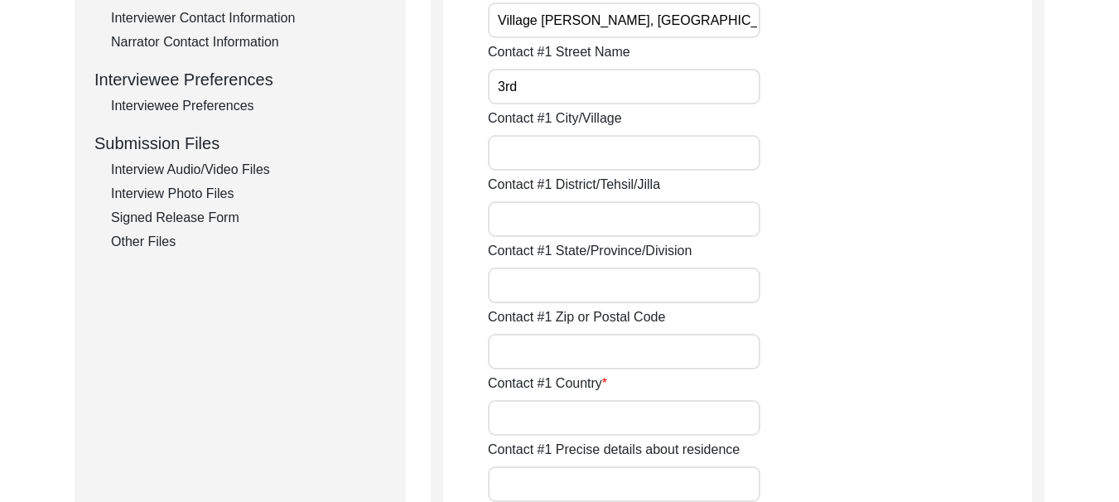
type input "Village [PERSON_NAME], [GEOGRAPHIC_DATA]"
click at [547, 153] on input "Contact #1 City/Village" at bounding box center [624, 153] width 273 height 36
type input "Ferozepur"
type input "[GEOGRAPHIC_DATA]"
type input "152002"
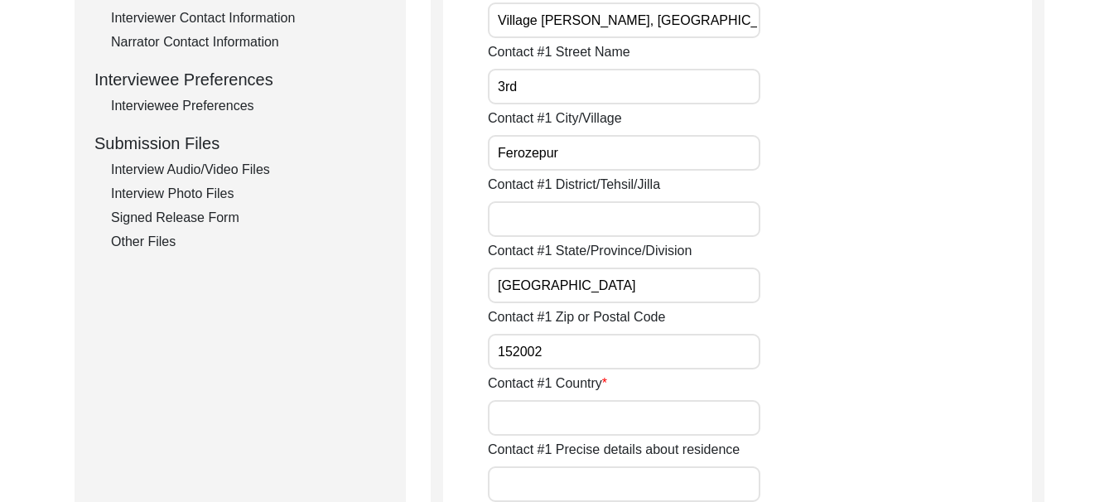
type input "[GEOGRAPHIC_DATA]"
type input "08427468272"
type input "[EMAIL_ADDRESS][DOMAIN_NAME]"
click at [500, 158] on input "Ferozepur" at bounding box center [624, 153] width 273 height 36
paste input "Village [PERSON_NAME], [GEOGRAPHIC_DATA]"
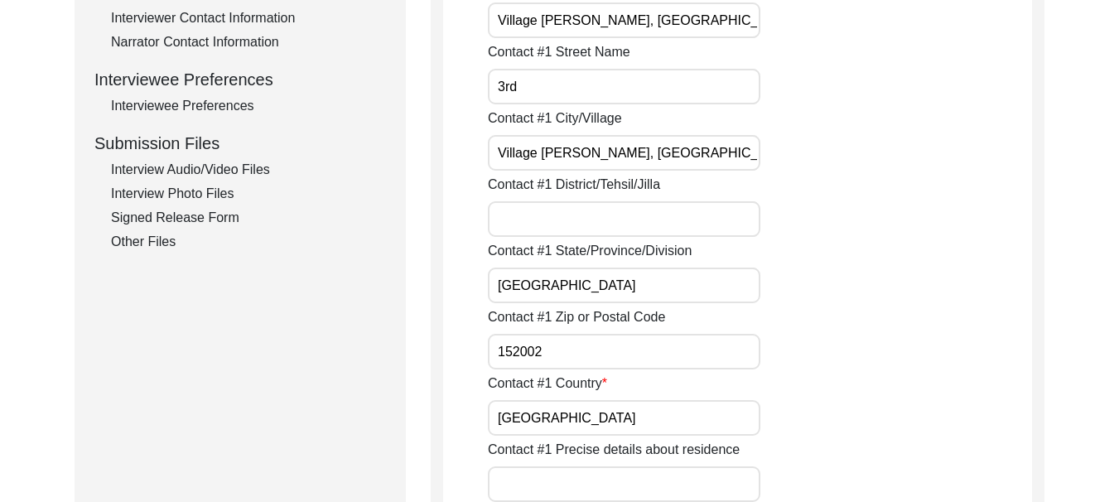
type input "Village [PERSON_NAME], [GEOGRAPHIC_DATA]"
click at [581, 227] on input "Contact #1 District/Tehsil/Jilla" at bounding box center [624, 219] width 273 height 36
type input "Guruharasahai, Ferozepur"
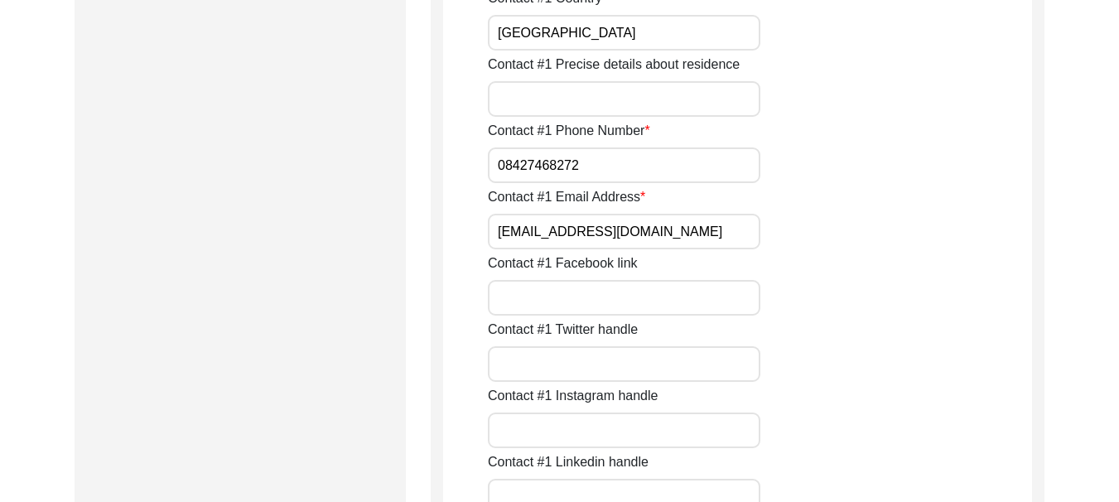
scroll to position [1110, 0]
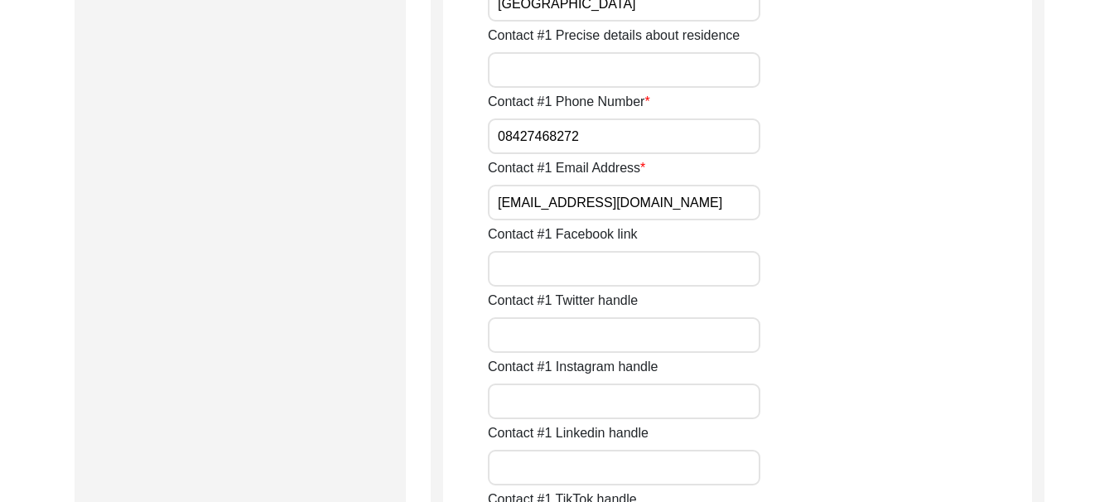
drag, startPoint x: 590, startPoint y: 130, endPoint x: 497, endPoint y: 138, distance: 93.1
click at [497, 138] on input "08427468272" at bounding box center [624, 136] width 273 height 36
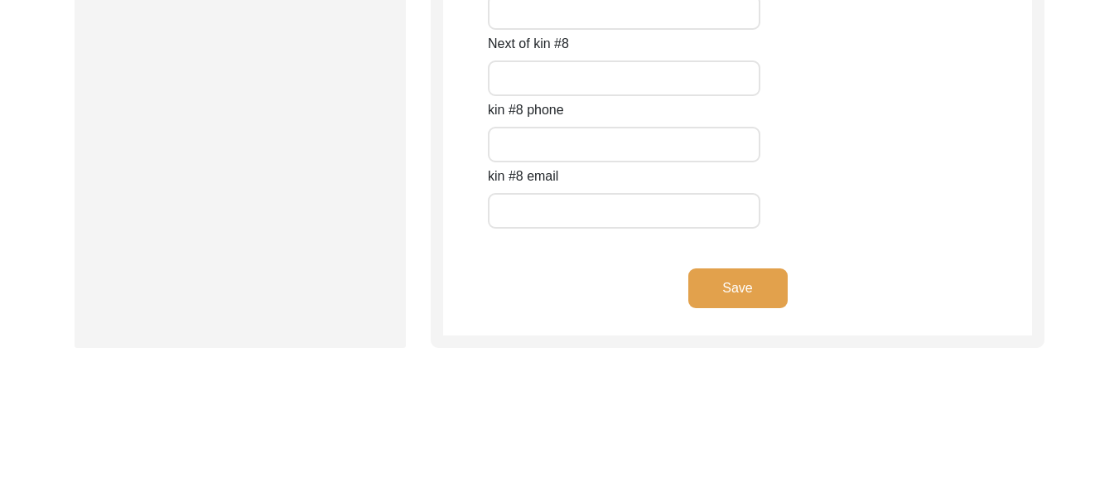
type input "9463342173"
click at [748, 288] on button "Save" at bounding box center [738, 288] width 99 height 40
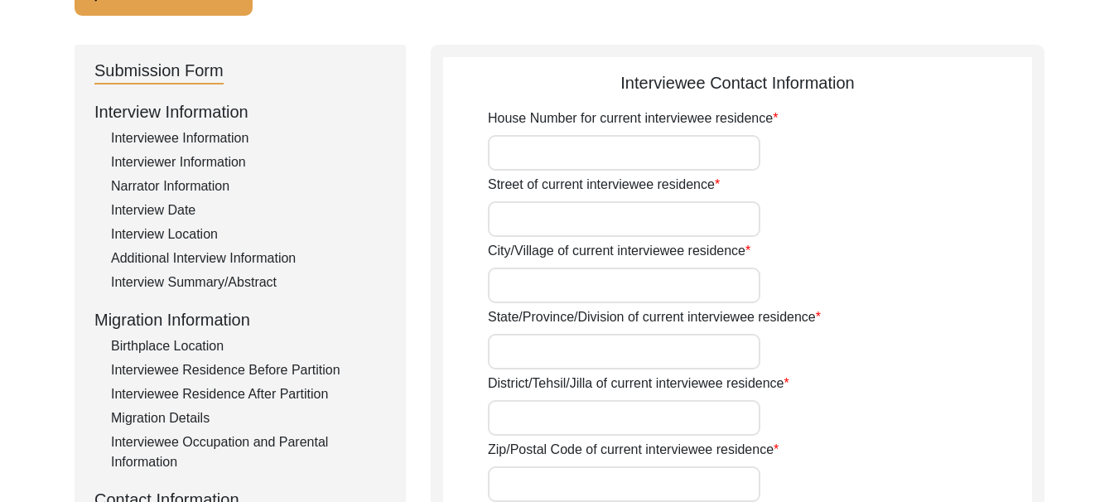
scroll to position [166, 0]
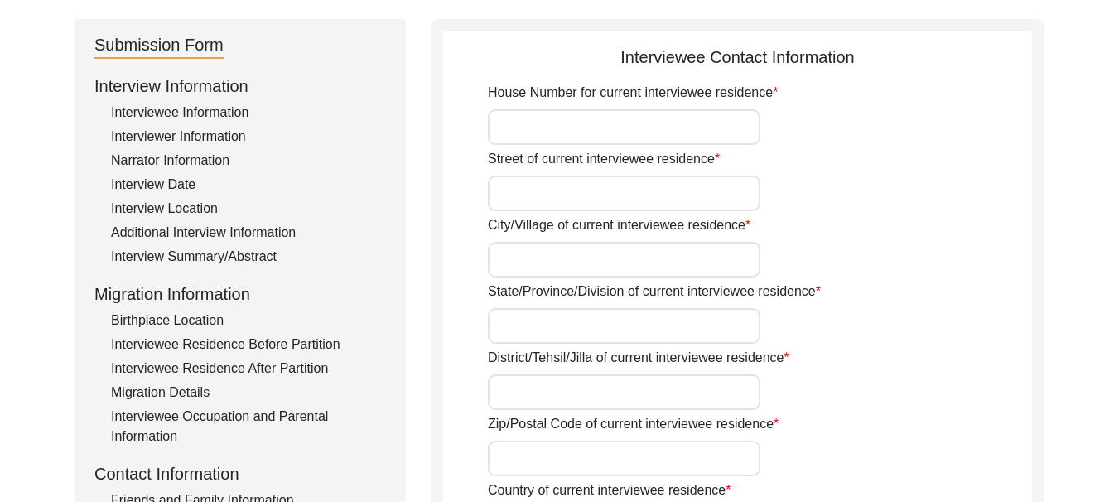
click at [553, 129] on input "House Number for current interviewee residence" at bounding box center [624, 127] width 273 height 36
type input "50"
click at [588, 195] on input "Street of current interviewee residence" at bounding box center [624, 194] width 273 height 36
type input "2nd"
click at [606, 263] on input "City/Village of current interviewee residence" at bounding box center [624, 260] width 273 height 36
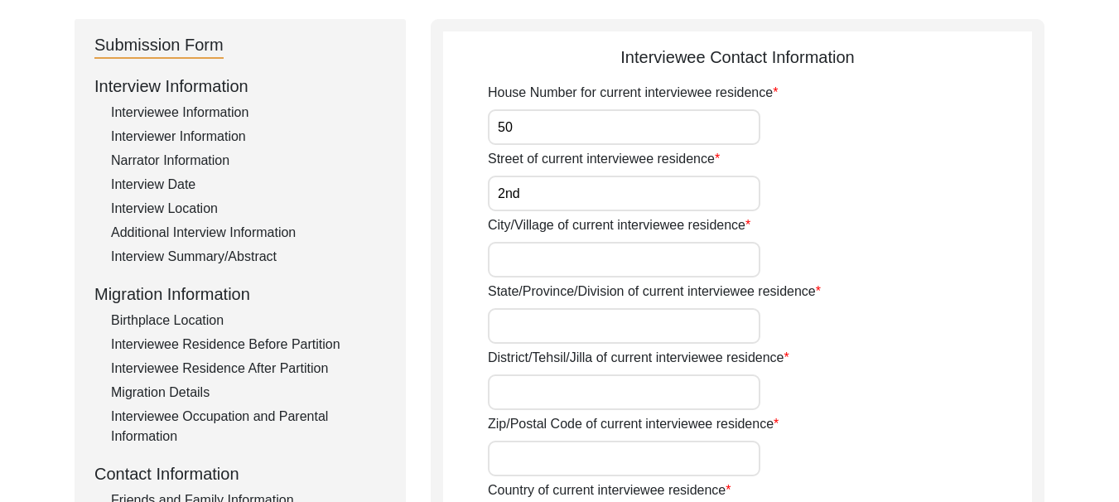
type input "Village [PERSON_NAME], [GEOGRAPHIC_DATA]"
type input "[GEOGRAPHIC_DATA]"
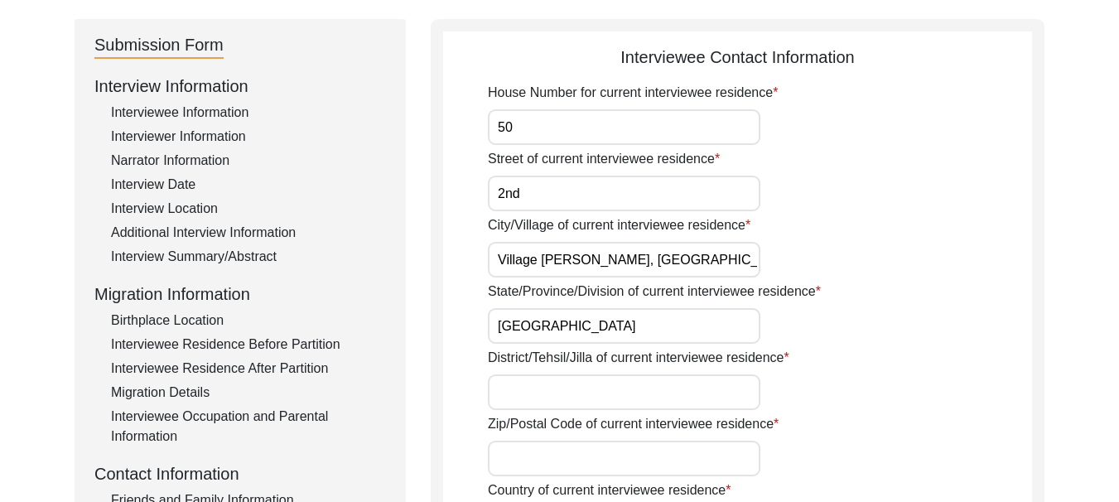
type input "152002"
type input "[GEOGRAPHIC_DATA]"
type input "Village [PERSON_NAME], [GEOGRAPHIC_DATA]"
type input "[GEOGRAPHIC_DATA]"
type input "09463342173"
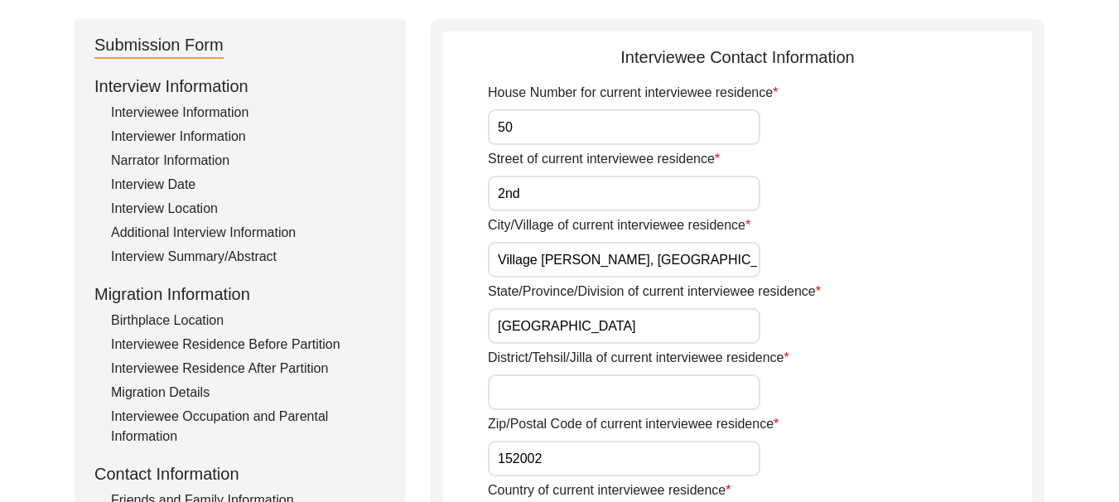
type input "[EMAIL_ADDRESS][DOMAIN_NAME]"
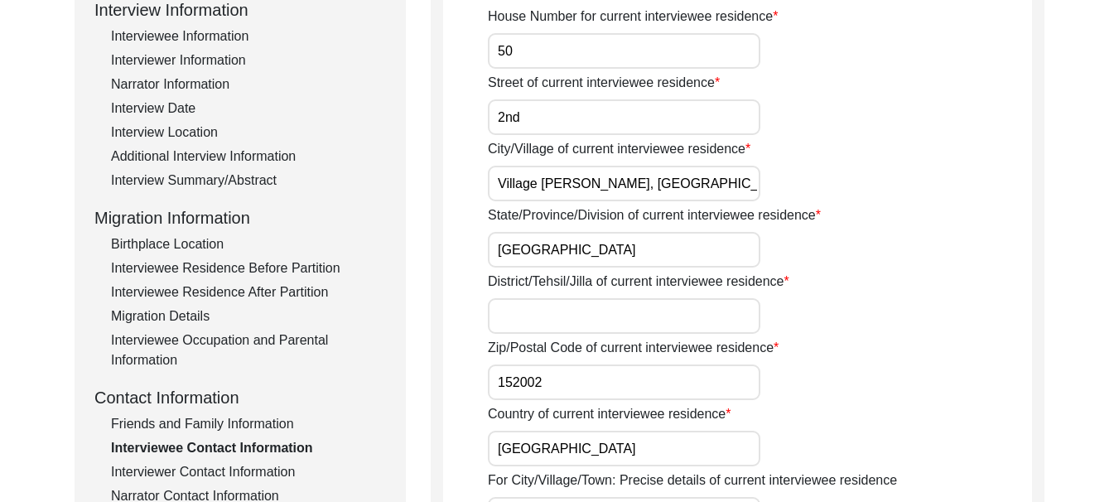
scroll to position [331, 0]
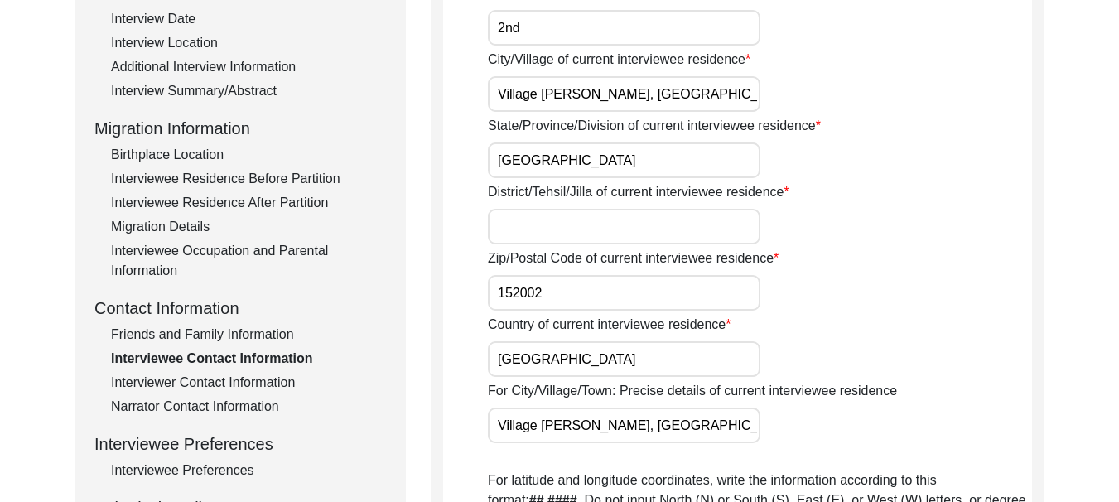
click at [584, 220] on input "District/Tehsil/Jilla of current interviewee residence" at bounding box center [624, 227] width 273 height 36
type input "Ferozepur"
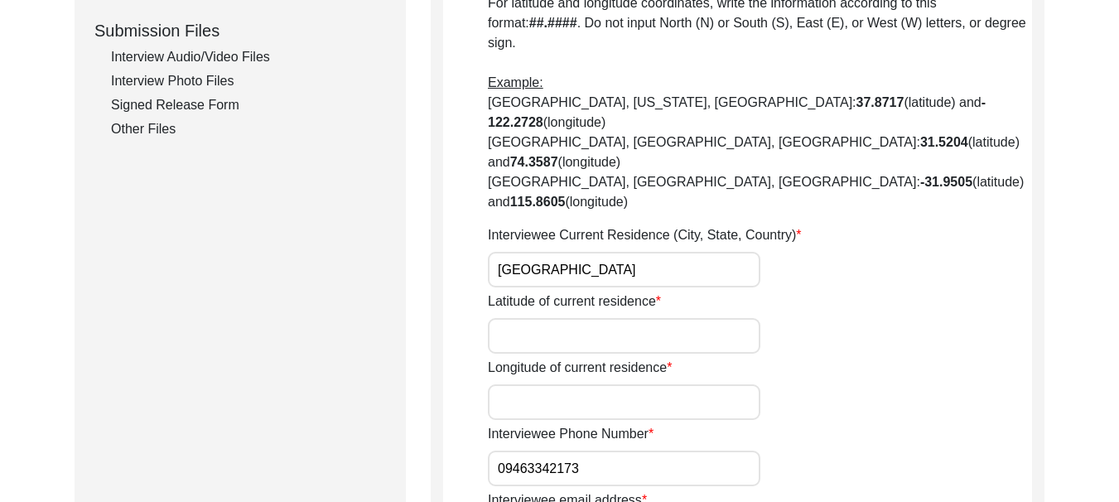
scroll to position [829, 0]
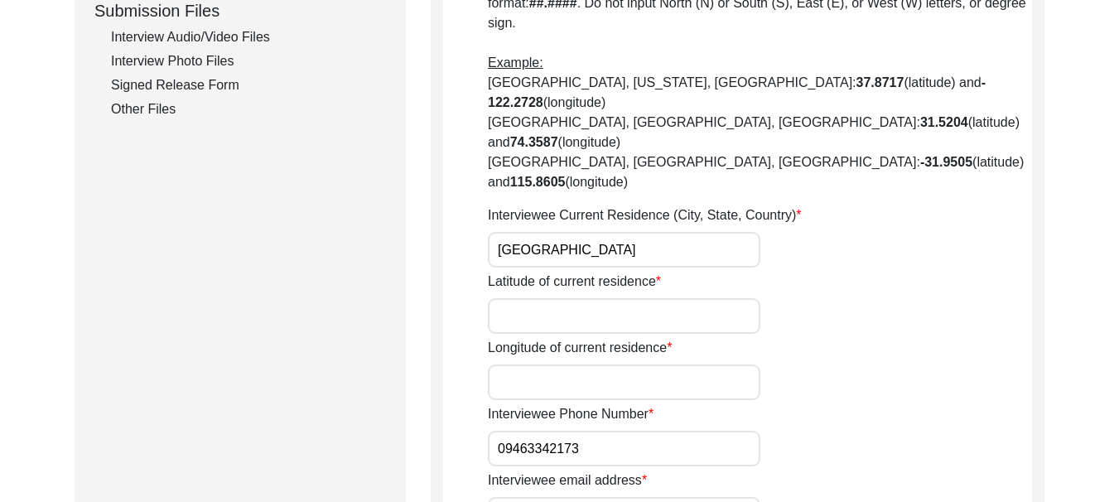
click at [592, 298] on input "Latitude of current residence" at bounding box center [624, 316] width 273 height 36
type input "30.9331° N"
click at [604, 365] on input "Longitude of current residence" at bounding box center [624, 383] width 273 height 36
type input "74.6225° E"
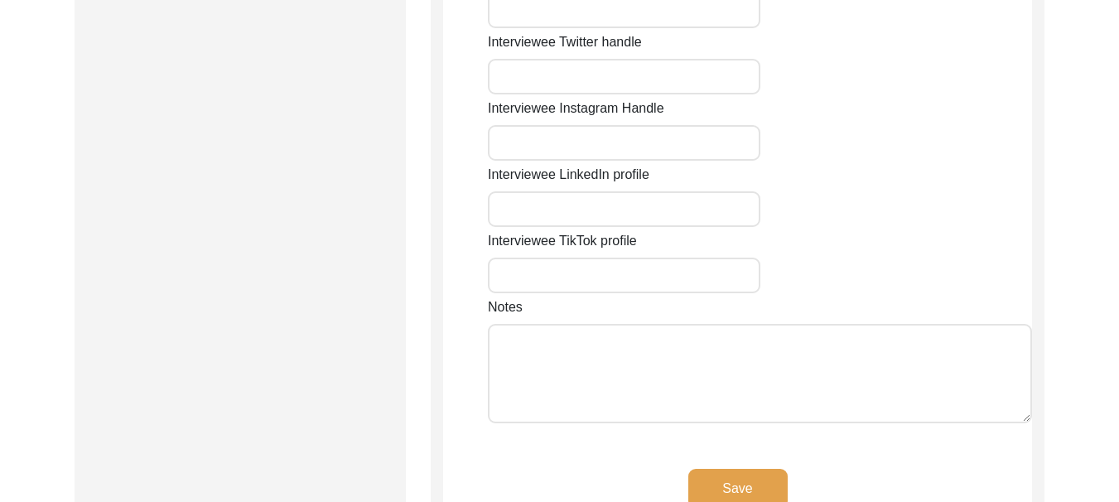
scroll to position [1409, 0]
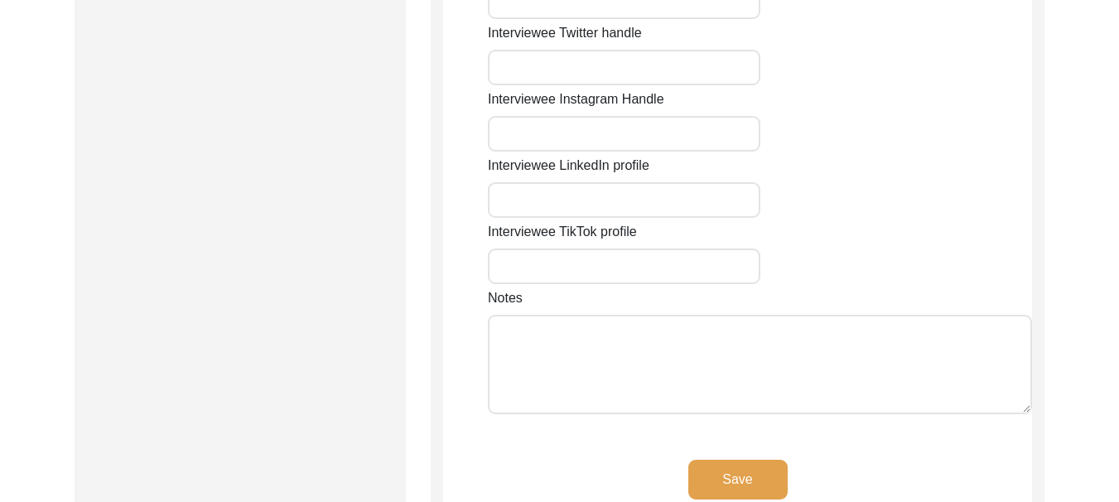
click at [641, 315] on textarea "Notes" at bounding box center [760, 364] width 544 height 99
type textarea "[PERSON_NAME]"
click at [741, 460] on button "Save" at bounding box center [738, 480] width 99 height 40
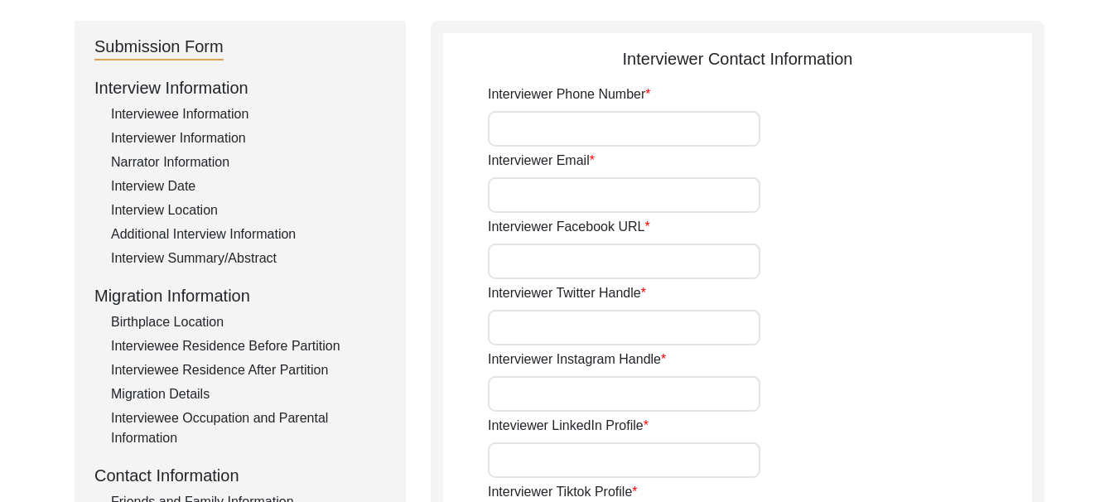
scroll to position [166, 0]
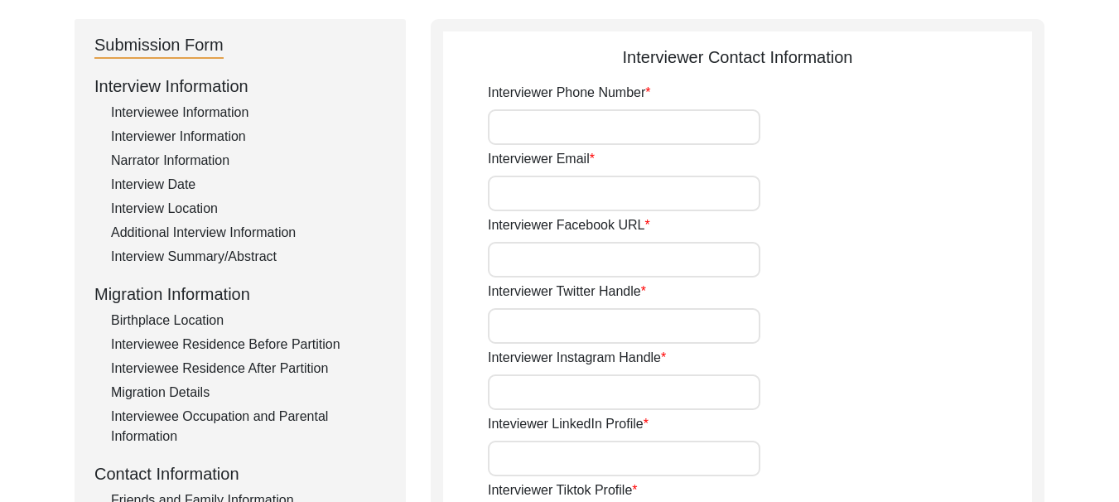
click at [598, 128] on input "Interviewer Phone Number" at bounding box center [624, 127] width 273 height 36
type input "8427468272"
click at [600, 200] on input "Interviewer Email" at bounding box center [624, 194] width 273 height 36
type input "[EMAIL_ADDRESS][DOMAIN_NAME]"
click at [602, 263] on input "Interviewer Facebook URL" at bounding box center [624, 260] width 273 height 36
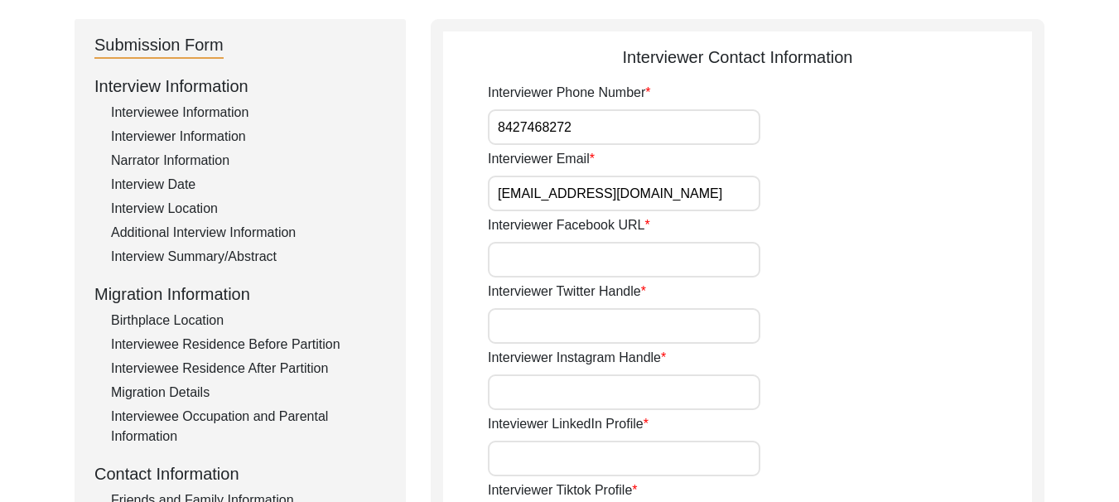
click at [612, 331] on input "Interviewer Twitter Handle" at bounding box center [624, 326] width 273 height 36
click at [623, 387] on input "Interviewer Instagram Handle" at bounding box center [624, 393] width 273 height 36
type input "rajbatth0101"
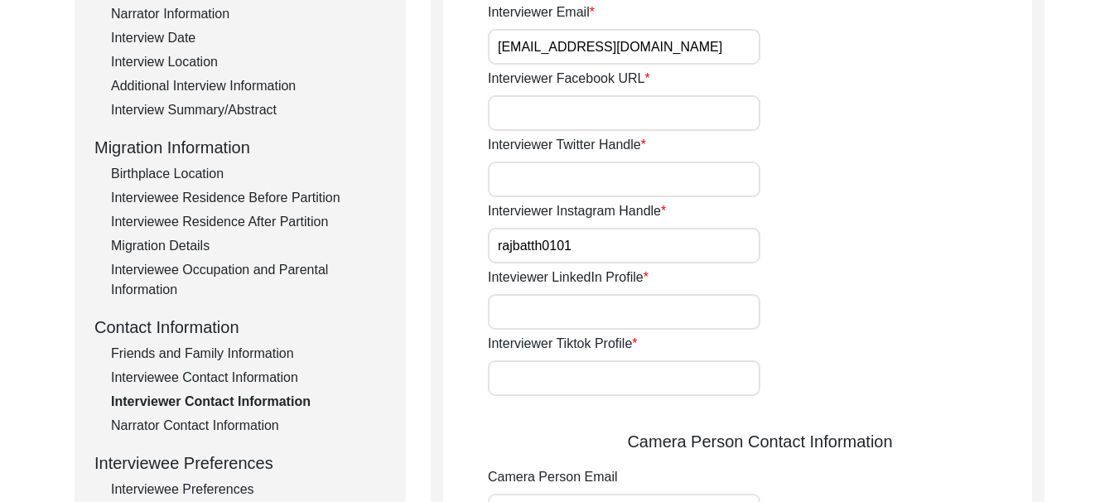
scroll to position [331, 0]
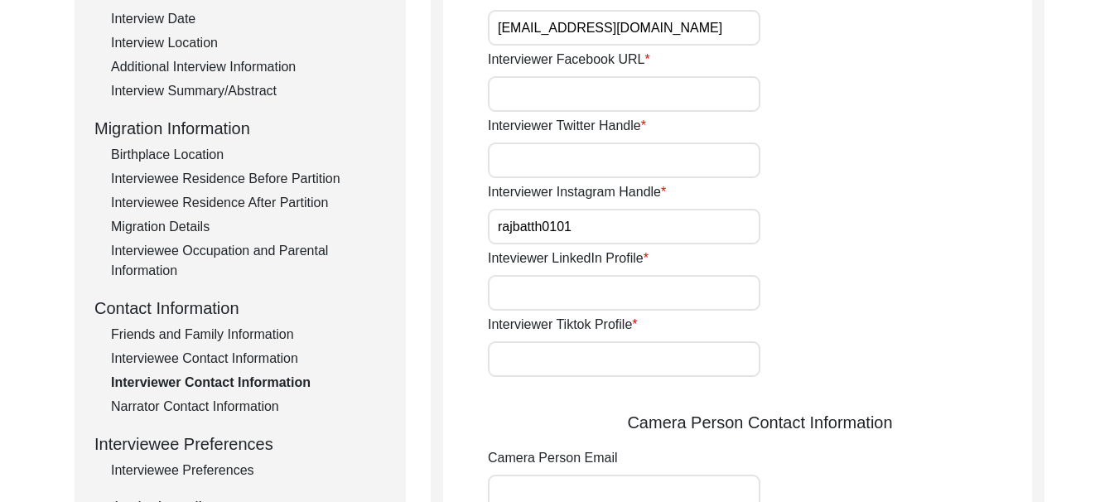
click at [609, 288] on input "Inteviewer LinkedIn Profile" at bounding box center [624, 293] width 273 height 36
type input "[PERSON_NAME]"
click at [610, 354] on input "Interviewer Tiktok Profile" at bounding box center [624, 359] width 273 height 36
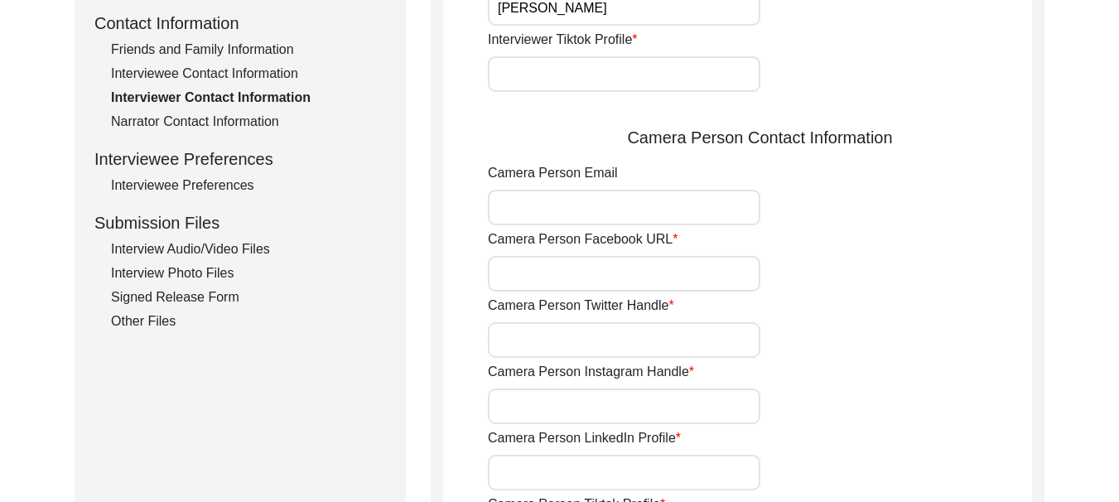
scroll to position [580, 0]
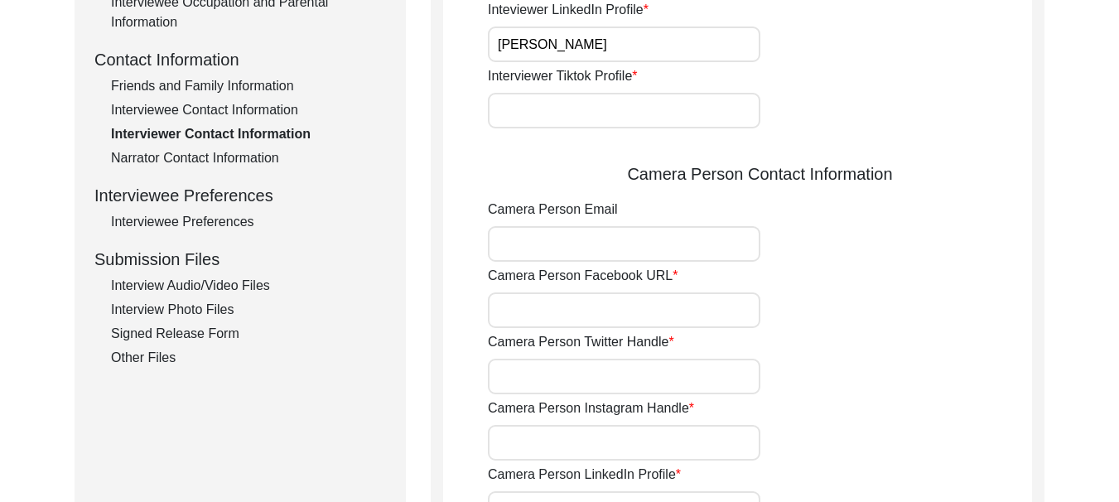
click at [569, 251] on input "Camera Person Email" at bounding box center [624, 244] width 273 height 36
type input "[EMAIL_ADDRESS][DOMAIN_NAME]"
click at [558, 310] on input "Camera Person Facebook URL" at bounding box center [624, 310] width 273 height 36
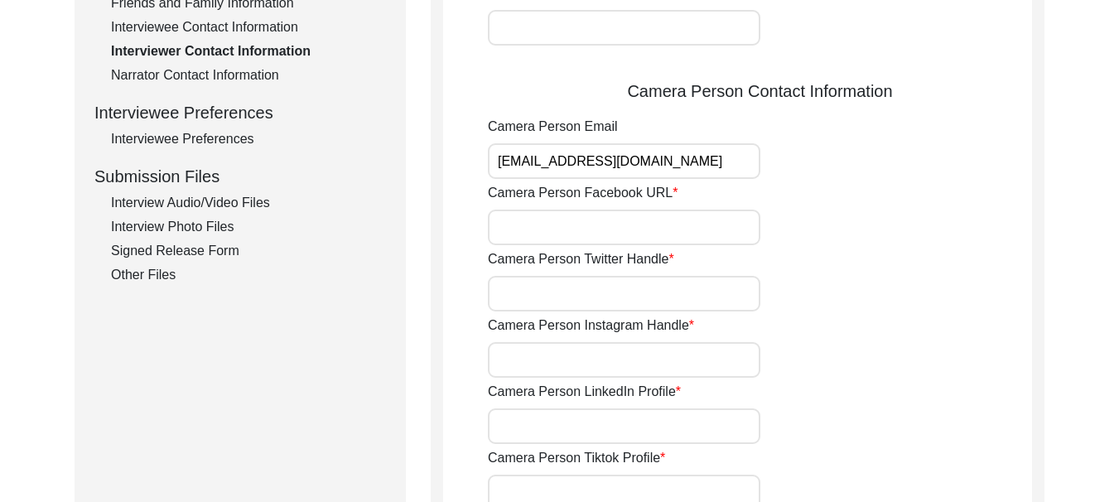
click at [605, 360] on input "Camera Person Instagram Handle" at bounding box center [624, 360] width 273 height 36
type input "[PERSON_NAME]"
click at [609, 425] on input "Camera Person LinkedIn Profile" at bounding box center [624, 426] width 273 height 36
type input "[PERSON_NAME]"
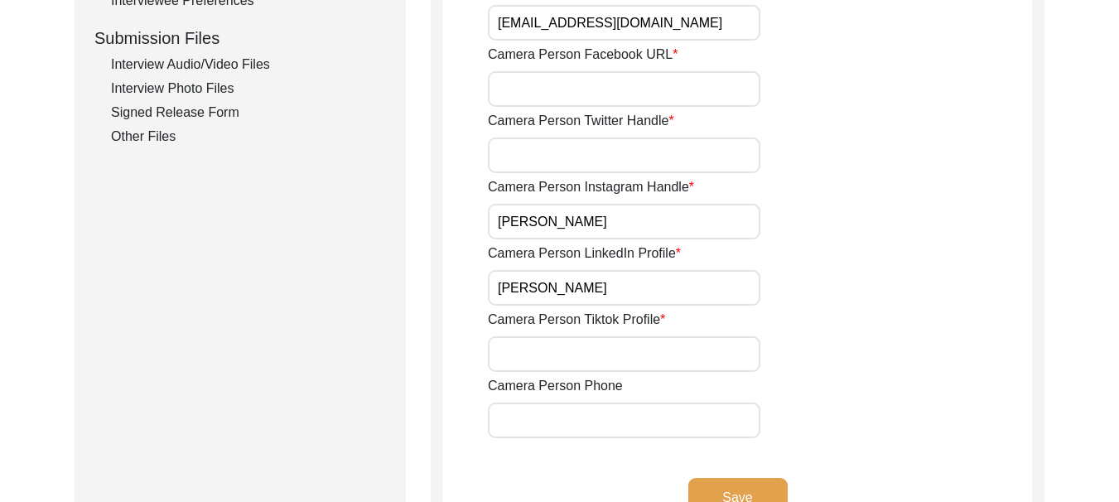
scroll to position [829, 0]
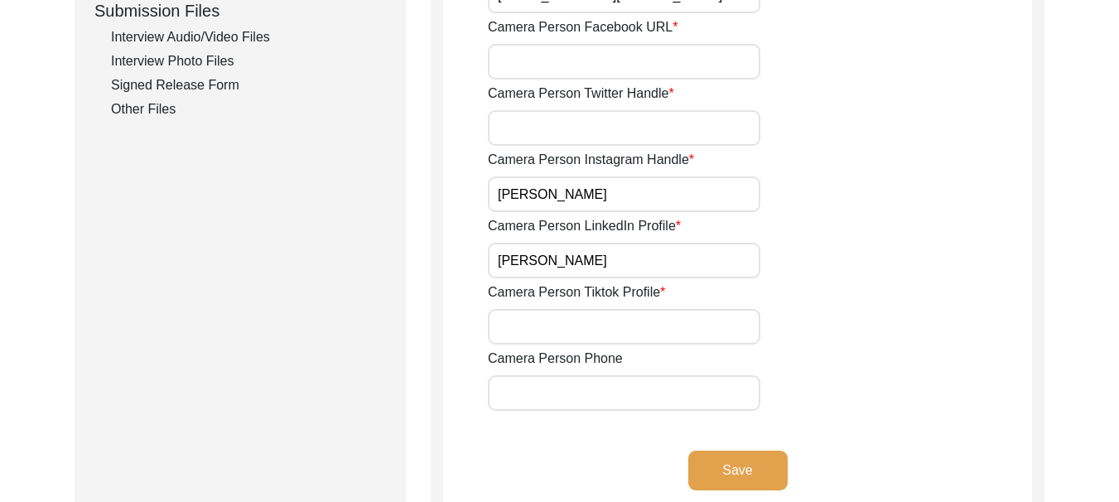
click at [623, 399] on input "Camera Person Phone" at bounding box center [624, 393] width 273 height 36
type input "8427468272"
click at [733, 471] on button "Save" at bounding box center [738, 471] width 99 height 40
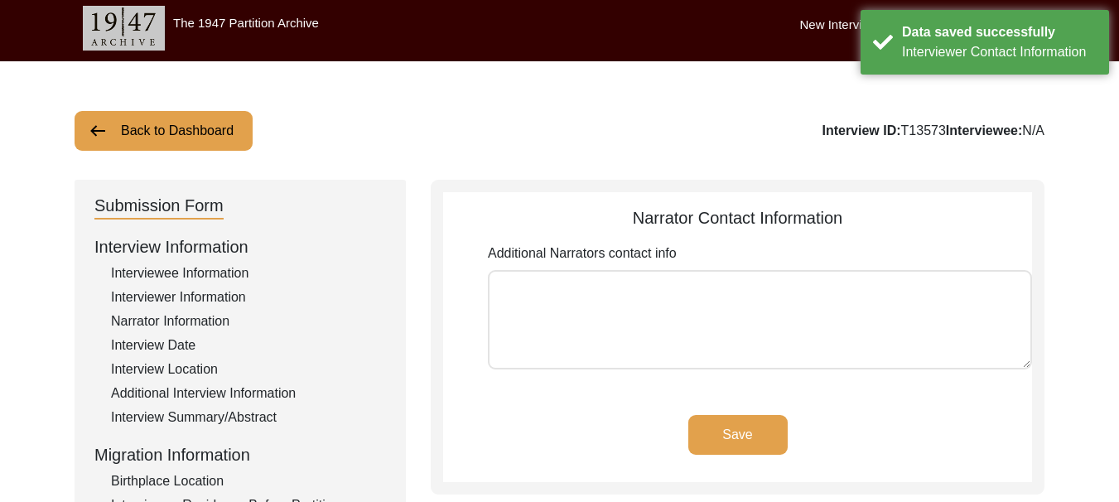
scroll to position [0, 0]
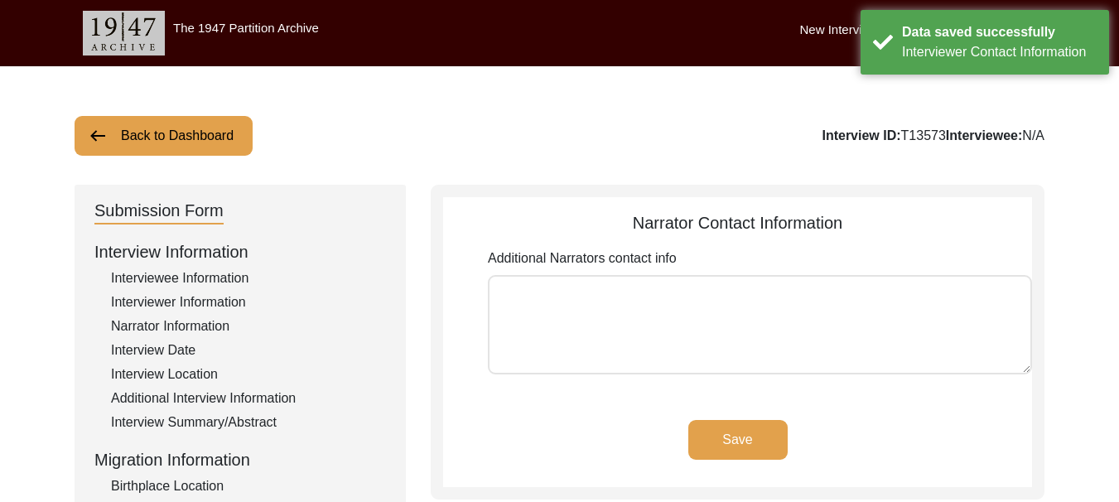
click at [637, 335] on textarea "Additional Narrators contact info" at bounding box center [760, 324] width 544 height 99
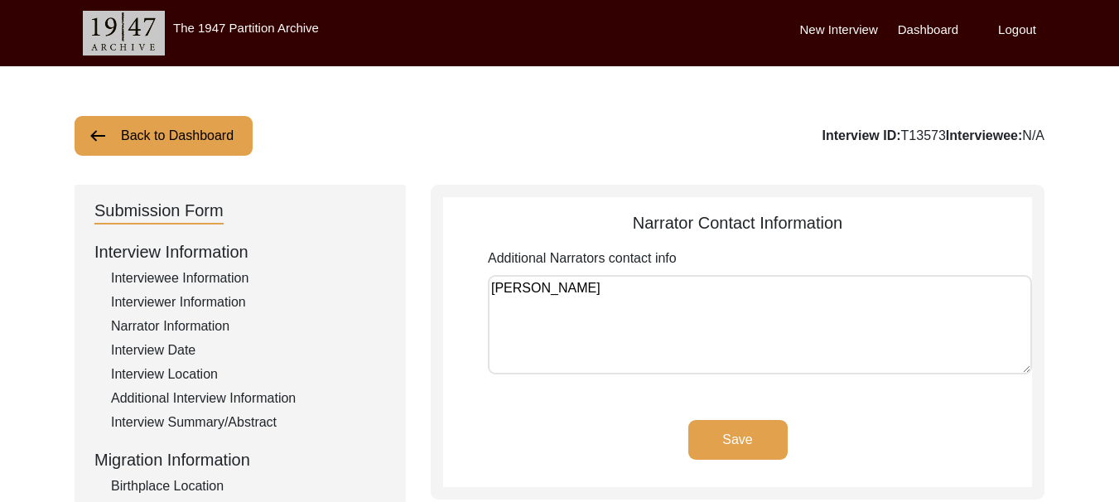
type textarea "[PERSON_NAME]"
click at [733, 428] on button "Save" at bounding box center [738, 440] width 99 height 40
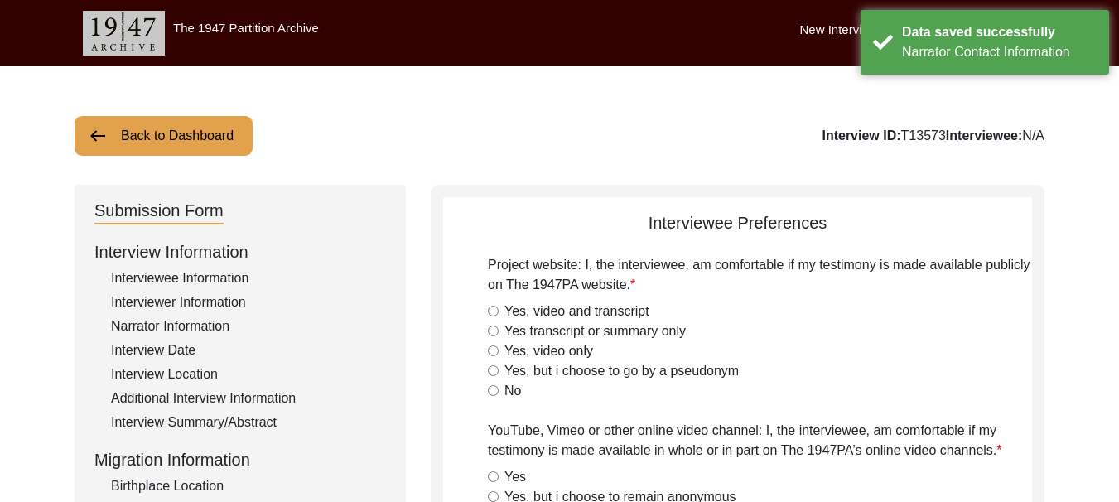
click at [496, 312] on input "Yes, video and transcript" at bounding box center [493, 311] width 11 height 11
radio input "true"
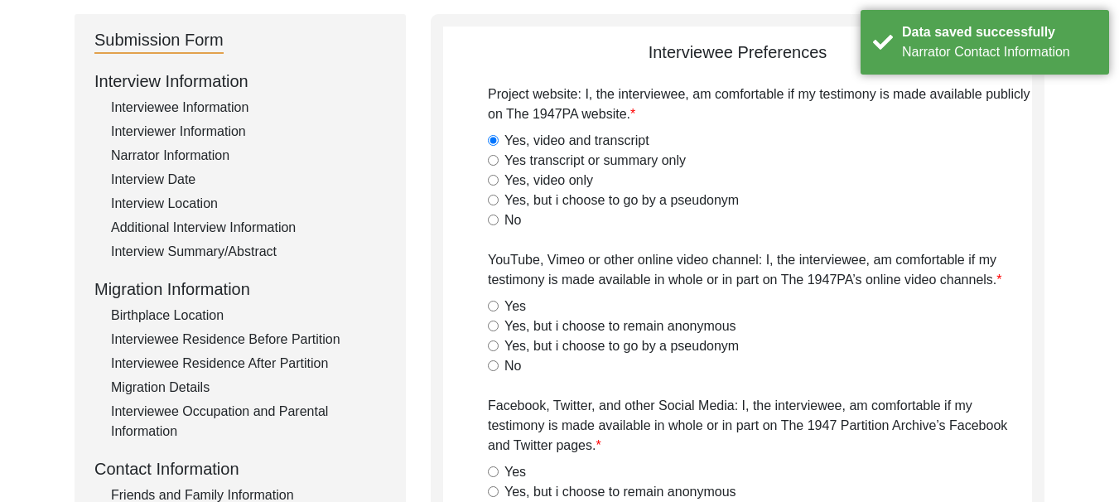
scroll to position [249, 0]
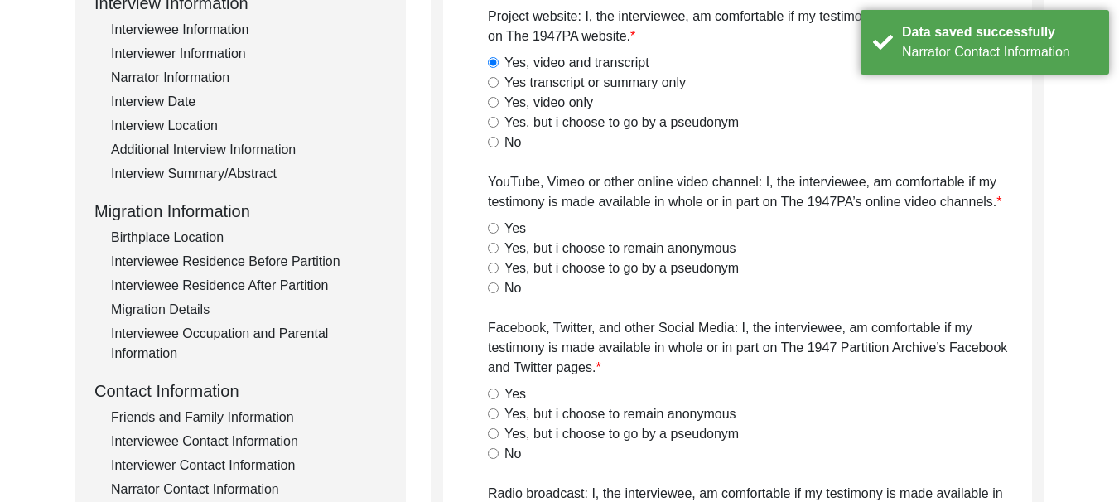
click at [490, 230] on input "Yes" at bounding box center [493, 228] width 11 height 11
radio input "true"
click at [493, 392] on input "Yes" at bounding box center [493, 394] width 11 height 11
radio input "true"
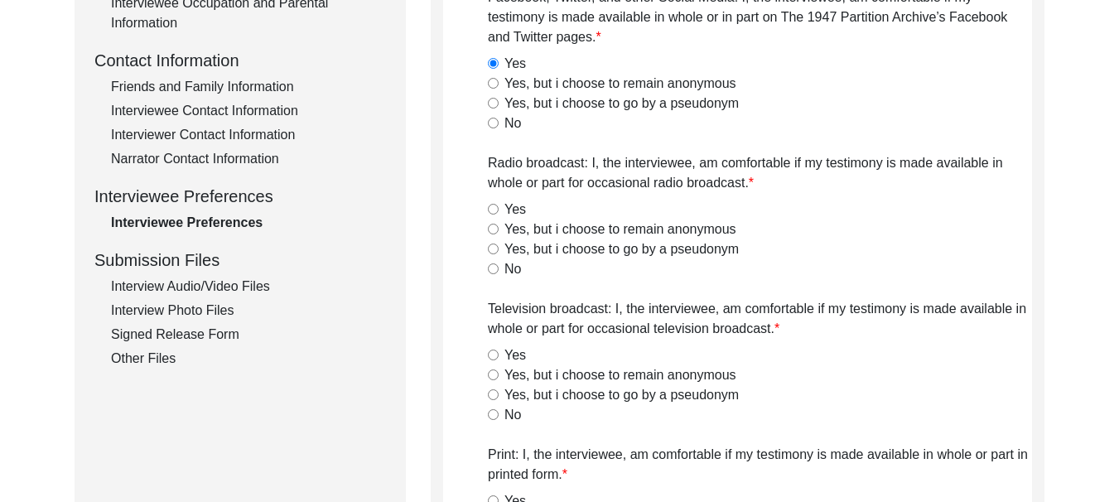
scroll to position [580, 0]
click at [492, 210] on input "Yes" at bounding box center [493, 208] width 11 height 11
radio input "true"
click at [495, 353] on input "Yes" at bounding box center [493, 354] width 11 height 11
radio input "true"
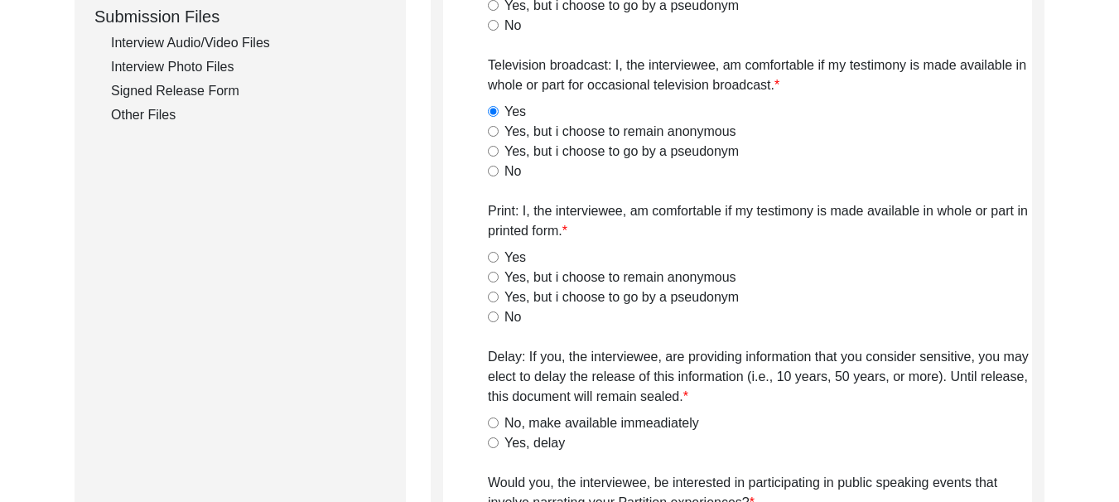
scroll to position [829, 0]
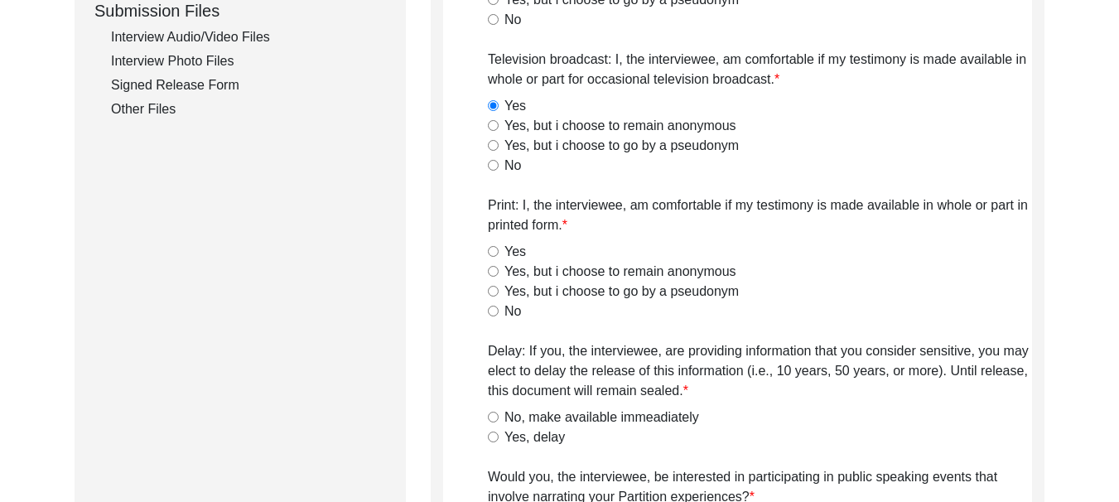
click at [494, 251] on input "Yes" at bounding box center [493, 251] width 11 height 11
radio input "true"
click at [493, 417] on input "No, make available immeadiately" at bounding box center [493, 417] width 11 height 11
radio input "true"
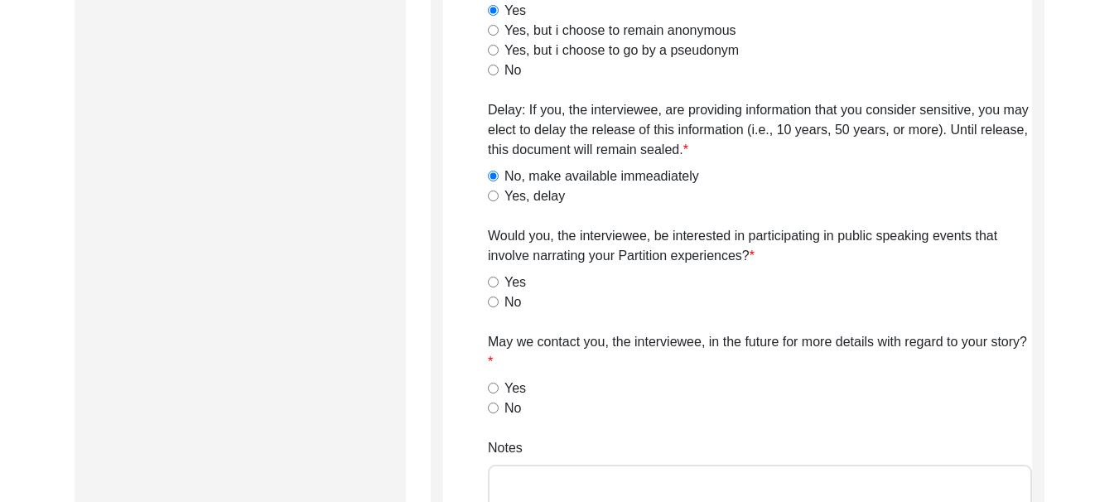
scroll to position [1077, 0]
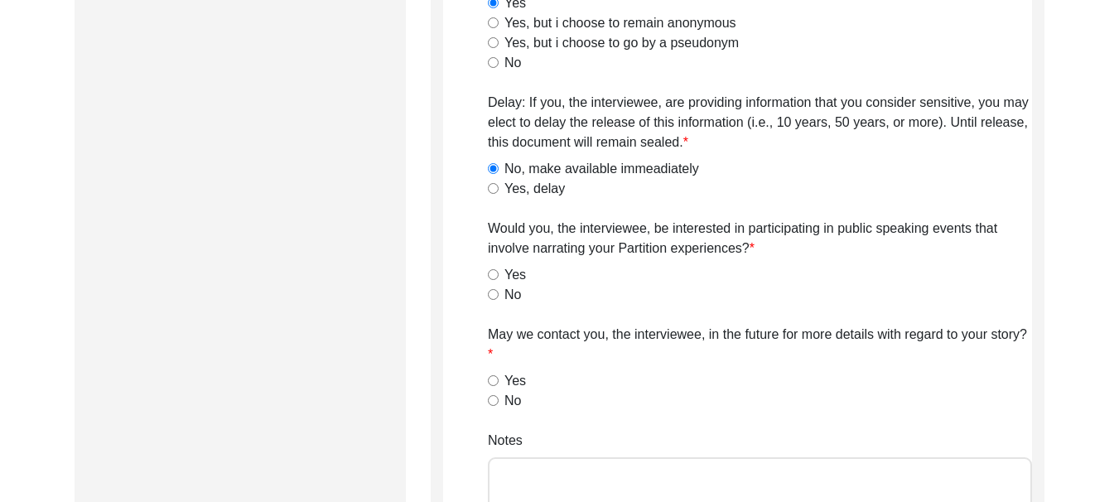
drag, startPoint x: 497, startPoint y: 274, endPoint x: 495, endPoint y: 336, distance: 61.4
click at [496, 274] on input "Yes" at bounding box center [493, 274] width 11 height 11
radio input "true"
click at [495, 380] on input "Yes" at bounding box center [493, 380] width 11 height 11
radio input "true"
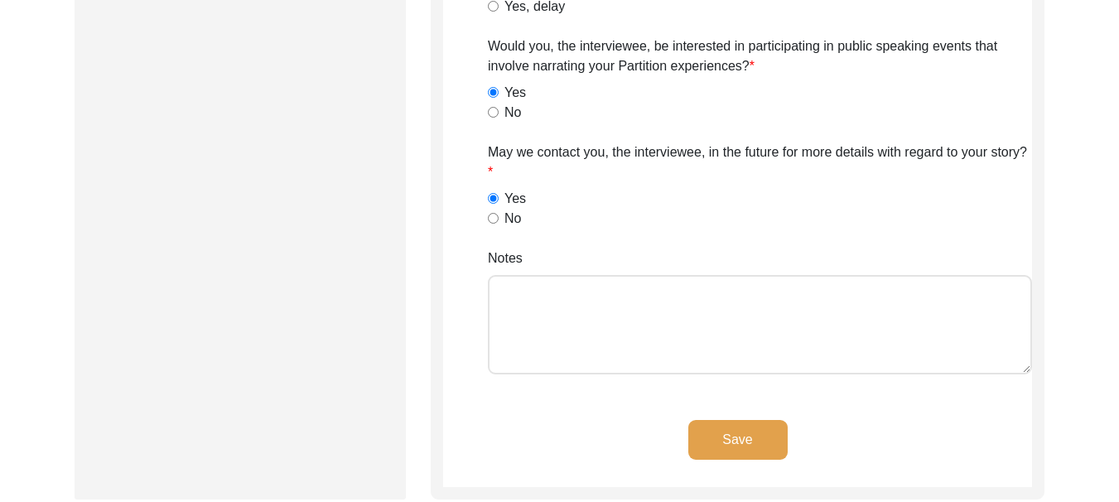
scroll to position [1326, 0]
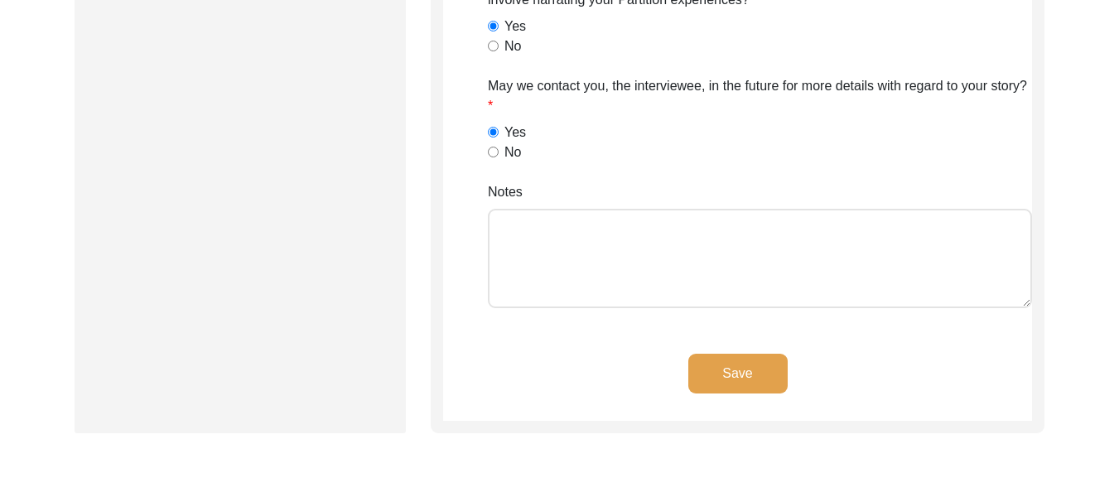
click at [557, 240] on textarea "Notes" at bounding box center [760, 258] width 544 height 99
type textarea "[PERSON_NAME]"
click at [706, 369] on button "Save" at bounding box center [738, 374] width 99 height 40
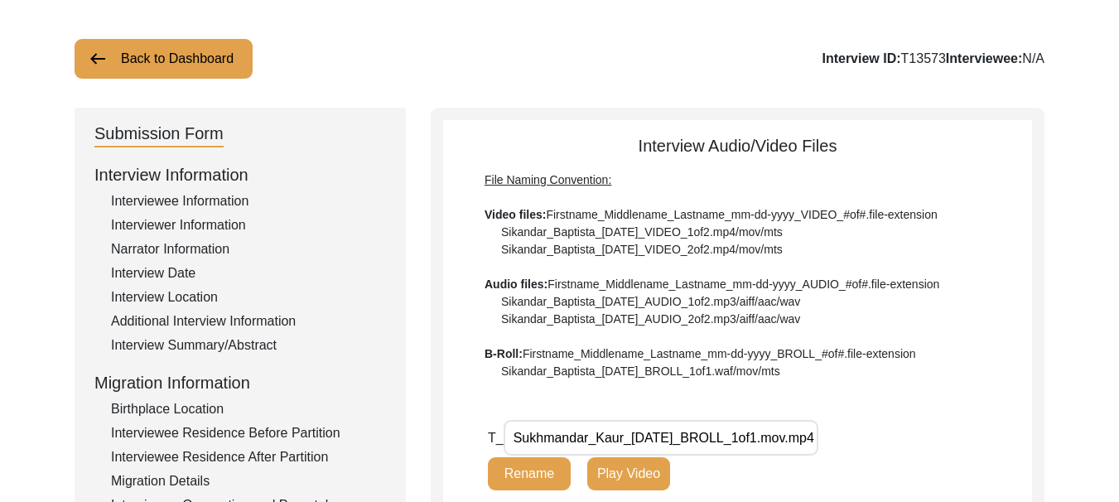
scroll to position [33, 0]
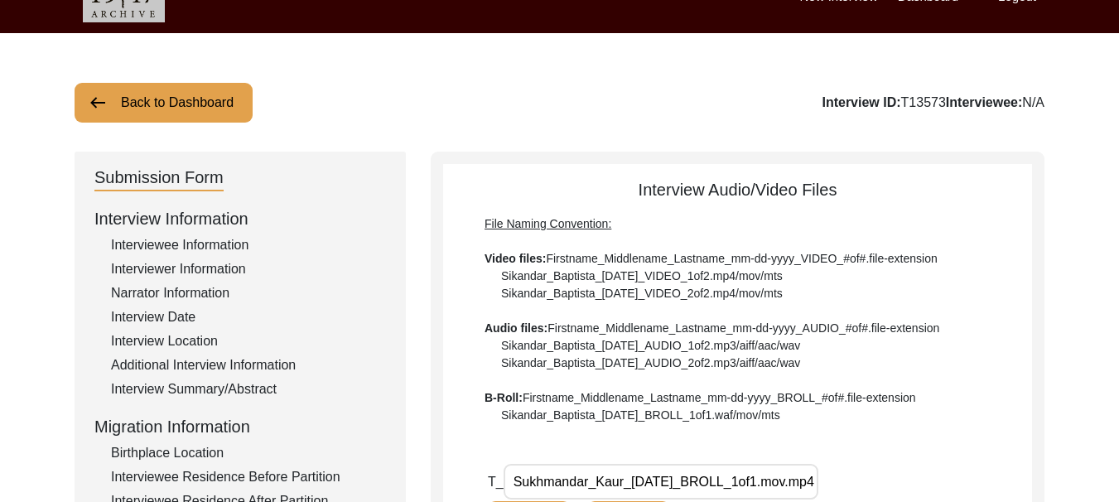
click at [204, 387] on div "Interview Summary/Abstract" at bounding box center [248, 389] width 275 height 20
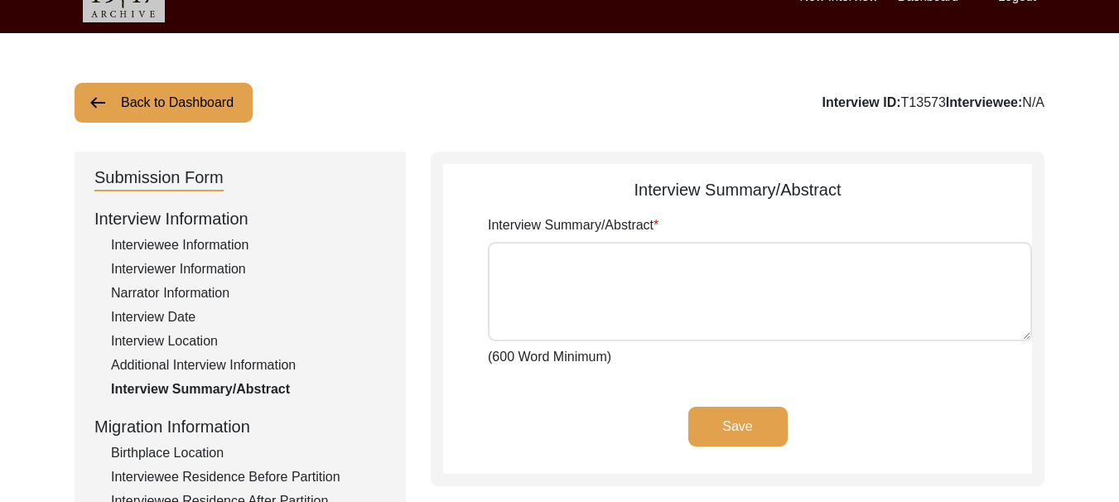
click at [610, 259] on textarea "Interview Summary/Abstract" at bounding box center [760, 291] width 544 height 99
paste textarea "Village [PERSON_NAME], [GEOGRAPHIC_DATA]"
drag, startPoint x: 704, startPoint y: 254, endPoint x: 496, endPoint y: 256, distance: 208.0
click at [496, 256] on textarea "Village [PERSON_NAME], [GEOGRAPHIC_DATA]" at bounding box center [760, 291] width 544 height 99
type textarea "V"
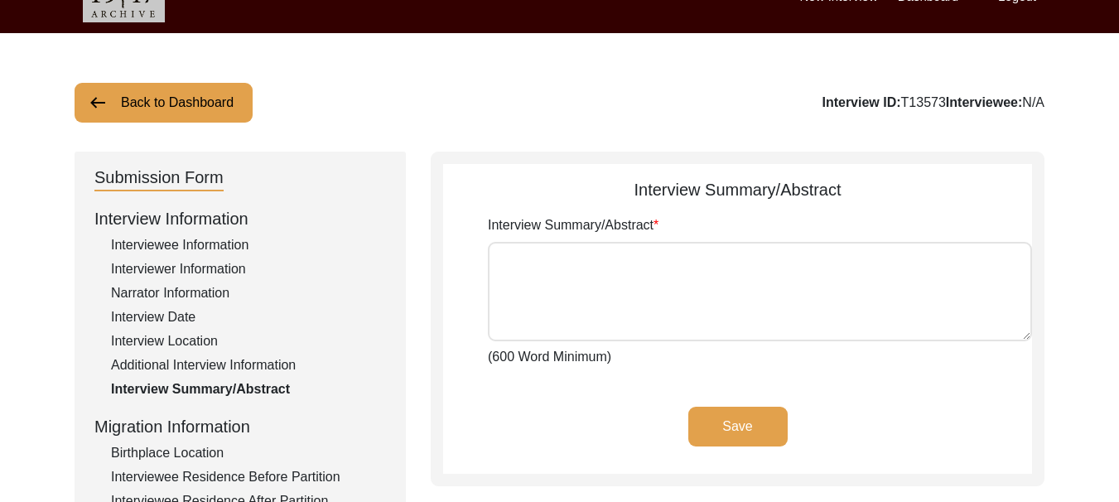
click at [558, 291] on textarea "Interview Summary/Abstract" at bounding box center [760, 291] width 544 height 99
paste textarea "[PERSON_NAME] was [DEMOGRAPHIC_DATA] on the time of partition of [DEMOGRAPHIC_D…"
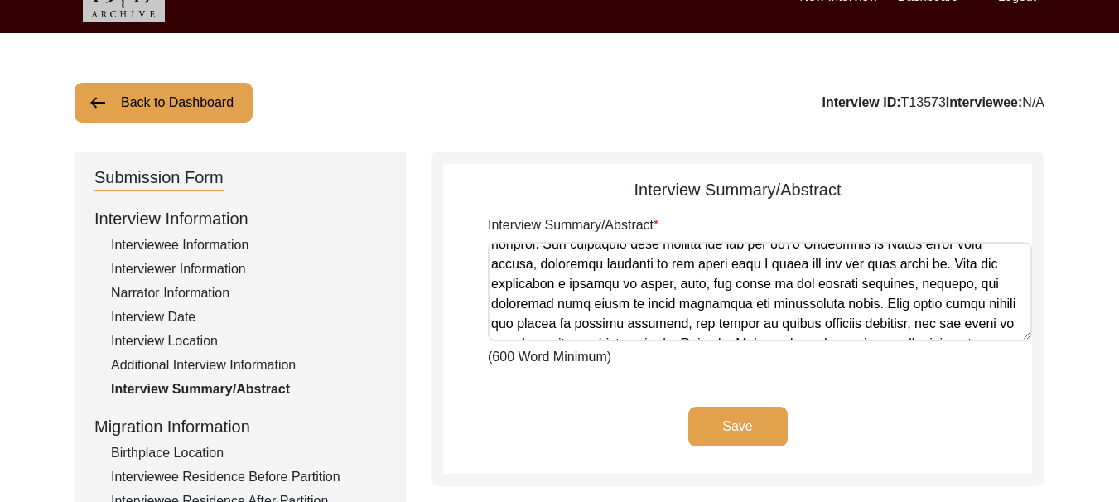
scroll to position [0, 0]
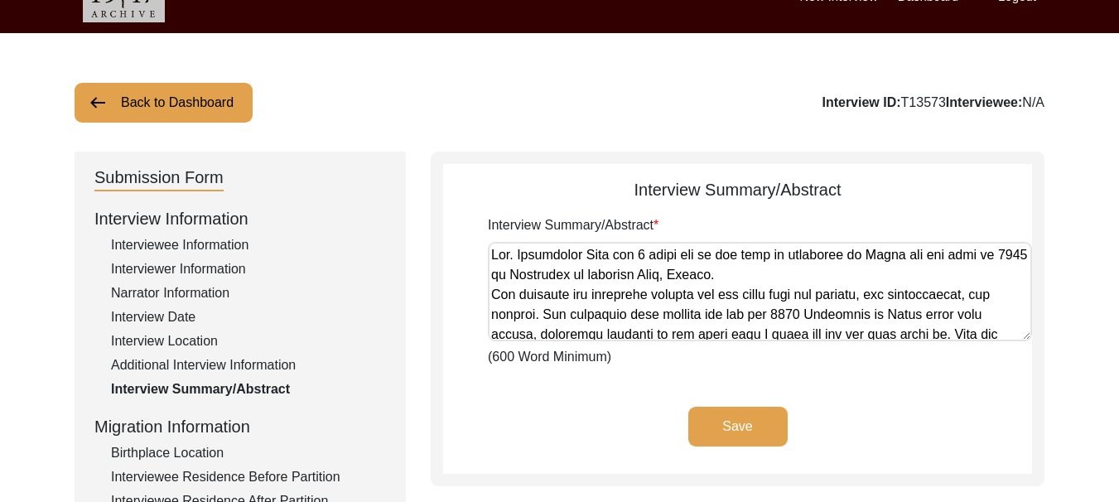
type textarea "[PERSON_NAME] was [DEMOGRAPHIC_DATA] on the time of partition of [DEMOGRAPHIC_D…"
click at [742, 421] on button "Save" at bounding box center [738, 427] width 99 height 40
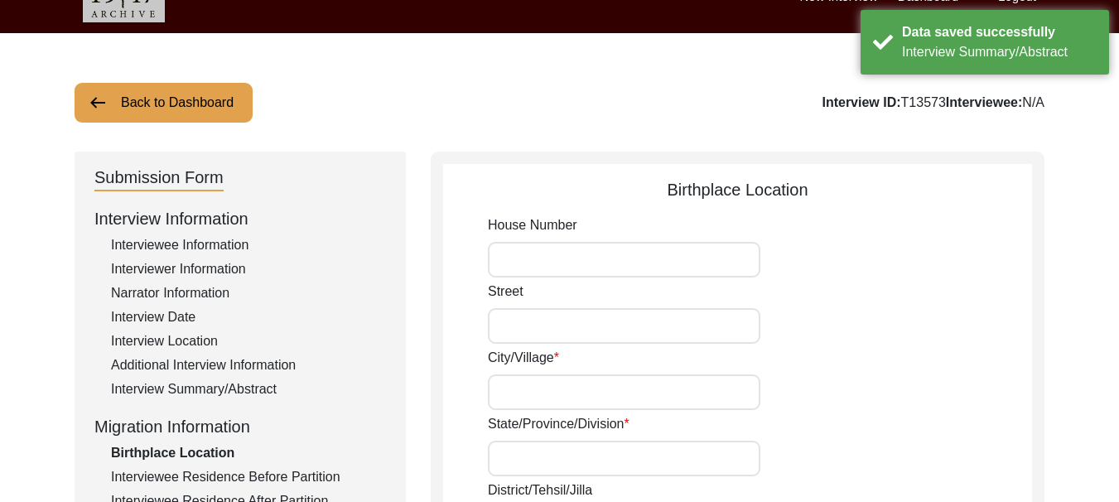
type input "55"
type input "3rd"
type input "Sukhanand"
type input "[GEOGRAPHIC_DATA]"
type input "Moga"
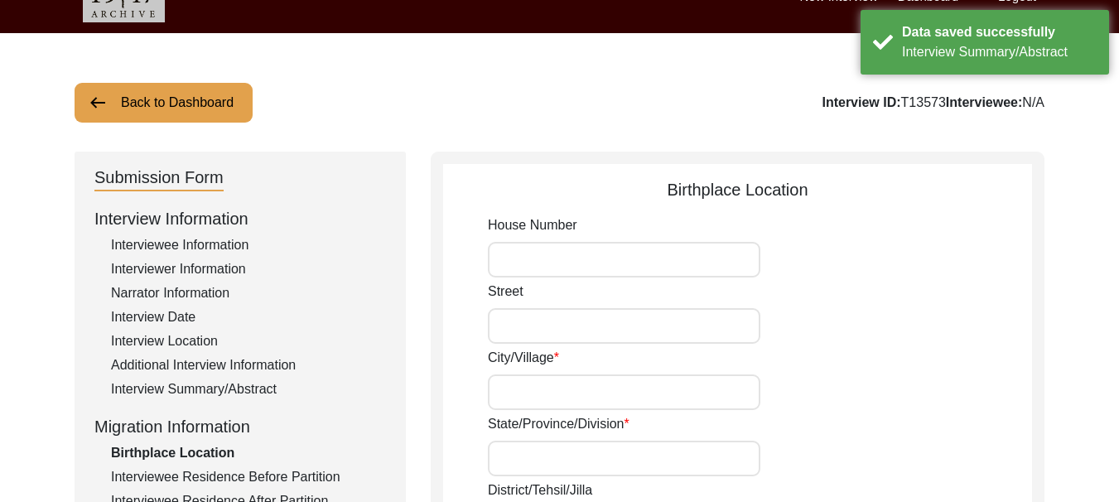
type input "141001"
type input "[GEOGRAPHIC_DATA]"
type input "Village [GEOGRAPHIC_DATA]"
type input "Moga"
type input "30.8230° N"
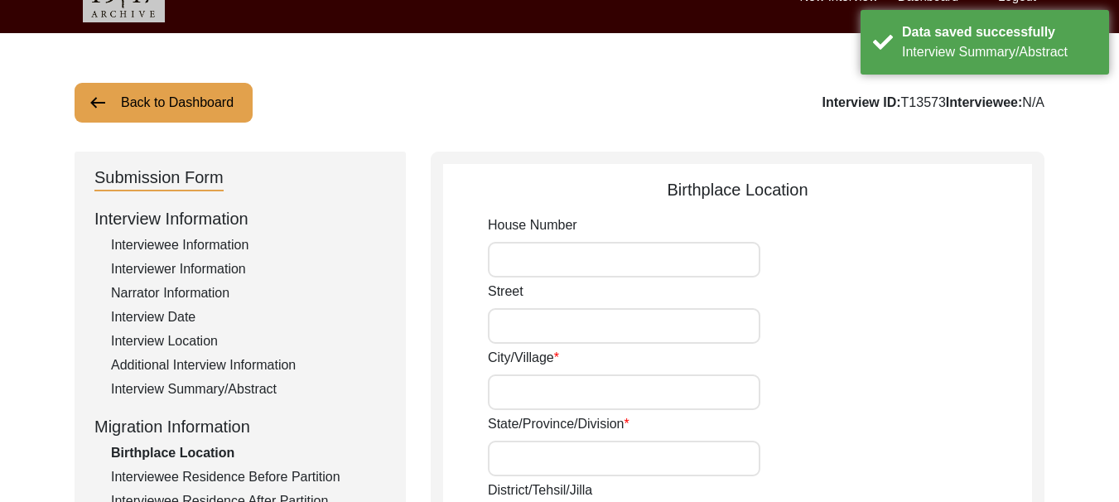
type input "75.1734° E"
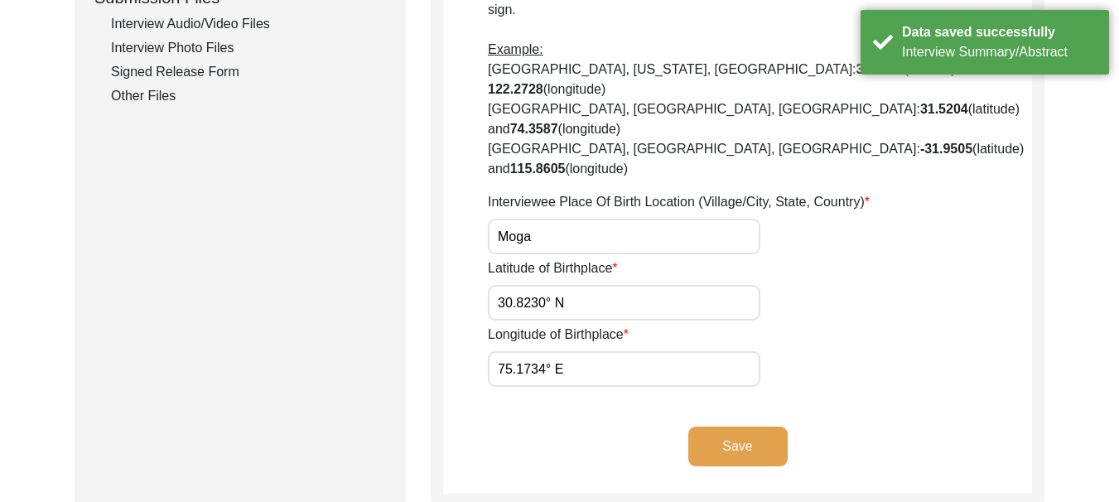
scroll to position [1003, 0]
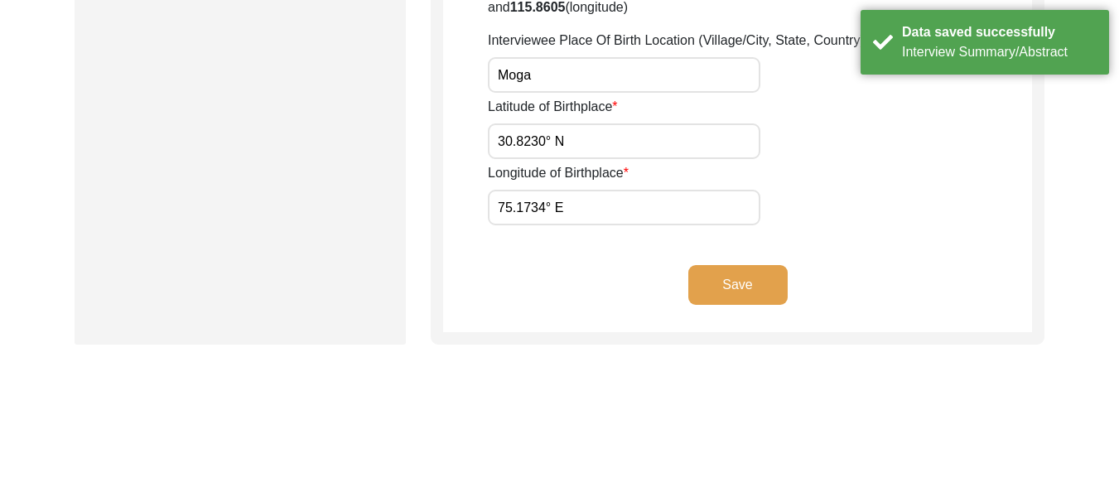
click at [726, 265] on button "Save" at bounding box center [738, 285] width 99 height 40
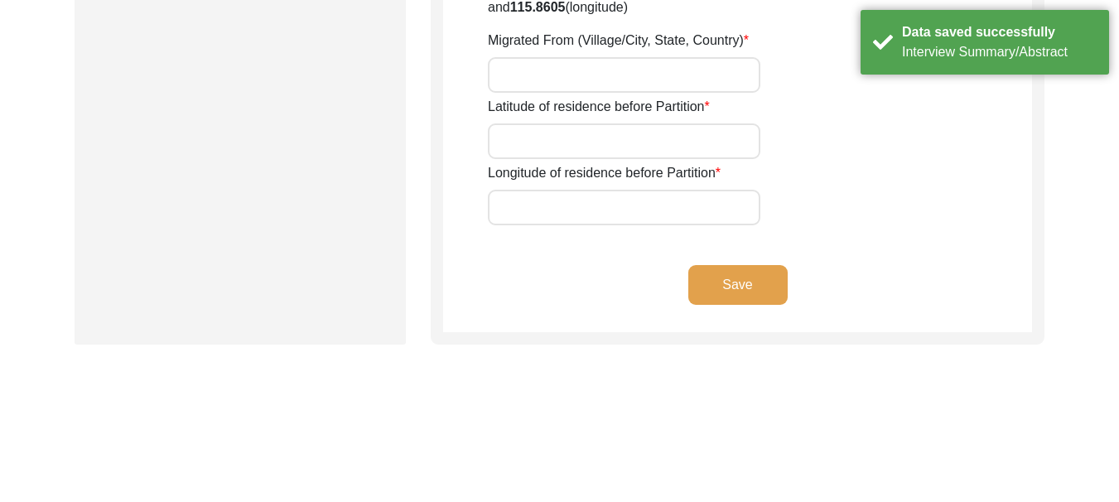
type input "55"
type input "3rd"
type input "Sukhananad"
type input "[GEOGRAPHIC_DATA]"
type input "Moga"
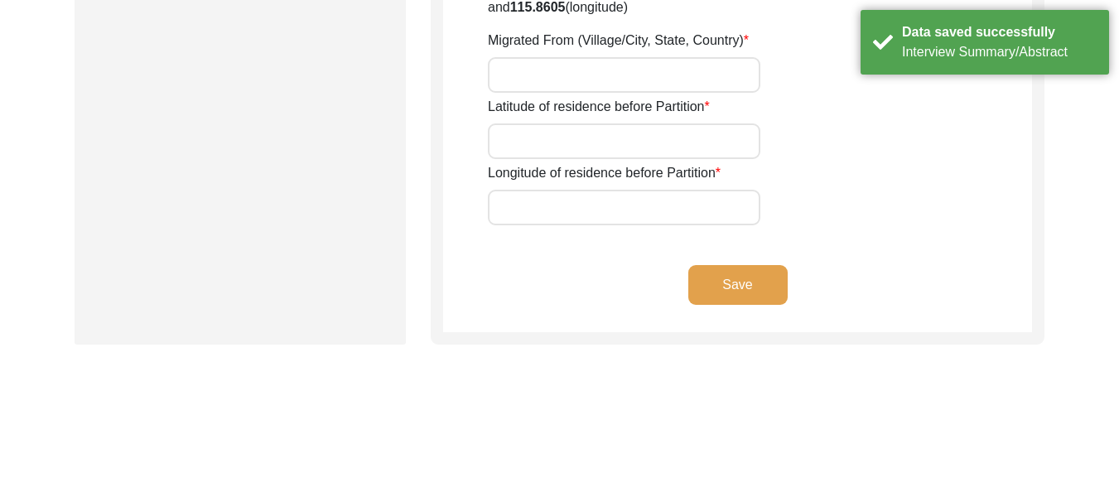
type input "142001"
type input "[GEOGRAPHIC_DATA]"
type input "Moga"
type input "[GEOGRAPHIC_DATA]"
type input "30.8230°N"
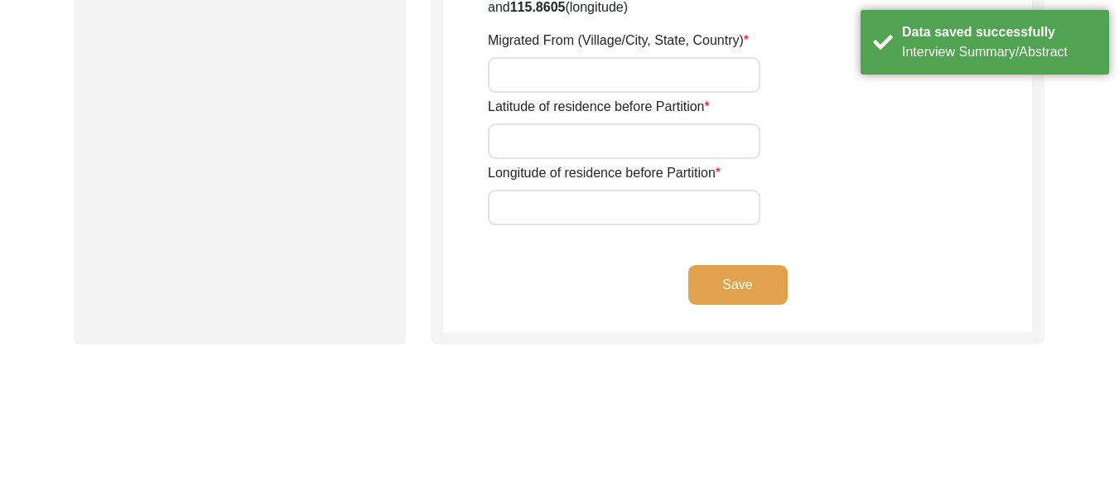
type input "75.1734° E"
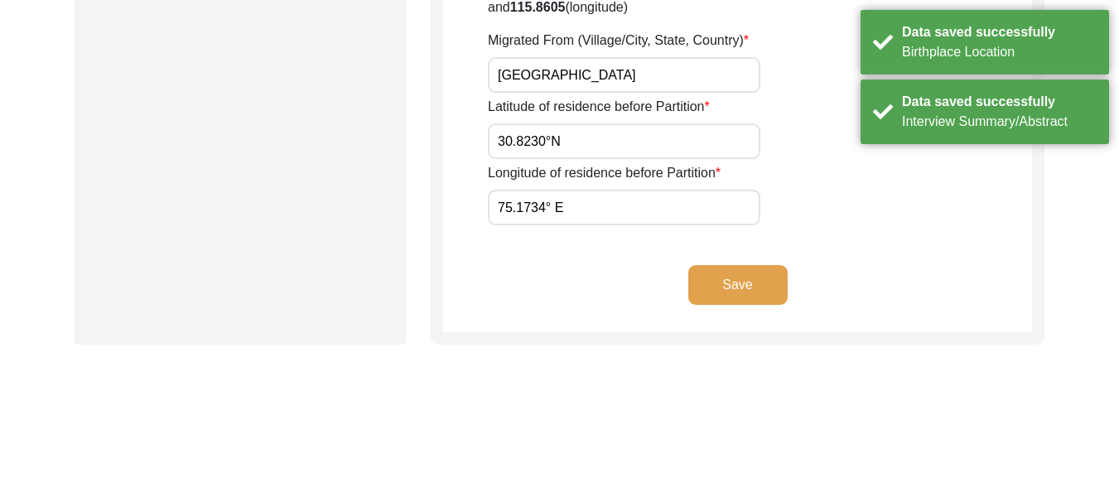
click at [725, 265] on button "Save" at bounding box center [738, 285] width 99 height 40
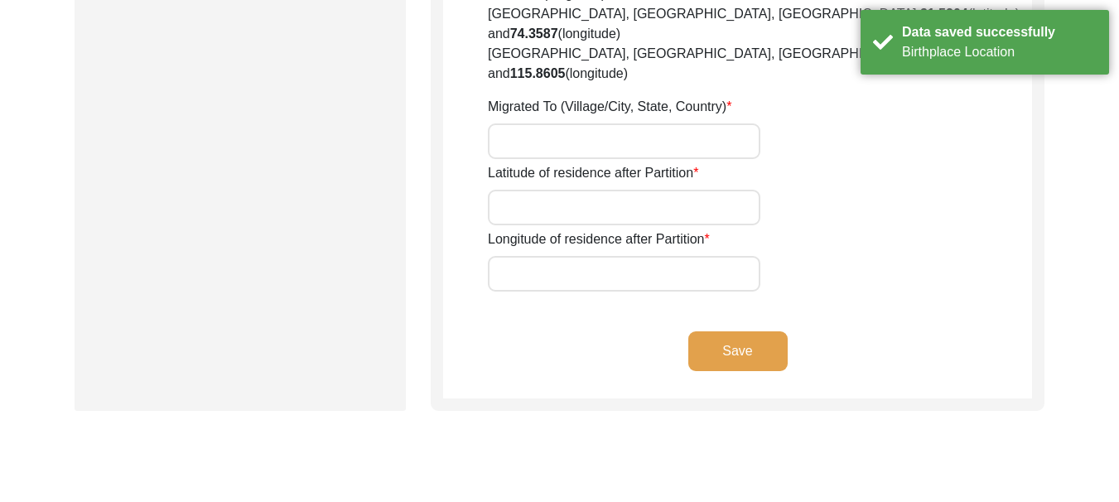
type input "[PERSON_NAME]"
type input "55"
type input "3rd"
type input "Sukhanand"
type input "Moga"
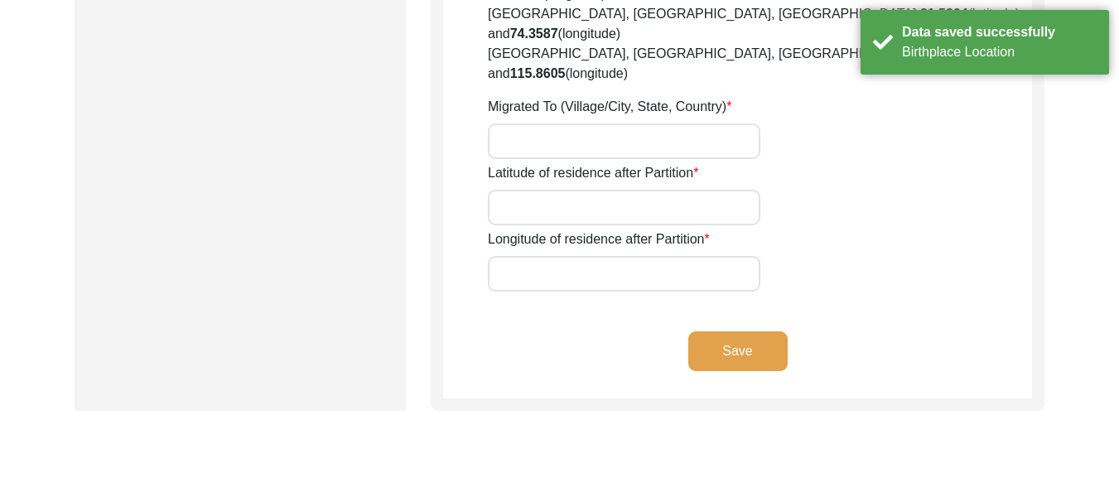
type input "[GEOGRAPHIC_DATA]"
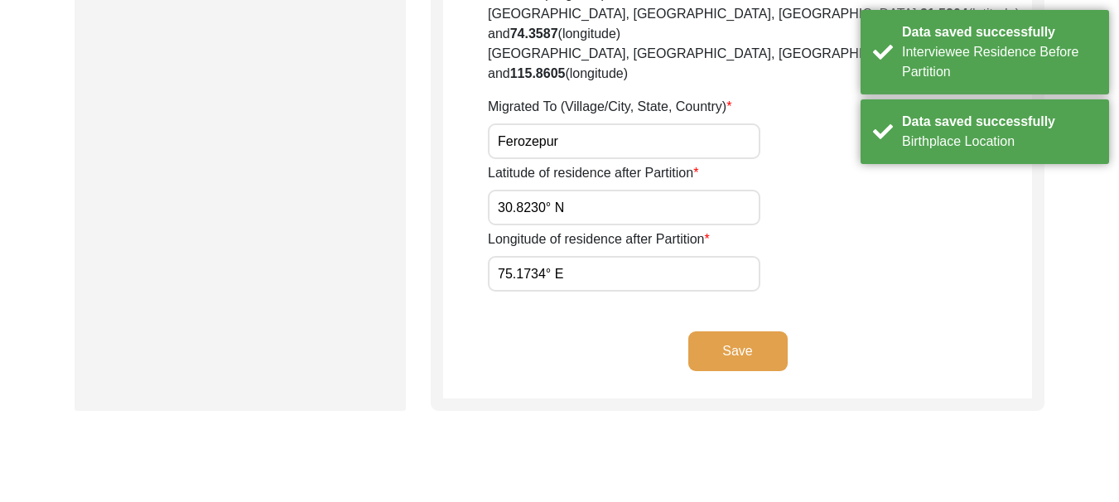
click at [745, 331] on button "Save" at bounding box center [738, 351] width 99 height 40
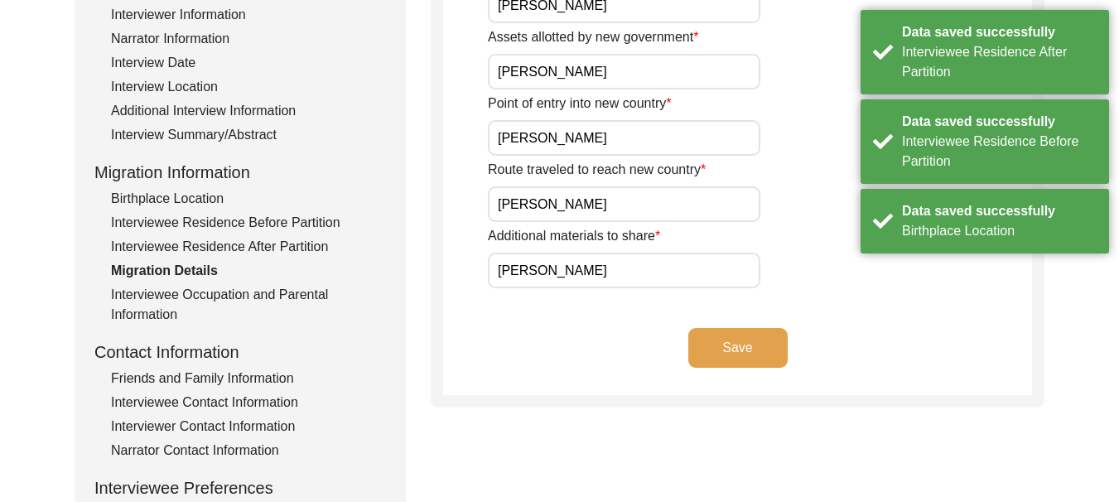
scroll to position [282, 0]
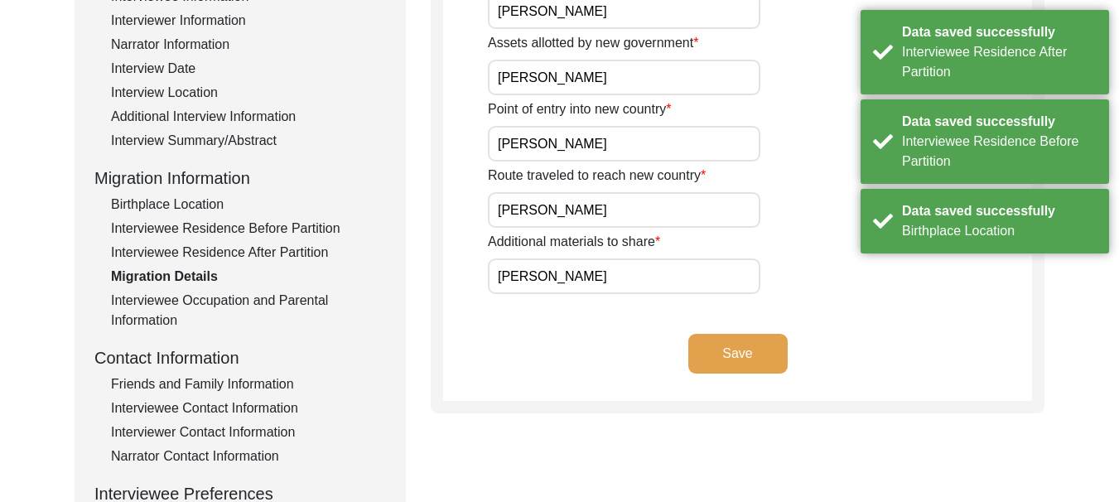
click at [728, 353] on button "Save" at bounding box center [738, 354] width 99 height 40
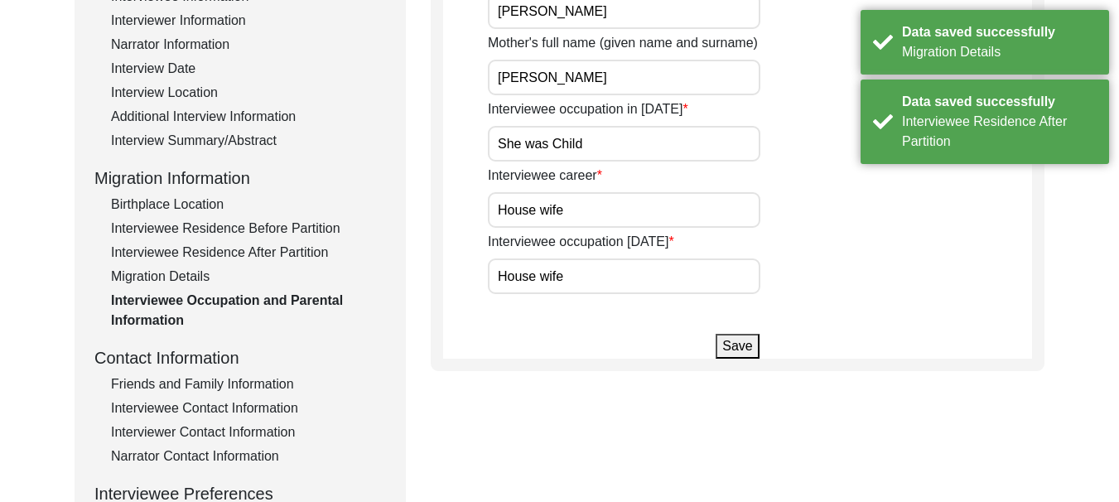
click at [738, 345] on button "Save" at bounding box center [737, 346] width 43 height 25
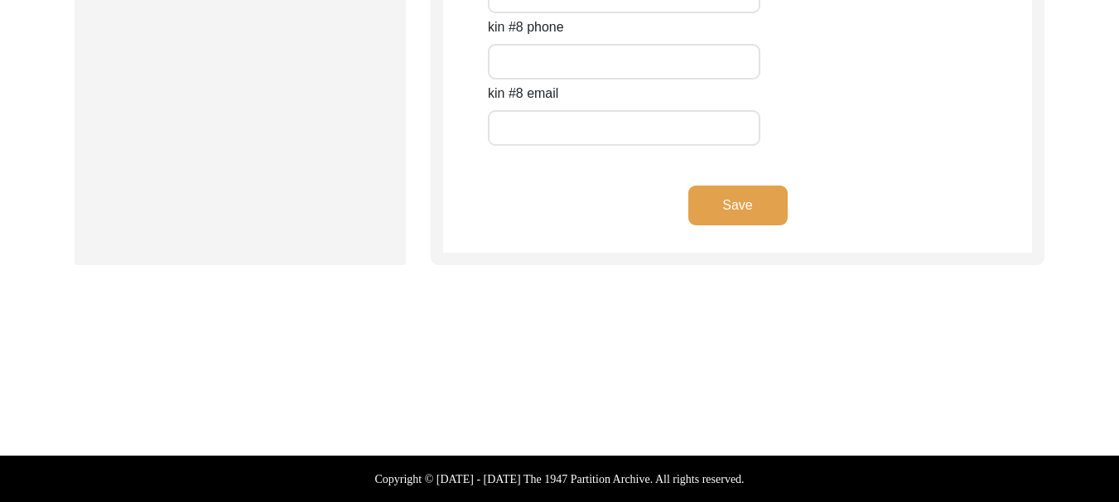
click at [728, 214] on button "Save" at bounding box center [738, 206] width 99 height 40
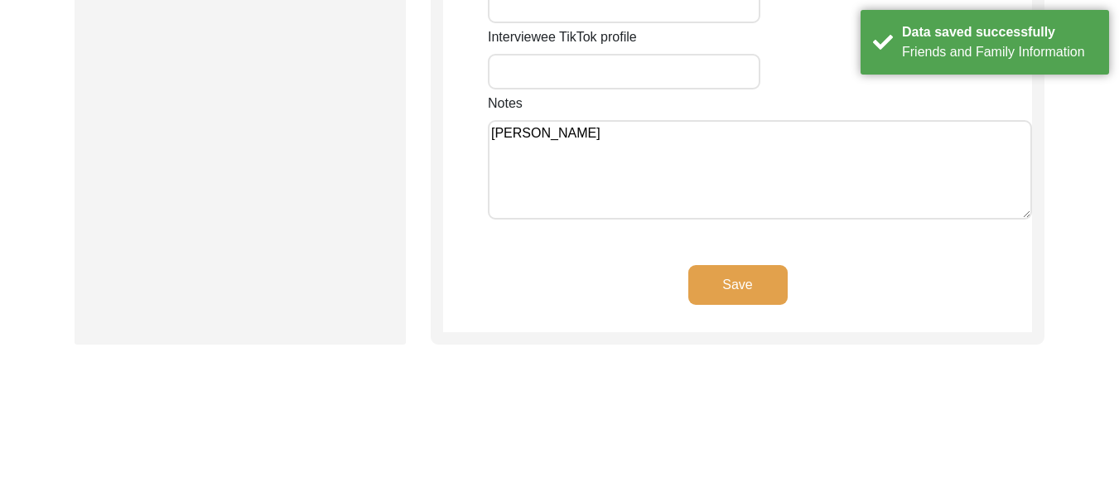
click at [734, 265] on button "Save" at bounding box center [738, 285] width 99 height 40
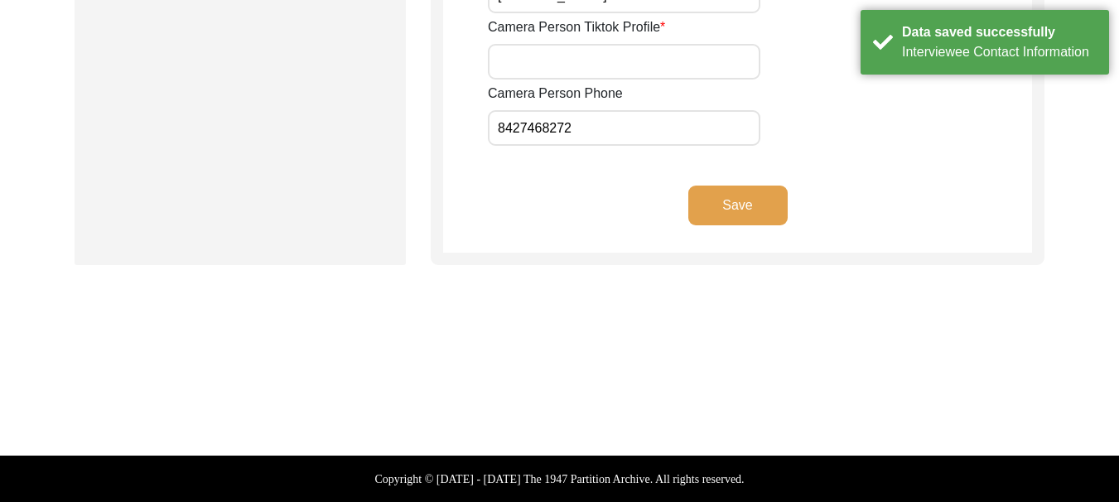
click at [722, 196] on button "Save" at bounding box center [738, 206] width 99 height 40
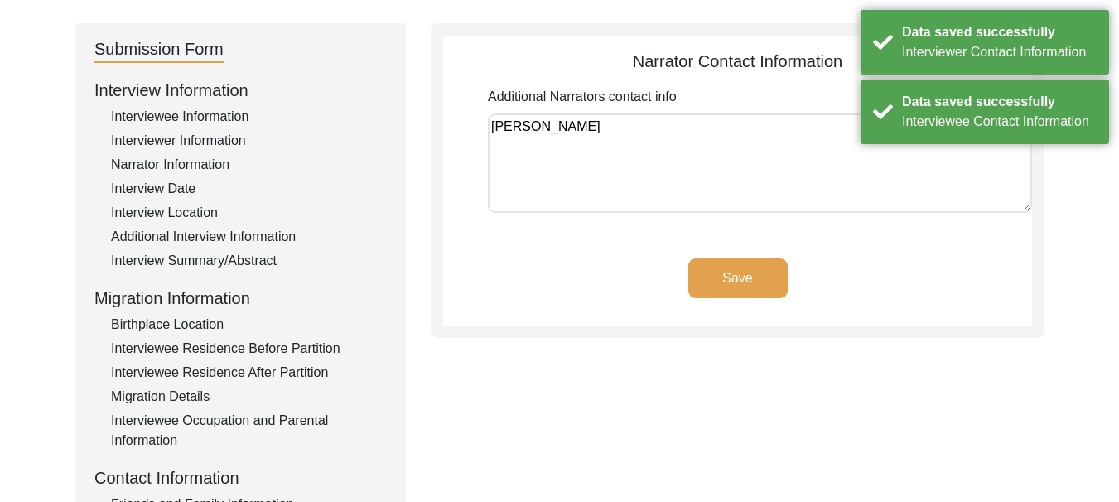
scroll to position [116, 0]
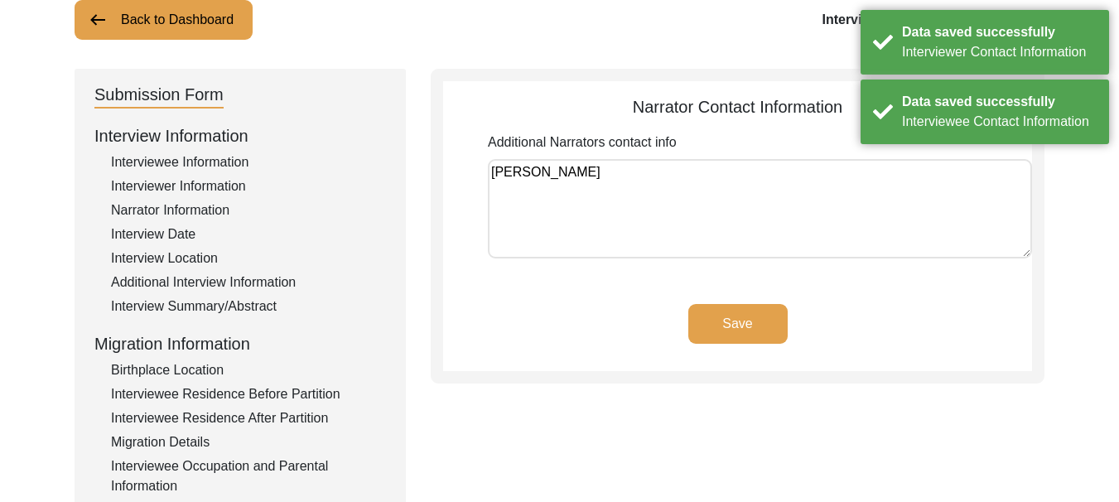
click at [744, 318] on button "Save" at bounding box center [738, 324] width 99 height 40
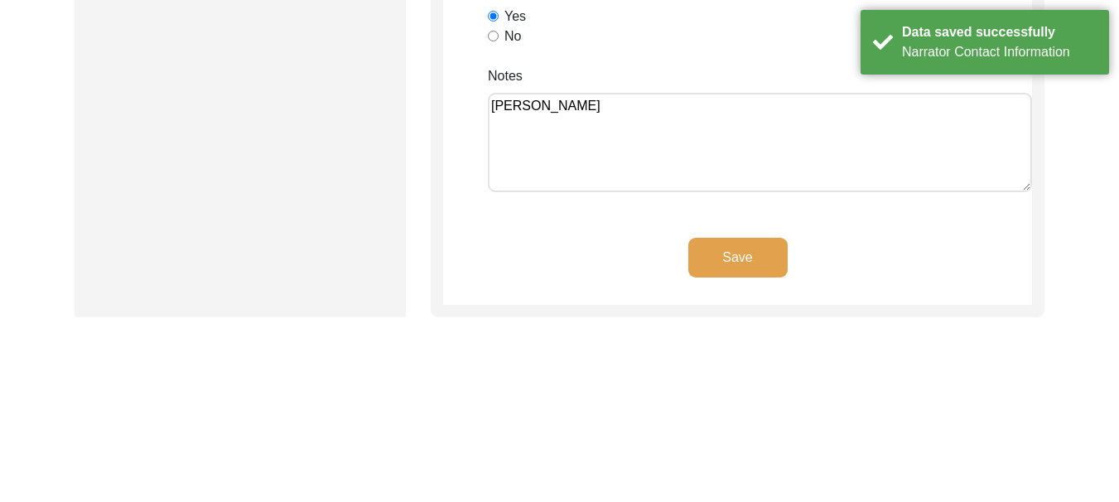
click at [730, 260] on button "Save" at bounding box center [738, 258] width 99 height 40
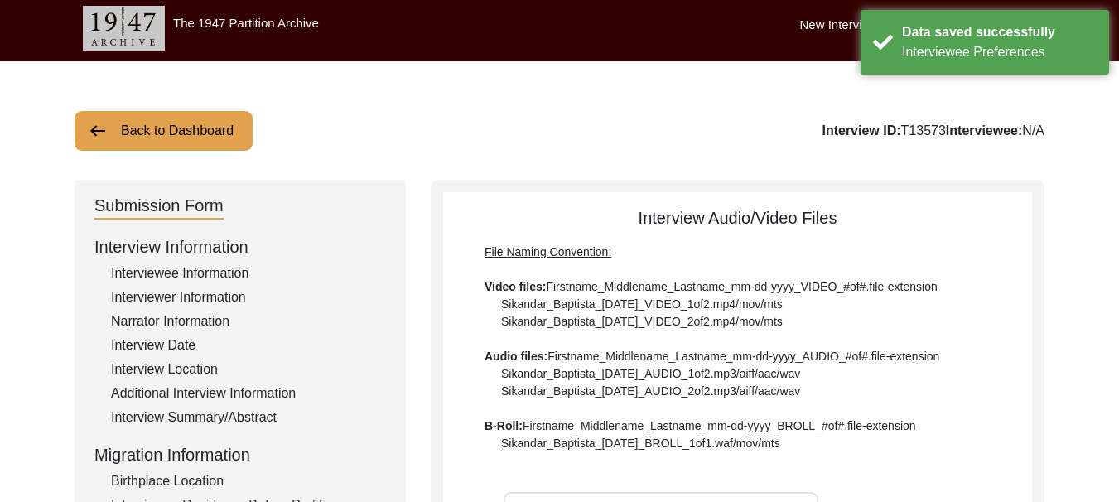
scroll to position [0, 0]
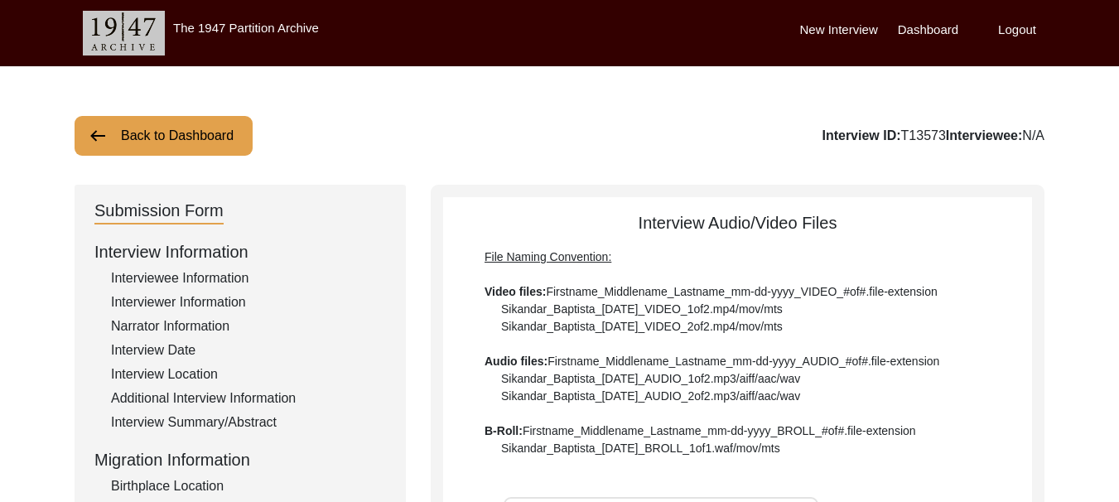
click at [934, 31] on label "Dashboard" at bounding box center [928, 30] width 60 height 19
